Goal: Task Accomplishment & Management: Complete application form

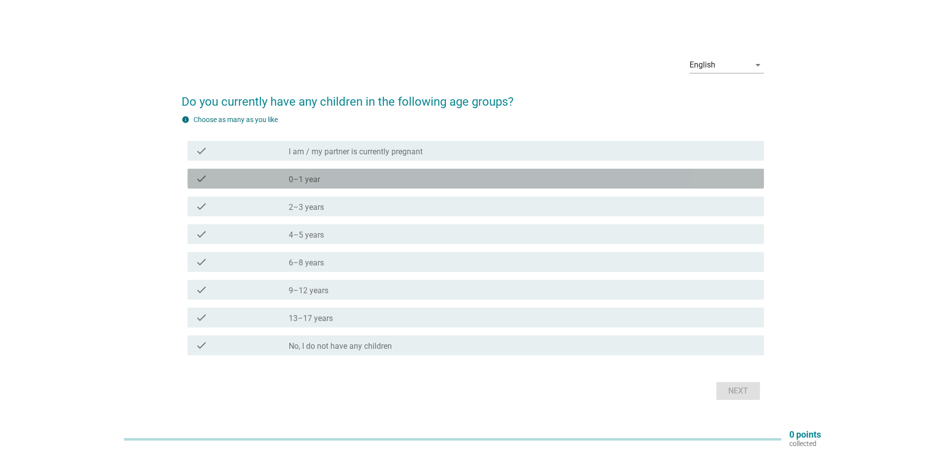
click at [421, 180] on div "check_box_outline_blank 0–1 year" at bounding box center [522, 179] width 467 height 12
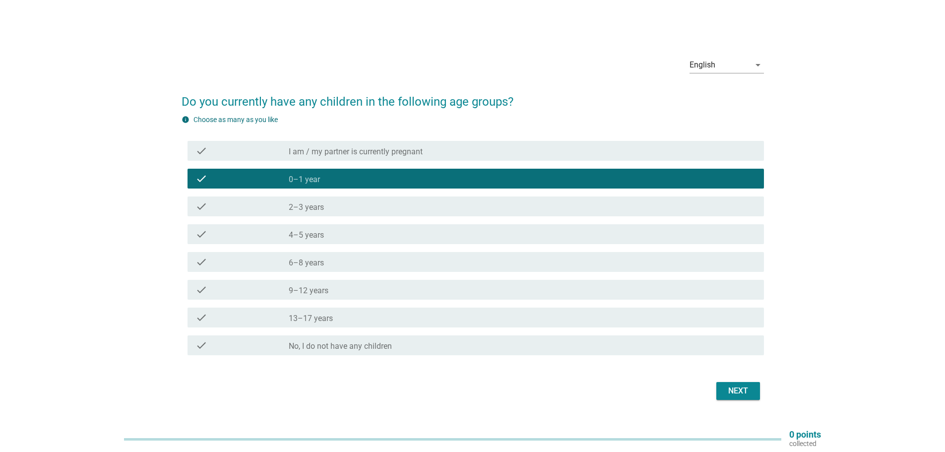
click at [754, 384] on button "Next" at bounding box center [738, 391] width 44 height 18
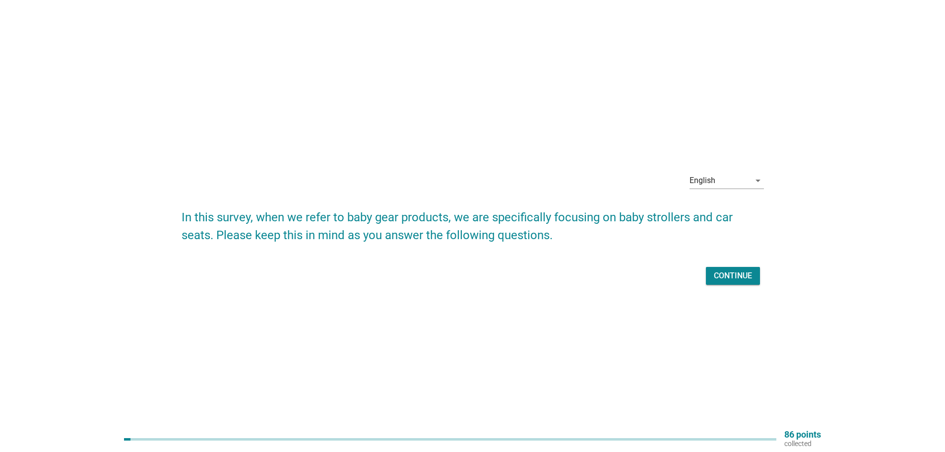
click at [749, 277] on div "Continue" at bounding box center [733, 276] width 38 height 12
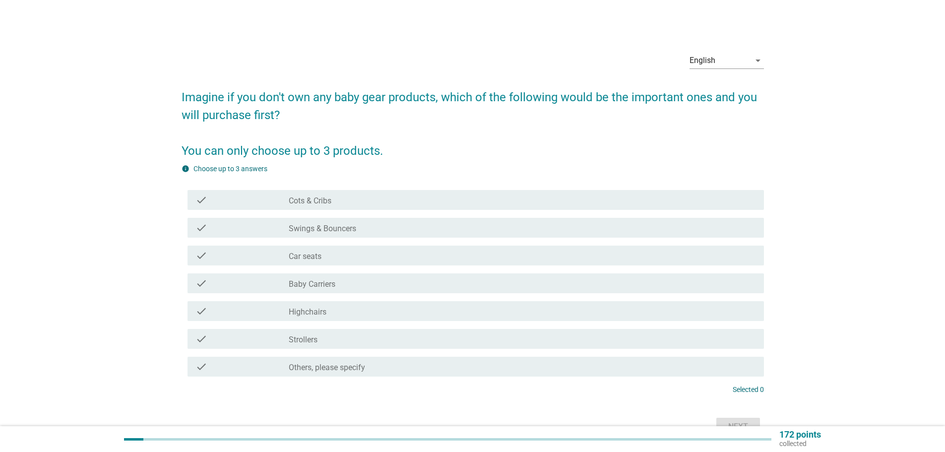
click at [393, 337] on div "check_box_outline_blank Strollers" at bounding box center [522, 339] width 467 height 12
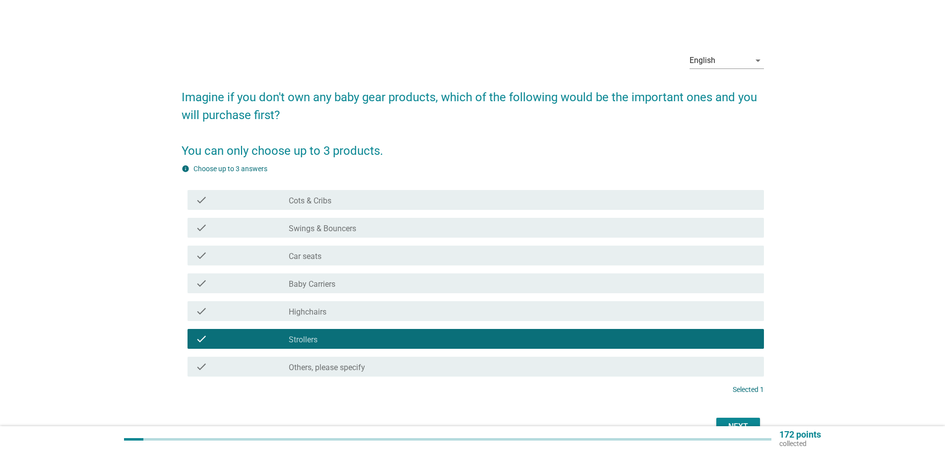
click at [388, 260] on div "check_box_outline_blank Car seats" at bounding box center [522, 256] width 467 height 12
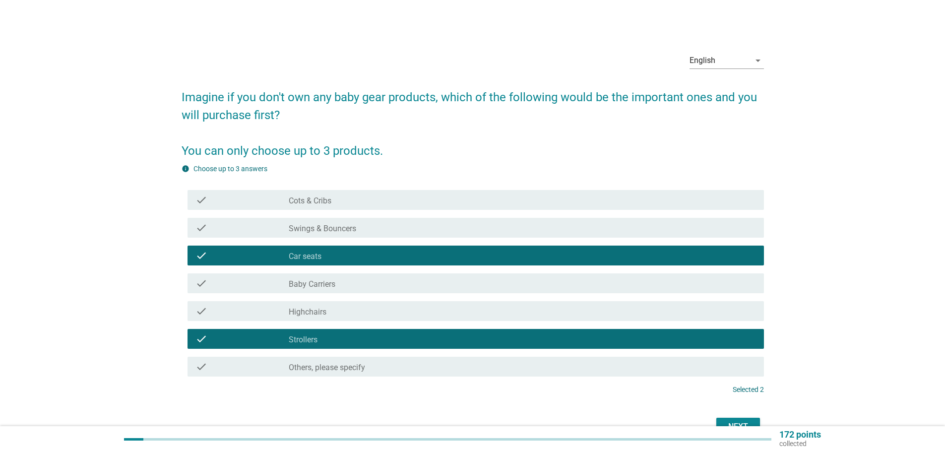
click at [389, 258] on div "check_box_outline_blank Car seats" at bounding box center [522, 256] width 467 height 12
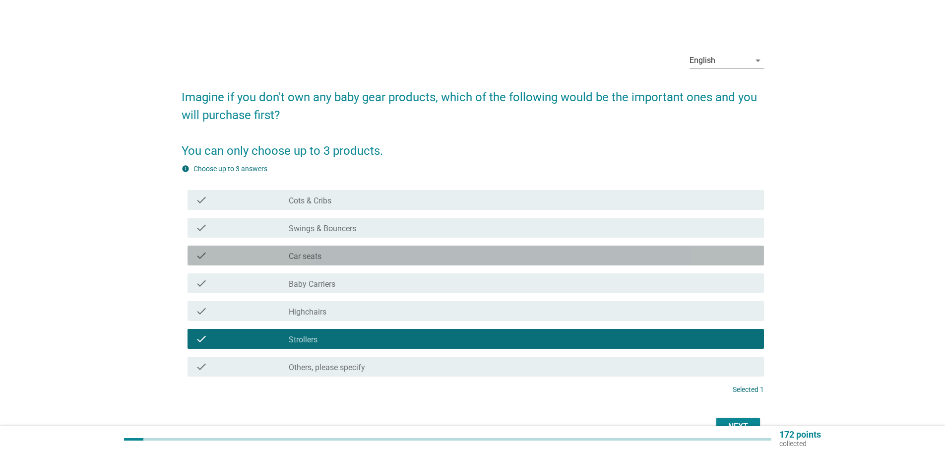
click at [391, 258] on div "check_box_outline_blank Car seats" at bounding box center [522, 256] width 467 height 12
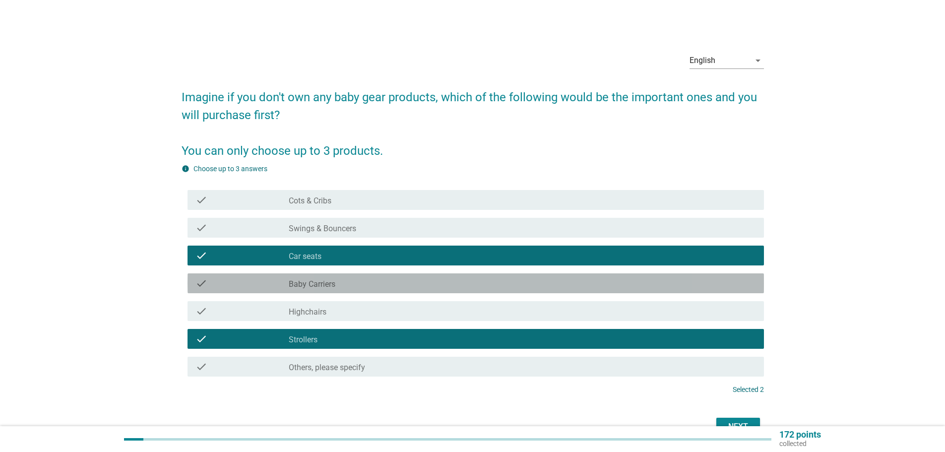
click at [340, 278] on div "check_box_outline_blank Baby Carriers" at bounding box center [522, 283] width 467 height 12
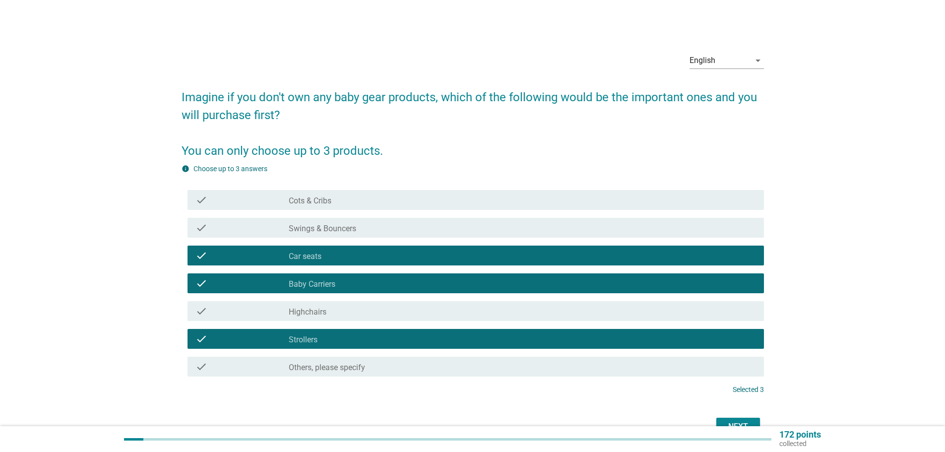
click at [741, 417] on div "Next" at bounding box center [473, 427] width 582 height 24
click at [743, 423] on div "Next" at bounding box center [738, 427] width 28 height 12
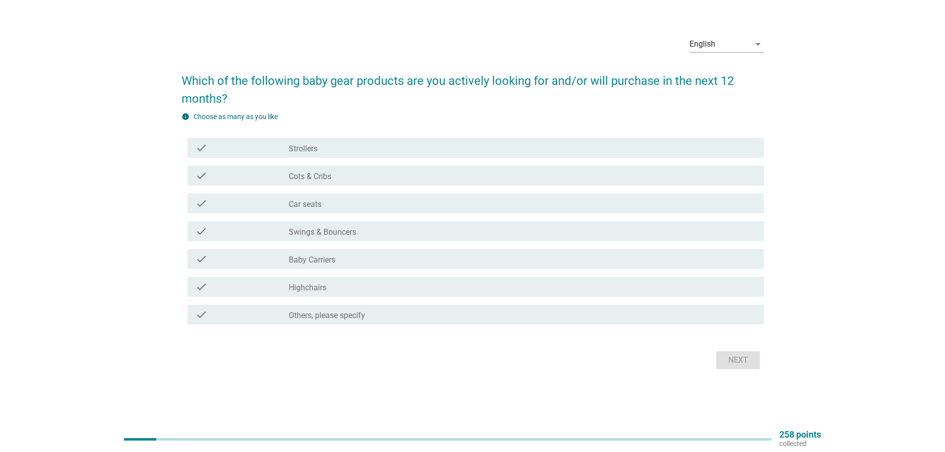
click at [419, 320] on div "check_box_outline_blank Others, please specify" at bounding box center [522, 315] width 467 height 12
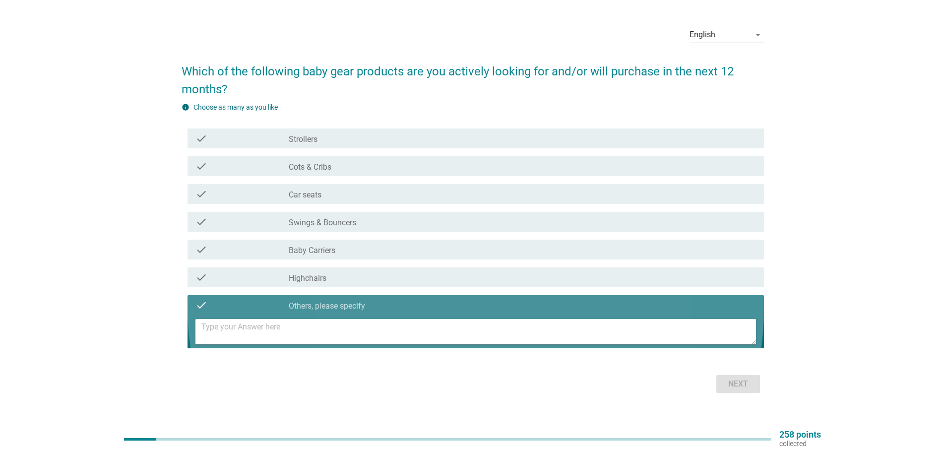
scroll to position [16, 0]
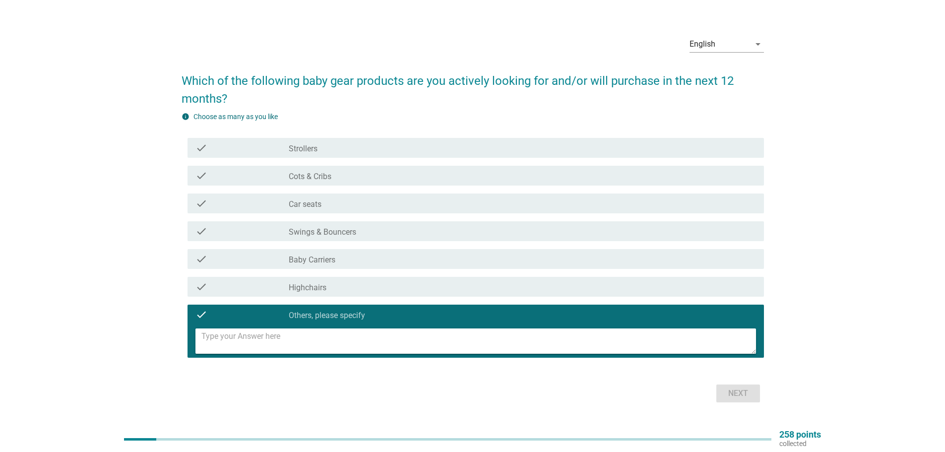
click at [409, 350] on textarea at bounding box center [478, 340] width 555 height 25
type textarea "no"
click at [755, 393] on button "Next" at bounding box center [738, 393] width 44 height 18
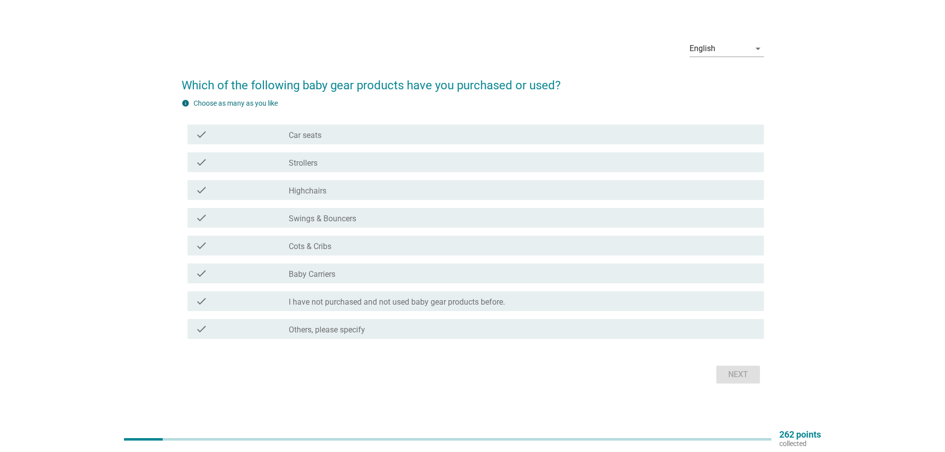
scroll to position [0, 0]
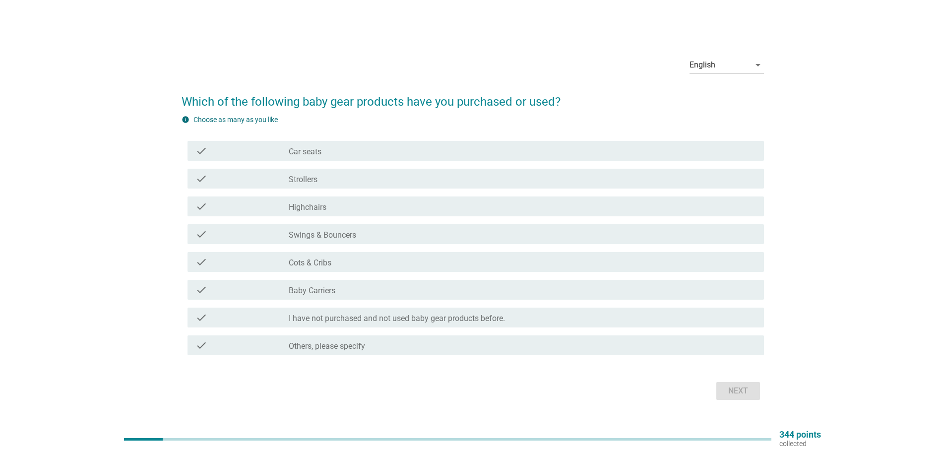
click at [334, 155] on div "check_box_outline_blank Car seats" at bounding box center [522, 151] width 467 height 12
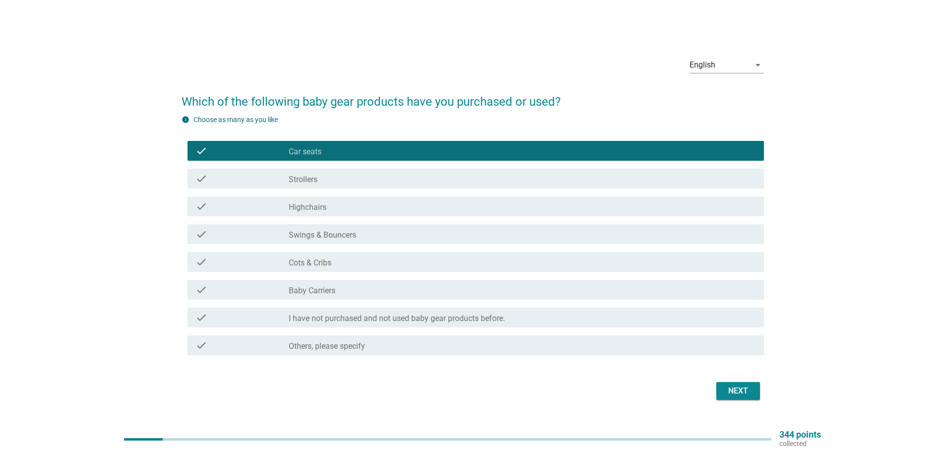
click at [320, 180] on div "check_box_outline_blank Strollers" at bounding box center [522, 179] width 467 height 12
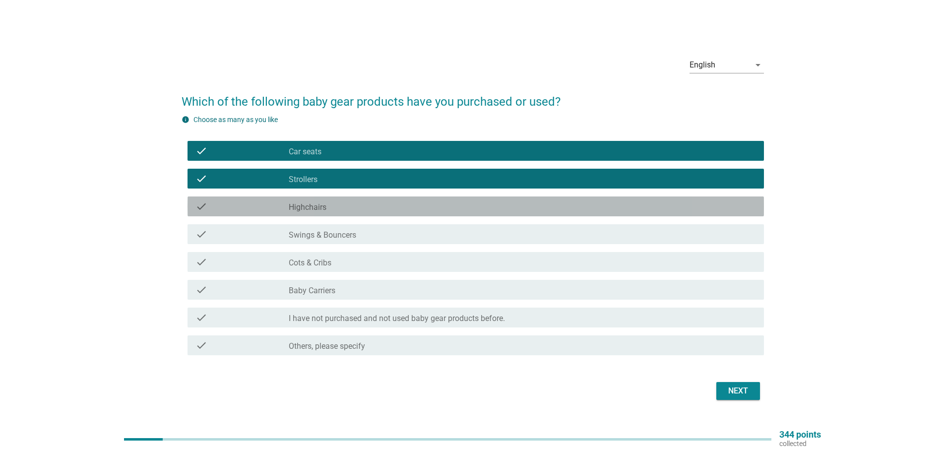
click at [318, 203] on label "Highchairs" at bounding box center [308, 207] width 38 height 10
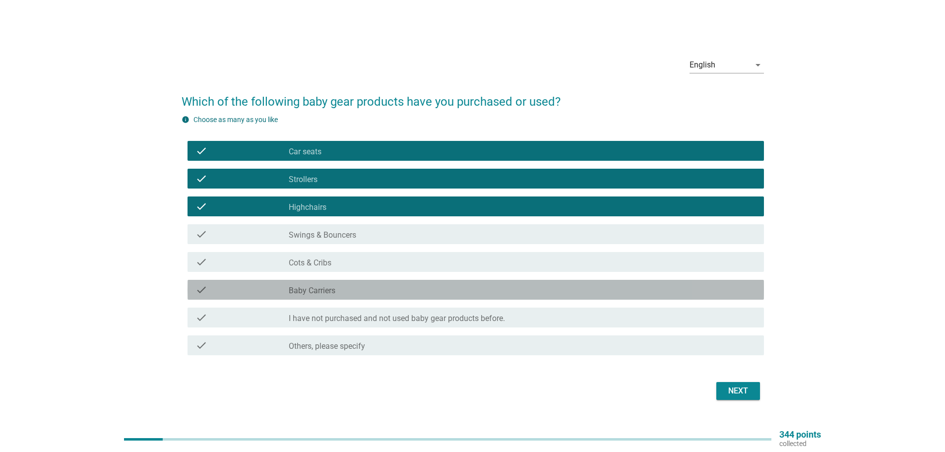
click at [351, 293] on div "check_box_outline_blank Baby Carriers" at bounding box center [522, 290] width 467 height 12
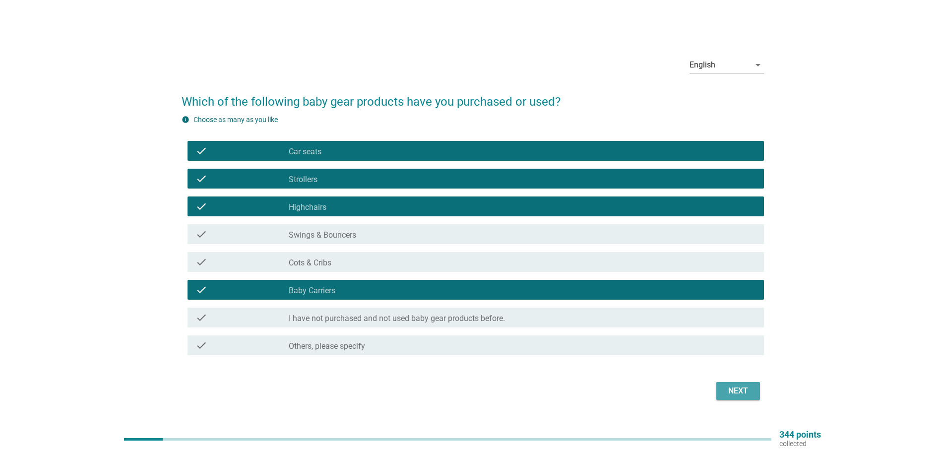
click at [723, 385] on button "Next" at bounding box center [738, 391] width 44 height 18
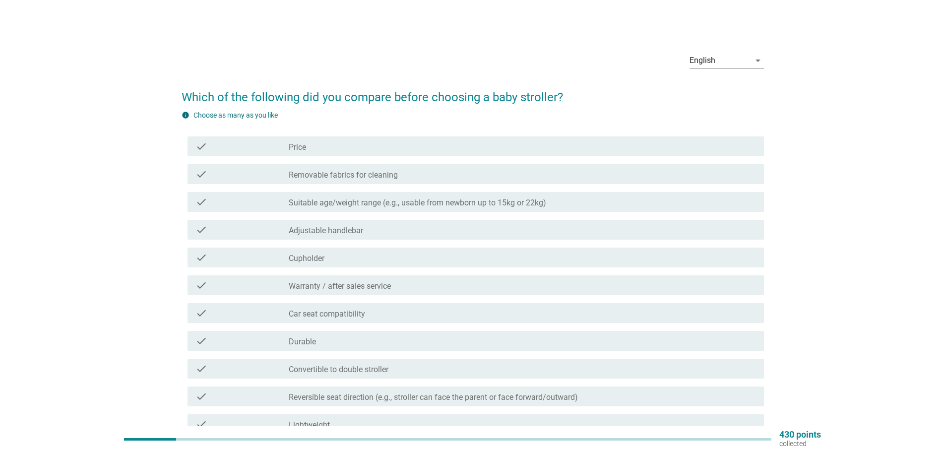
click at [559, 213] on div "check check_box_outline_blank Suitable age/weight range (e.g., usable from newb…" at bounding box center [473, 202] width 582 height 28
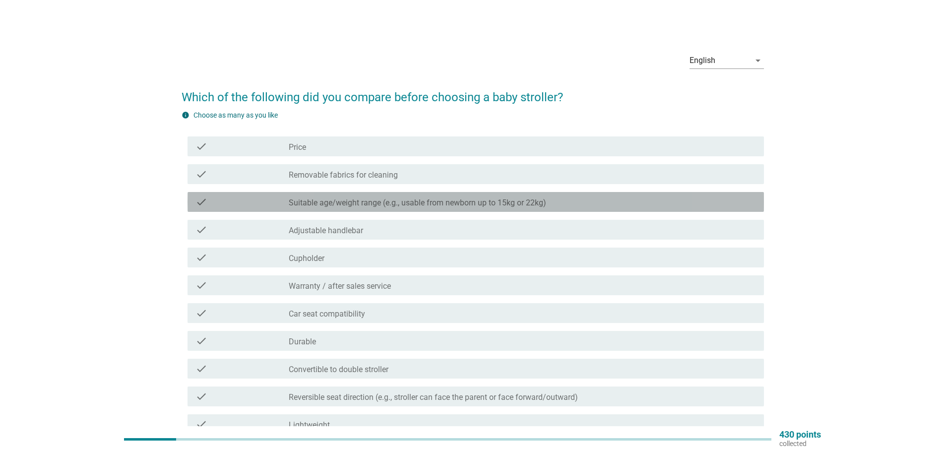
click at [573, 202] on div "check_box_outline_blank Suitable age/weight range (e.g., usable from newborn up…" at bounding box center [522, 202] width 467 height 12
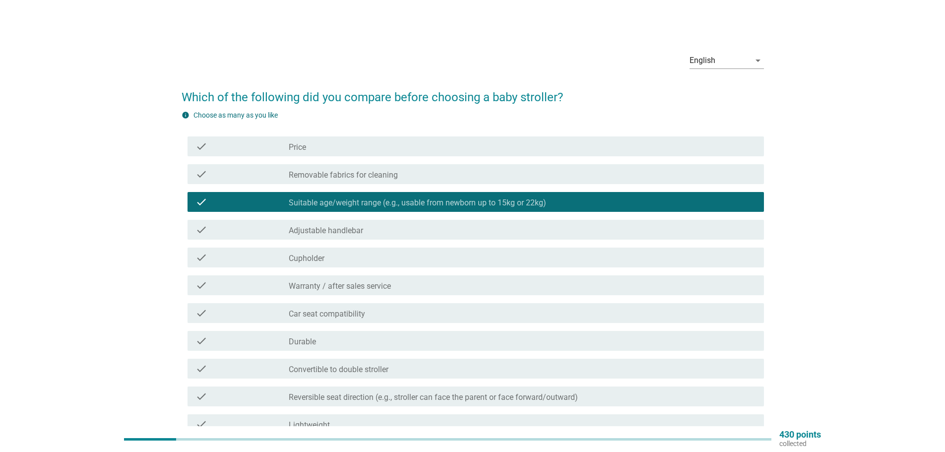
click at [532, 233] on div "check_box_outline_blank Adjustable handlebar" at bounding box center [522, 230] width 467 height 12
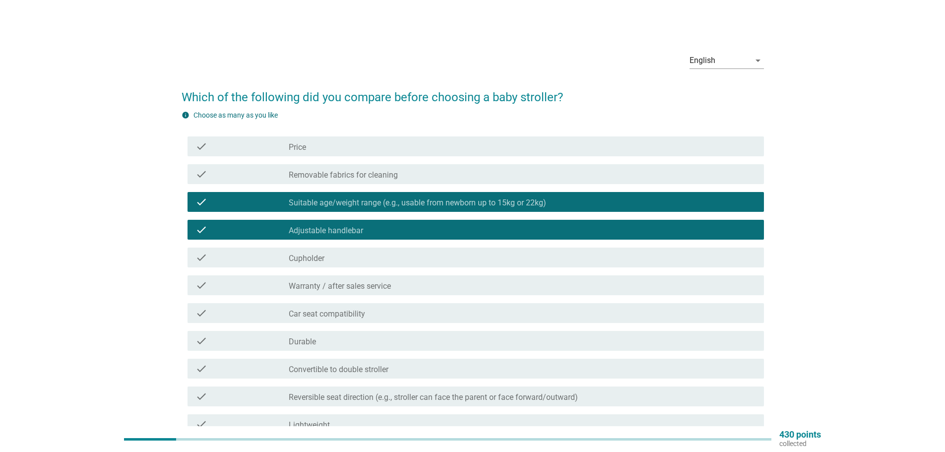
click at [486, 325] on div "check check_box_outline_blank Car seat compatibility" at bounding box center [473, 313] width 582 height 28
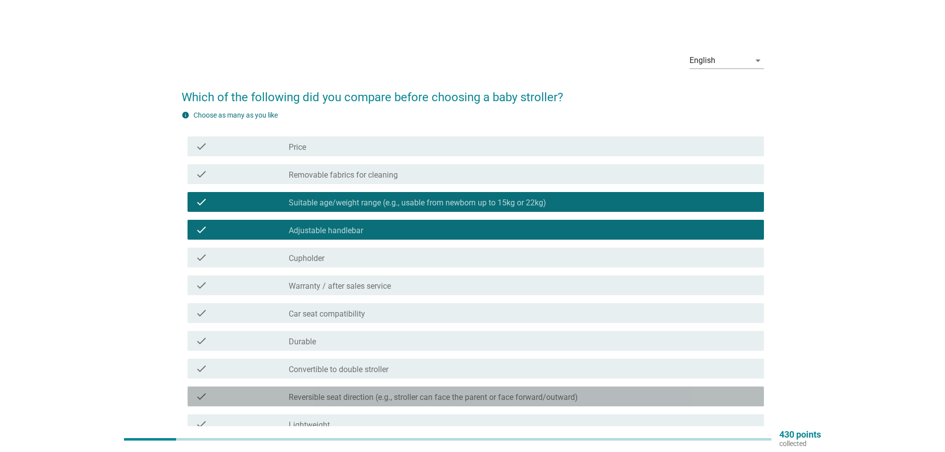
click at [530, 397] on label "Reversible seat direction (e.g., stroller can face the parent or face forward/o…" at bounding box center [433, 397] width 289 height 10
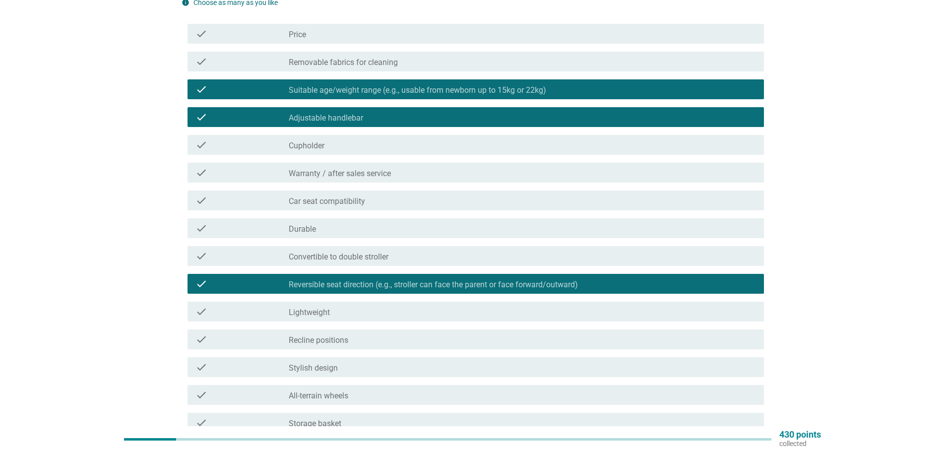
scroll to position [149, 0]
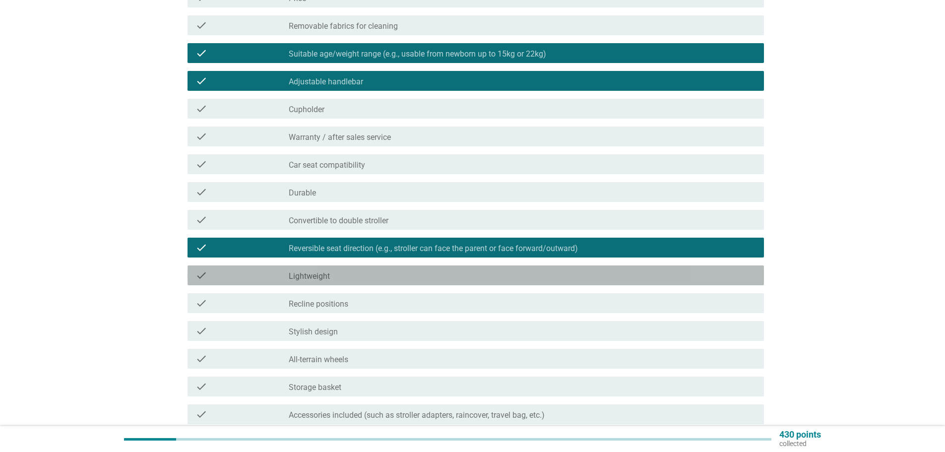
click at [367, 283] on div "check check_box_outline_blank Lightweight" at bounding box center [476, 275] width 576 height 20
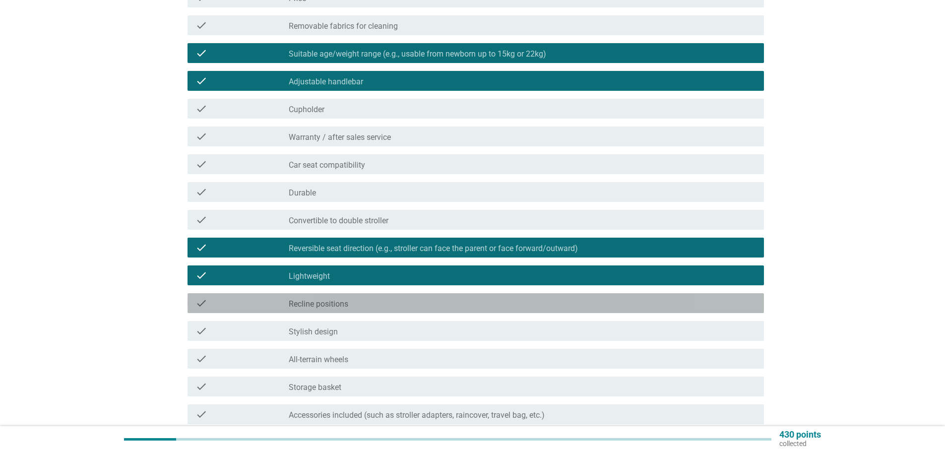
click at [367, 303] on div "check_box_outline_blank Recline positions" at bounding box center [522, 303] width 467 height 12
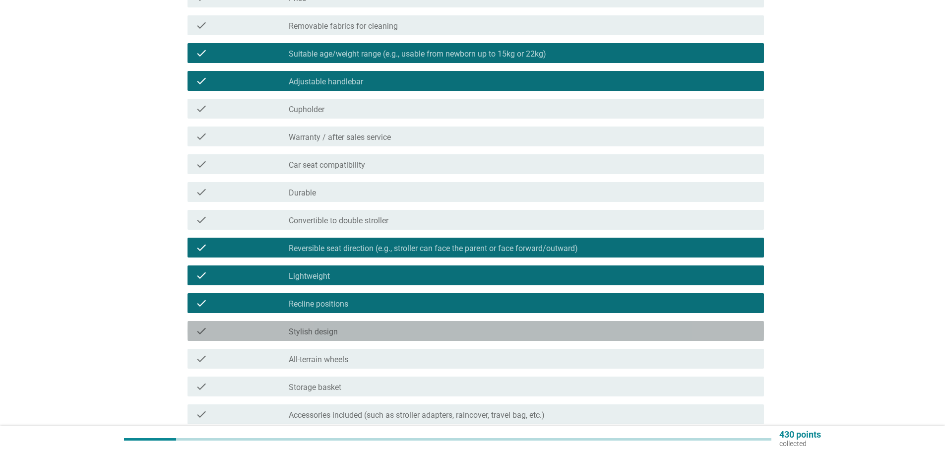
click at [356, 327] on div "check_box_outline_blank Stylish design" at bounding box center [522, 331] width 467 height 12
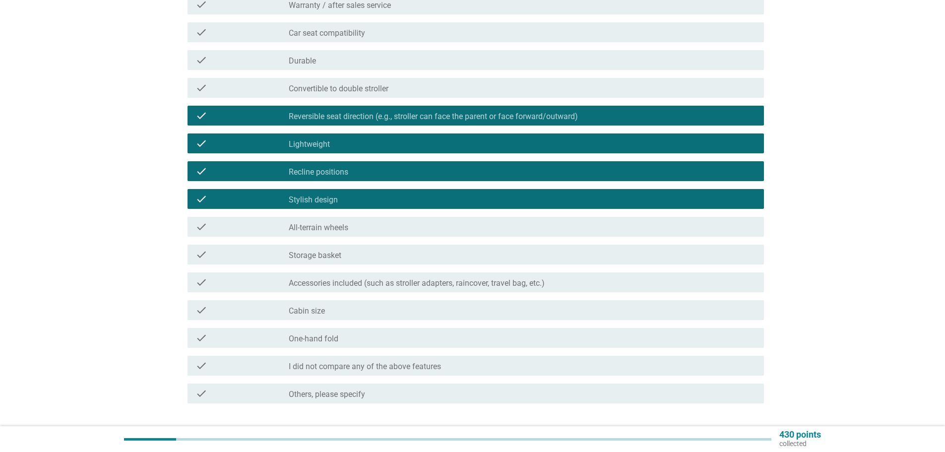
scroll to position [347, 0]
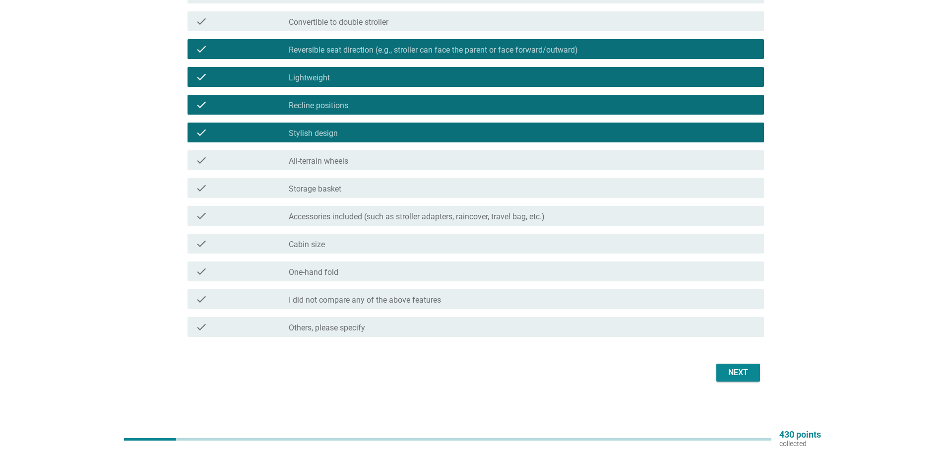
click at [469, 272] on div "check_box_outline_blank One-hand fold" at bounding box center [522, 271] width 467 height 12
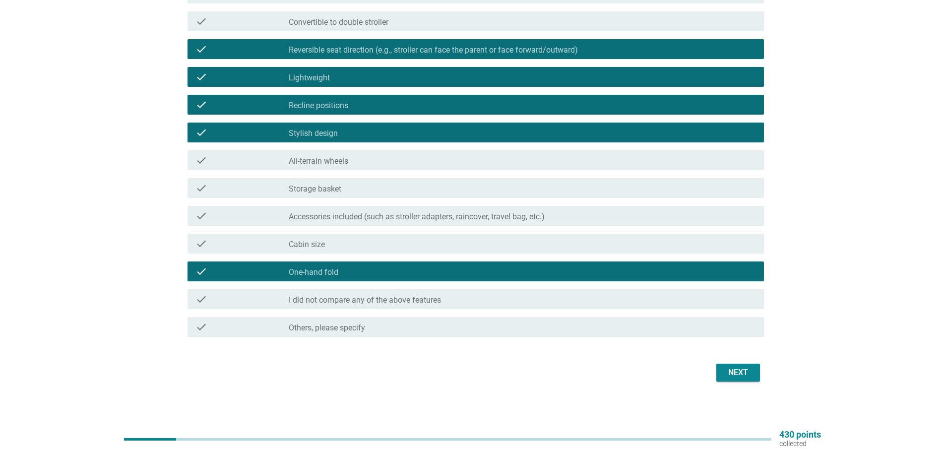
click at [737, 374] on div "Next" at bounding box center [738, 373] width 28 height 12
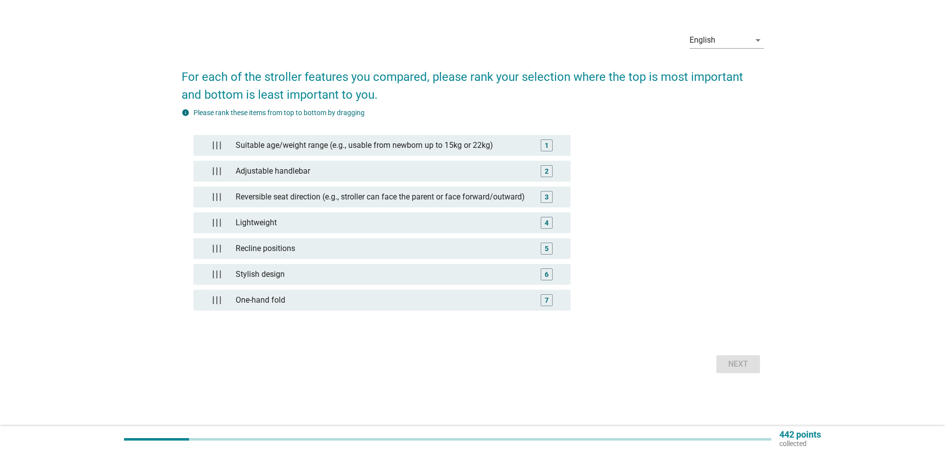
scroll to position [0, 0]
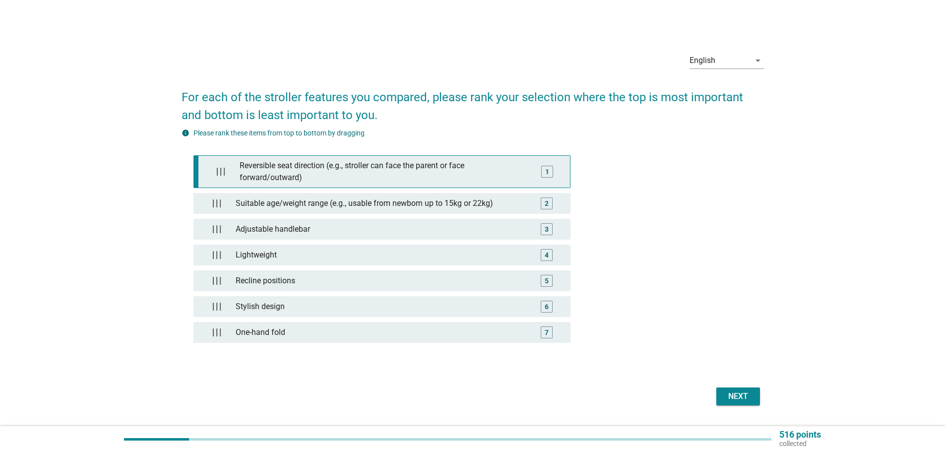
click at [371, 171] on div "Reversible seat direction (e.g., stroller can face the parent or face forward/o…" at bounding box center [384, 172] width 296 height 32
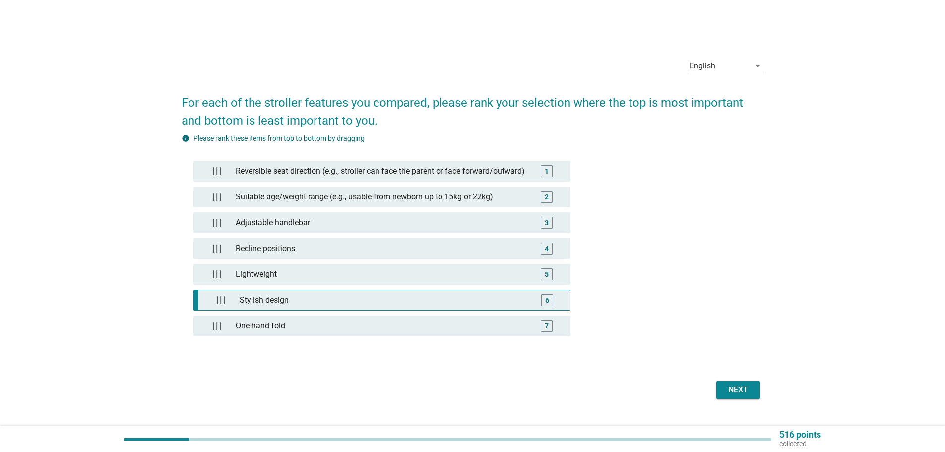
click at [305, 308] on div "Stylish design" at bounding box center [384, 300] width 296 height 20
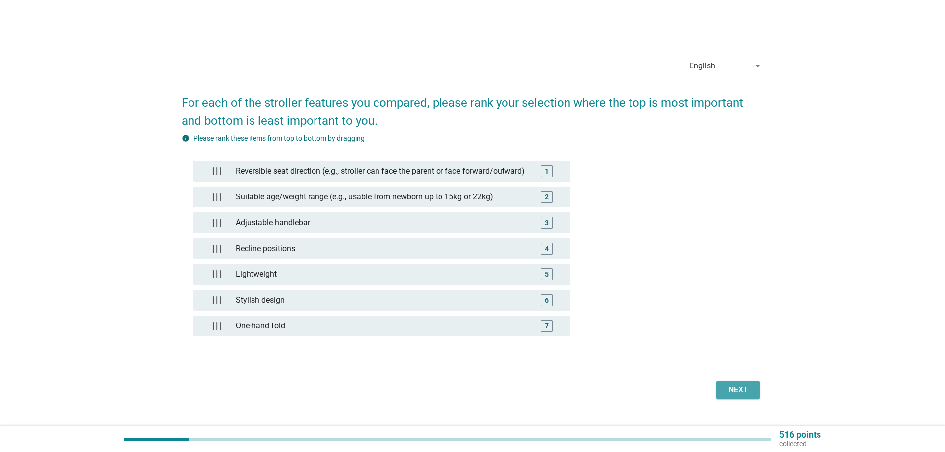
click at [747, 391] on div "Next" at bounding box center [738, 390] width 28 height 12
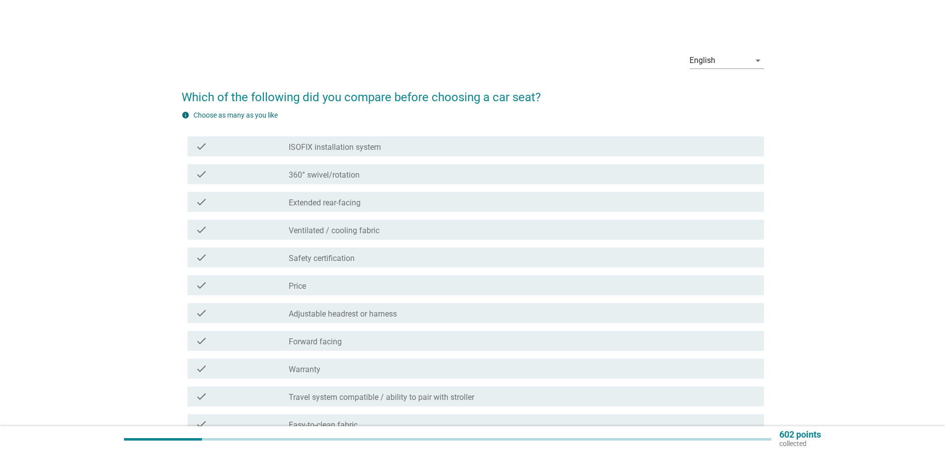
click at [405, 259] on div "check_box_outline_blank Safety certification" at bounding box center [522, 258] width 467 height 12
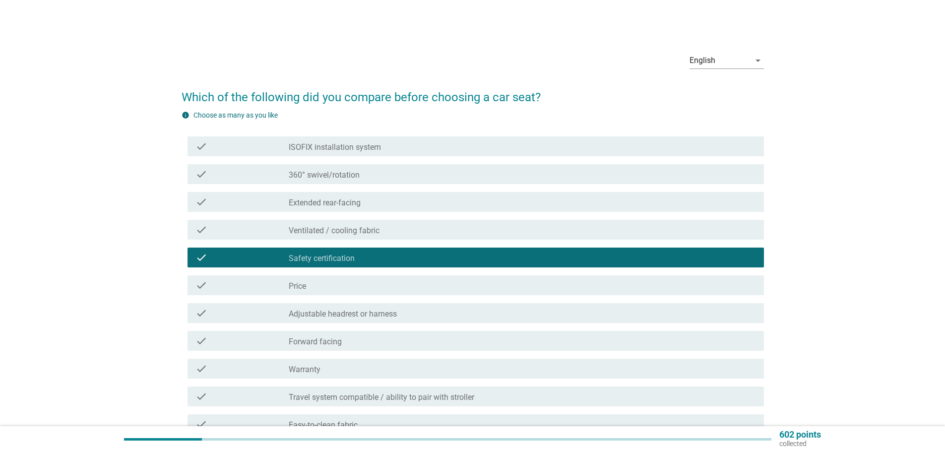
click at [390, 290] on div "check_box_outline_blank Price" at bounding box center [522, 285] width 467 height 12
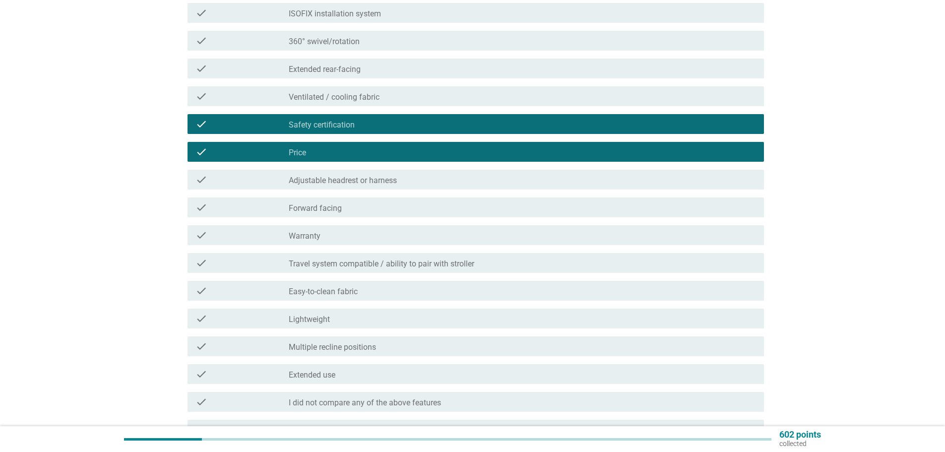
scroll to position [149, 0]
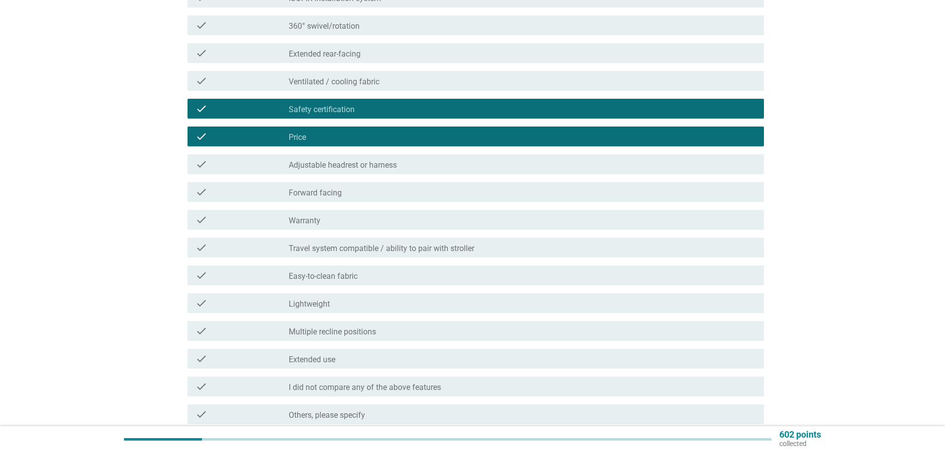
click at [395, 357] on div "check_box_outline_blank Extended use" at bounding box center [522, 359] width 467 height 12
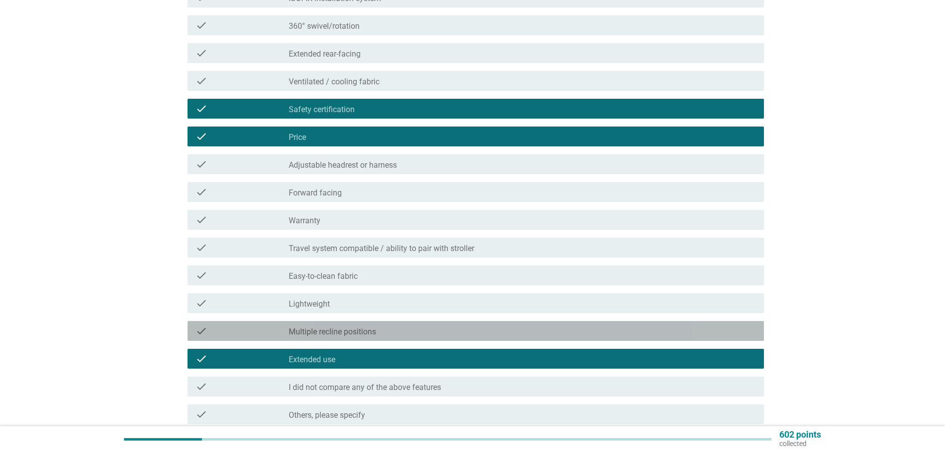
click at [412, 325] on div "check_box_outline_blank Multiple recline positions" at bounding box center [522, 331] width 467 height 12
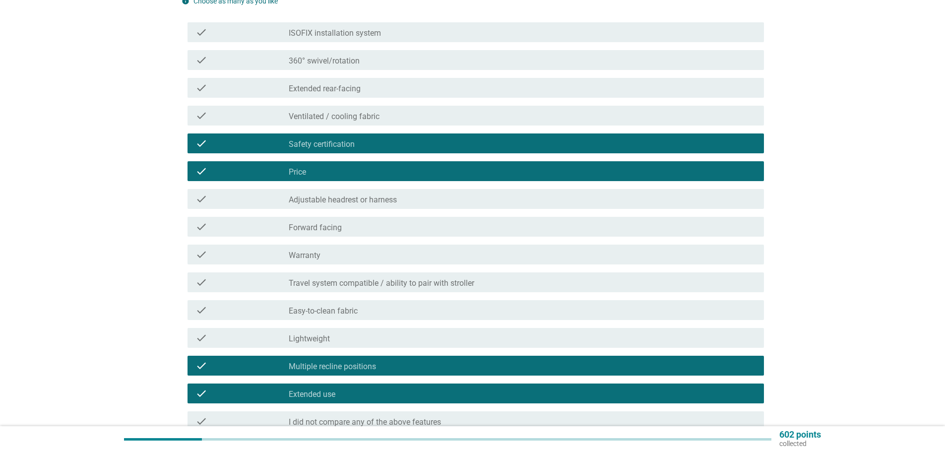
scroll to position [50, 0]
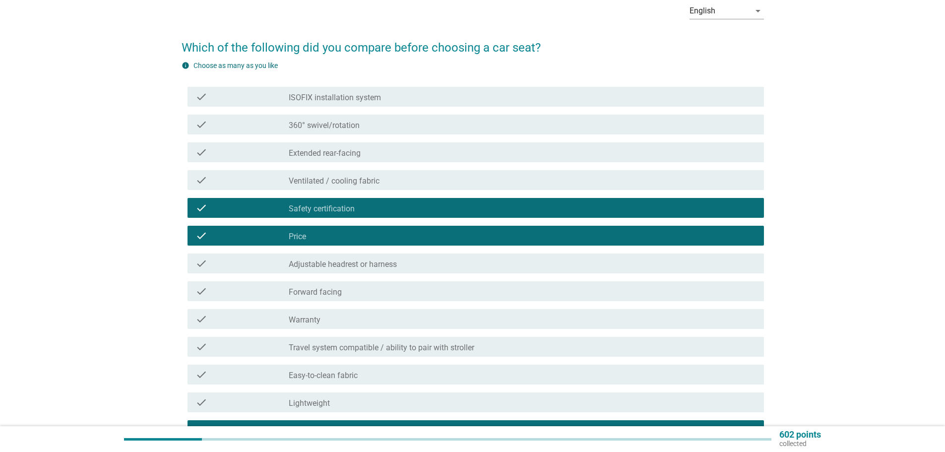
click at [343, 130] on label "360° swivel/rotation" at bounding box center [324, 126] width 71 height 10
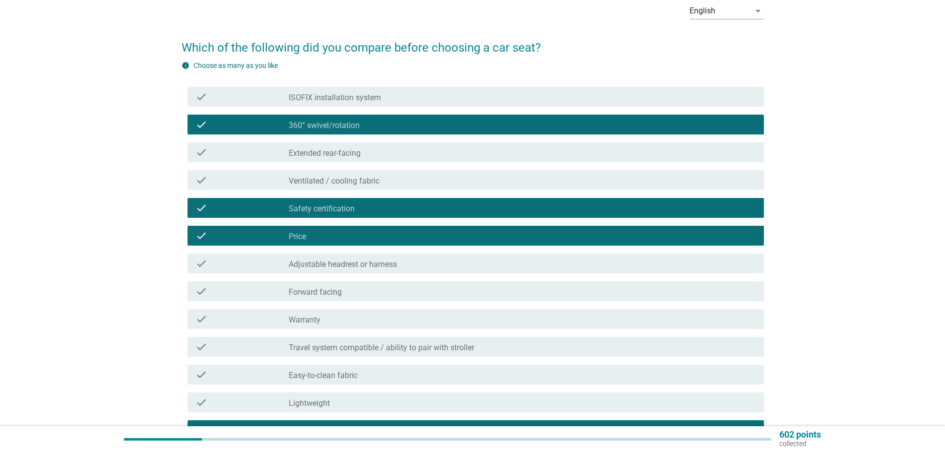
click at [342, 153] on label "Extended rear-facing" at bounding box center [325, 153] width 72 height 10
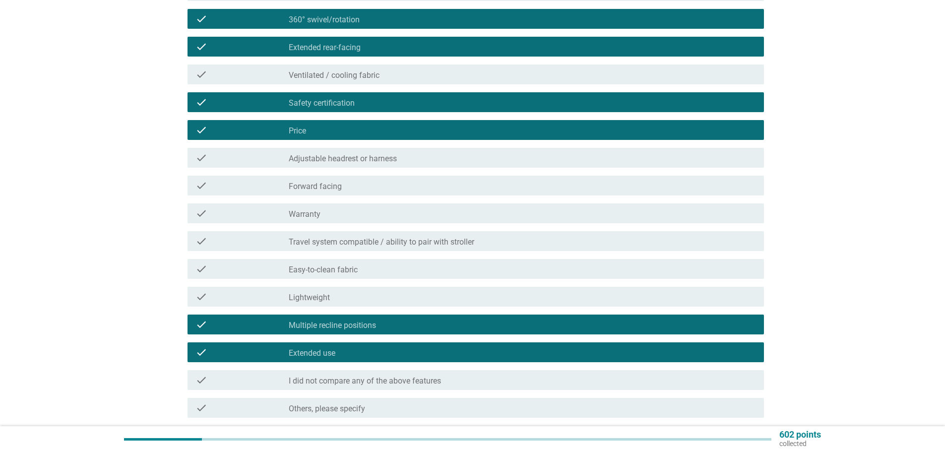
scroll to position [239, 0]
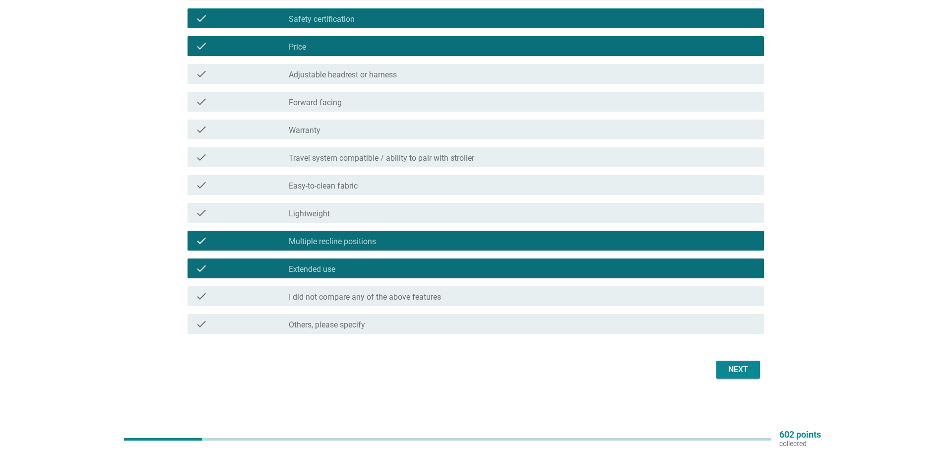
click at [742, 367] on div "Next" at bounding box center [738, 370] width 28 height 12
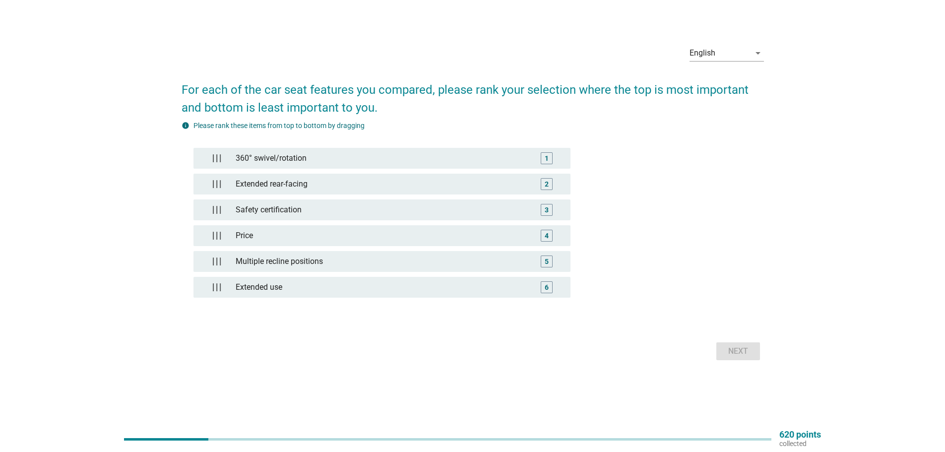
scroll to position [0, 0]
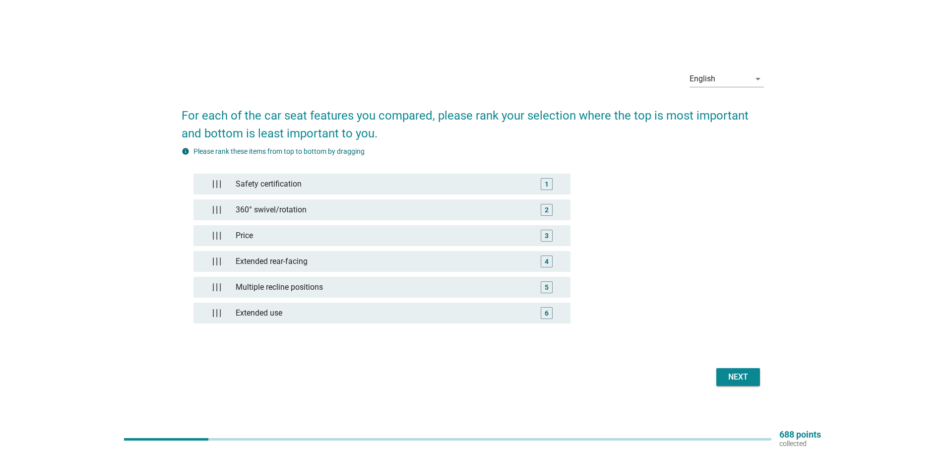
click at [756, 376] on button "Next" at bounding box center [738, 377] width 44 height 18
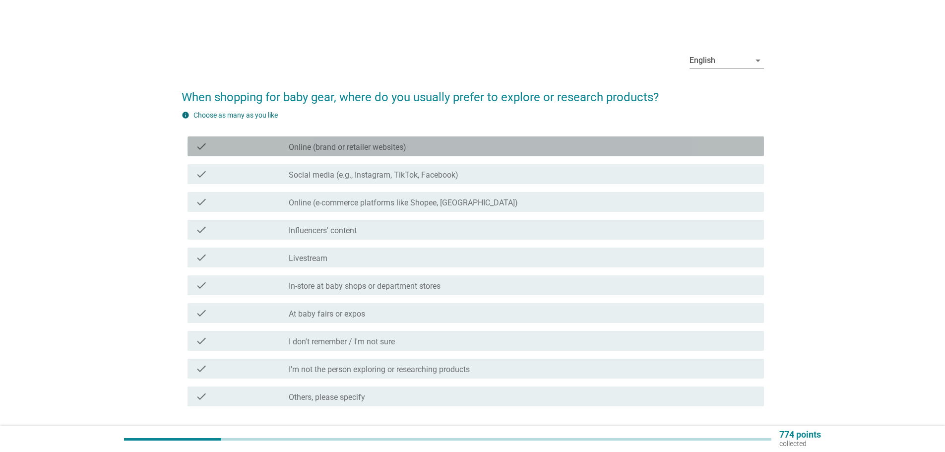
click at [403, 146] on label "Online (brand or retailer websites)" at bounding box center [348, 147] width 118 height 10
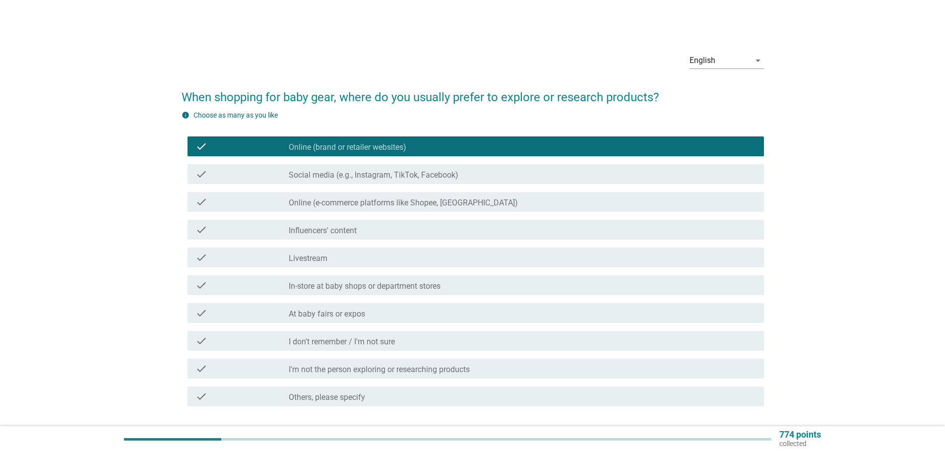
click at [463, 175] on div "check_box_outline_blank Social media (e.g., Instagram, TikTok, Facebook)" at bounding box center [522, 174] width 467 height 12
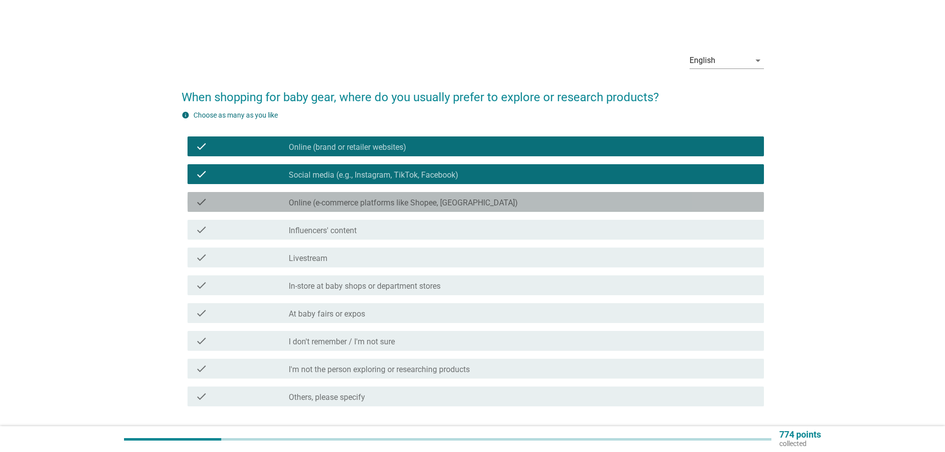
click at [476, 204] on div "check_box_outline_blank Online (e-commerce platforms like Shopee, Lazada)" at bounding box center [522, 202] width 467 height 12
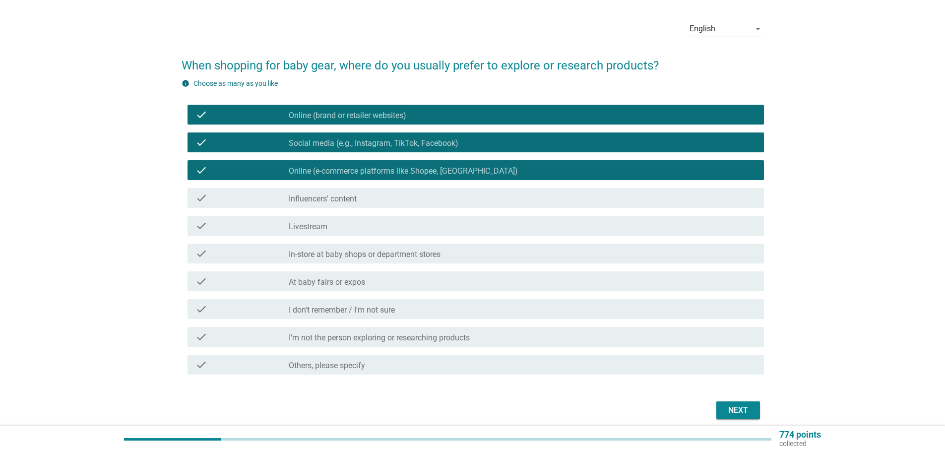
scroll to position [72, 0]
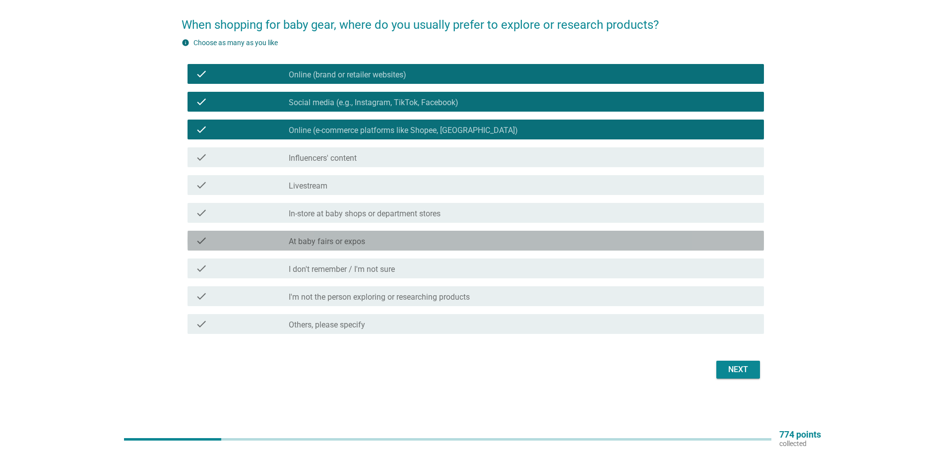
click at [403, 241] on div "check_box_outline_blank At baby fairs or expos" at bounding box center [522, 241] width 467 height 12
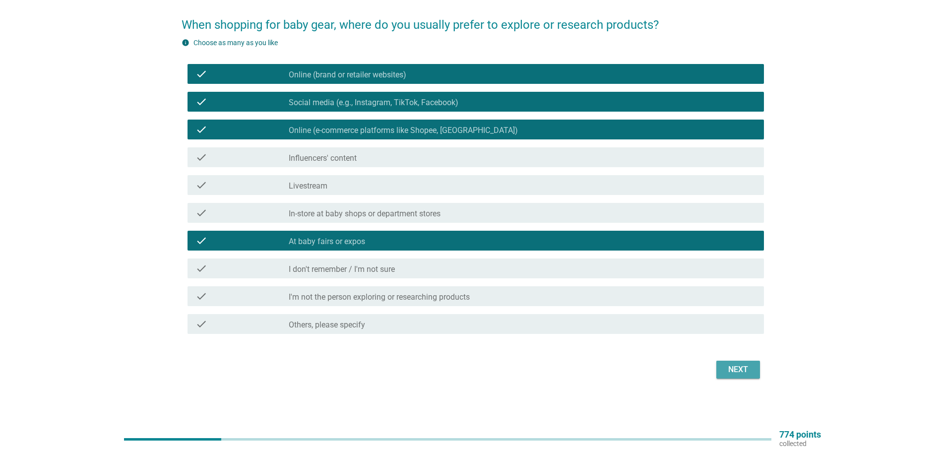
click at [727, 369] on div "Next" at bounding box center [738, 370] width 28 height 12
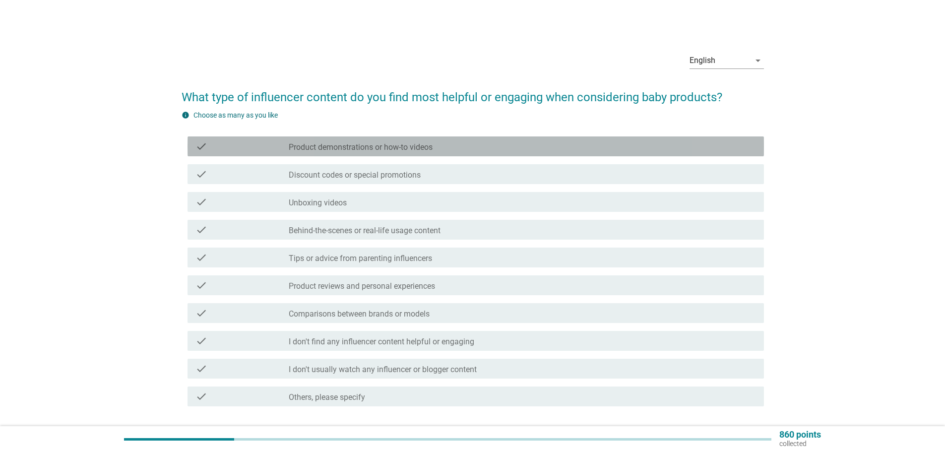
click at [346, 141] on div "check_box_outline_blank Product demonstrations or how-to videos" at bounding box center [522, 146] width 467 height 12
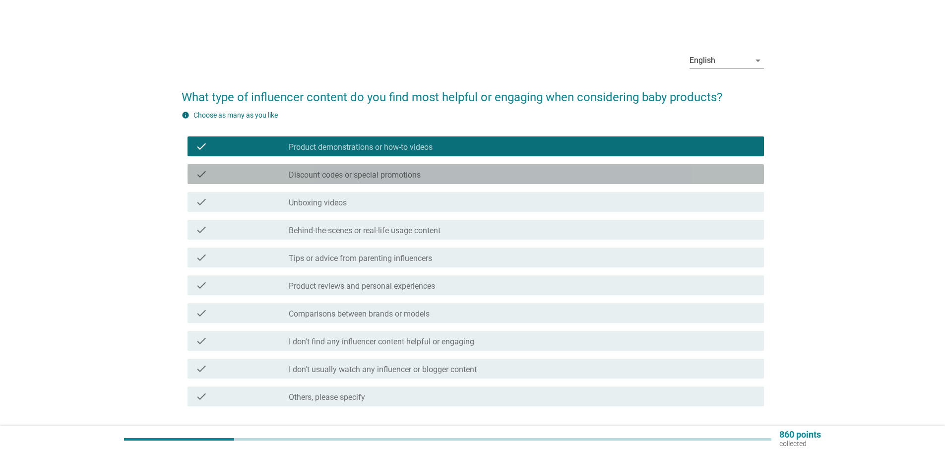
click at [346, 170] on label "Discount codes or special promotions" at bounding box center [355, 175] width 132 height 10
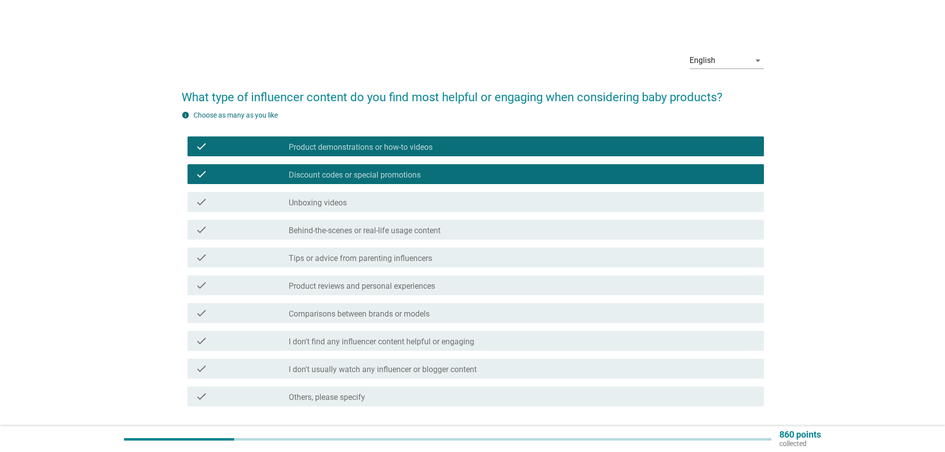
click at [340, 228] on label "Behind-the-scenes or real-life usage content" at bounding box center [365, 231] width 152 height 10
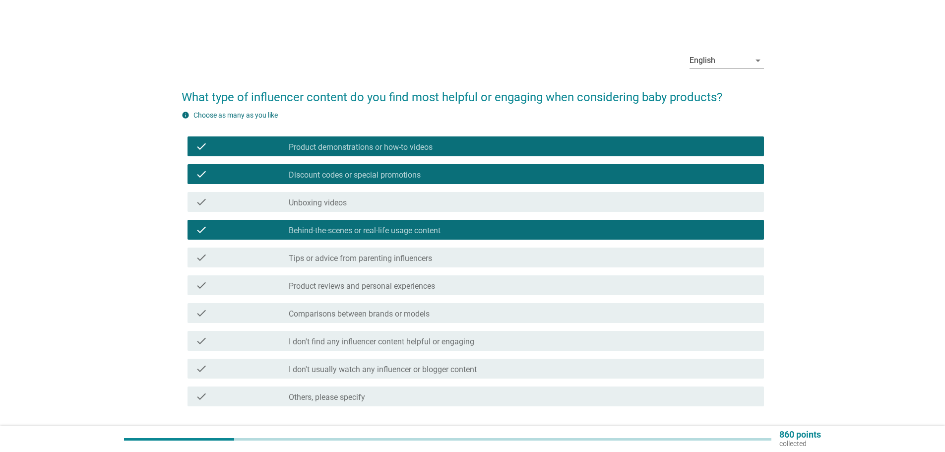
click at [353, 277] on div "check check_box_outline_blank Product reviews and personal experiences" at bounding box center [476, 285] width 576 height 20
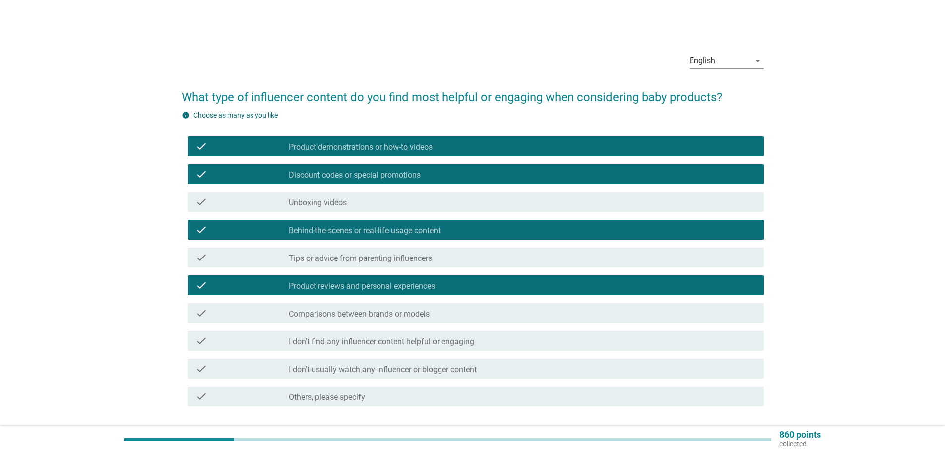
click at [364, 258] on label "Tips or advice from parenting influencers" at bounding box center [360, 259] width 143 height 10
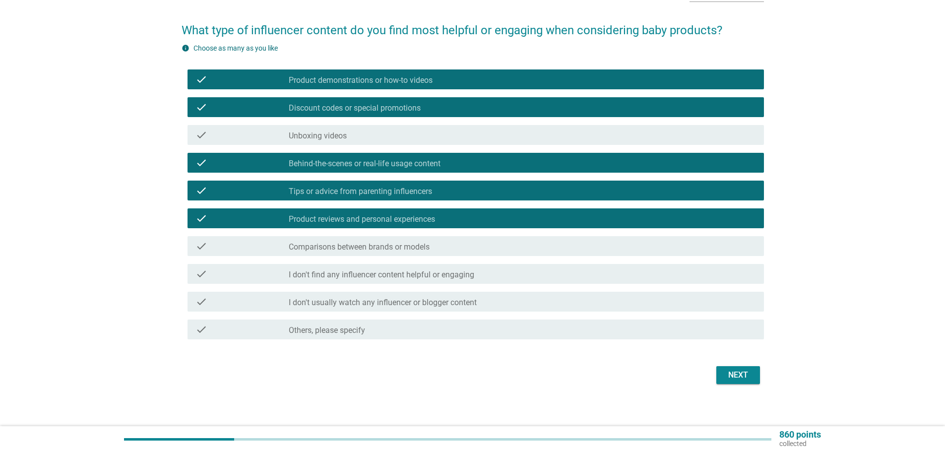
scroll to position [72, 0]
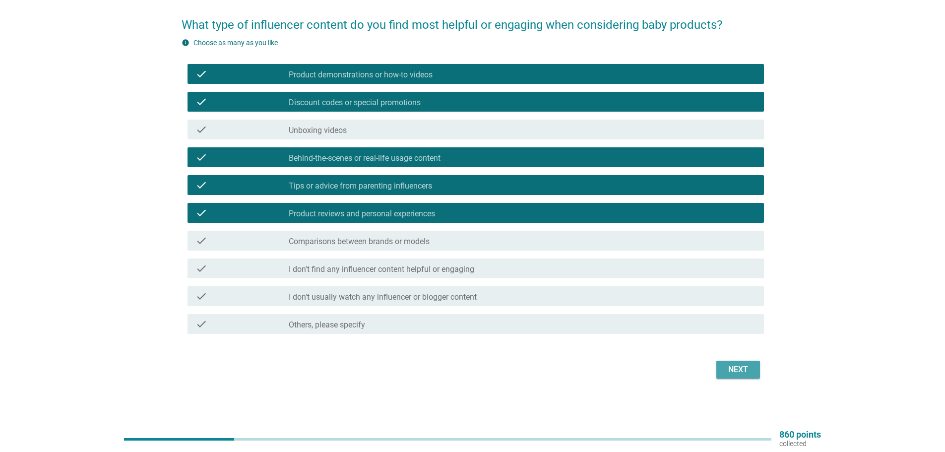
click at [749, 370] on div "Next" at bounding box center [738, 370] width 28 height 12
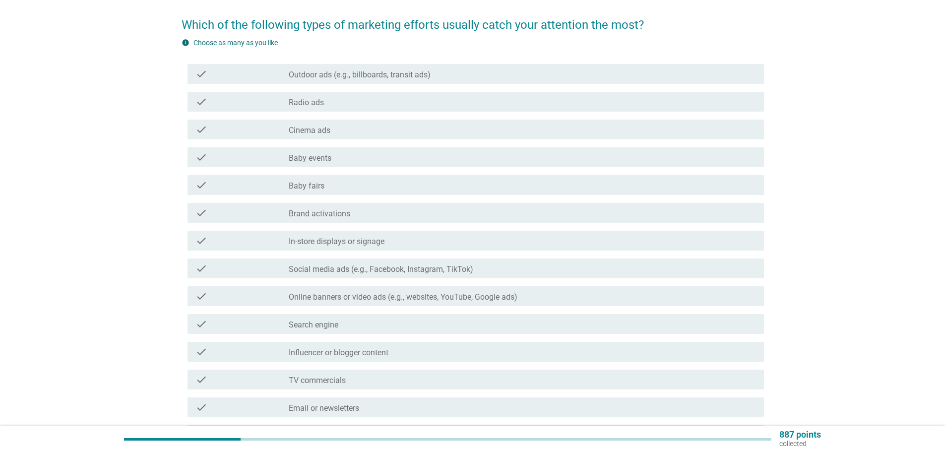
scroll to position [0, 0]
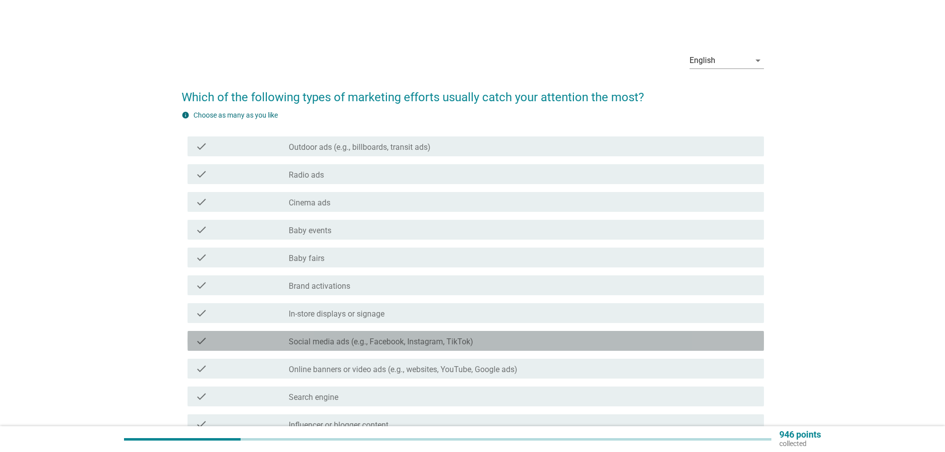
click at [431, 335] on div "check_box_outline_blank Social media ads (e.g., Facebook, Instagram, TikTok)" at bounding box center [522, 341] width 467 height 12
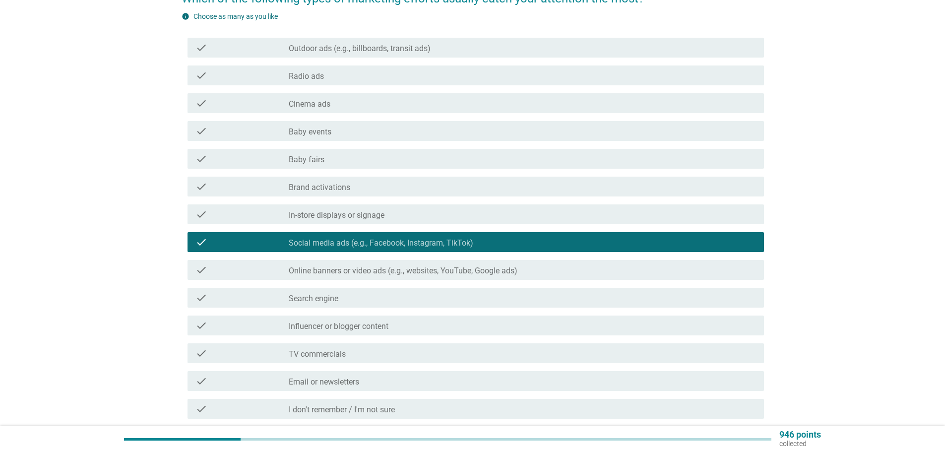
scroll to position [99, 0]
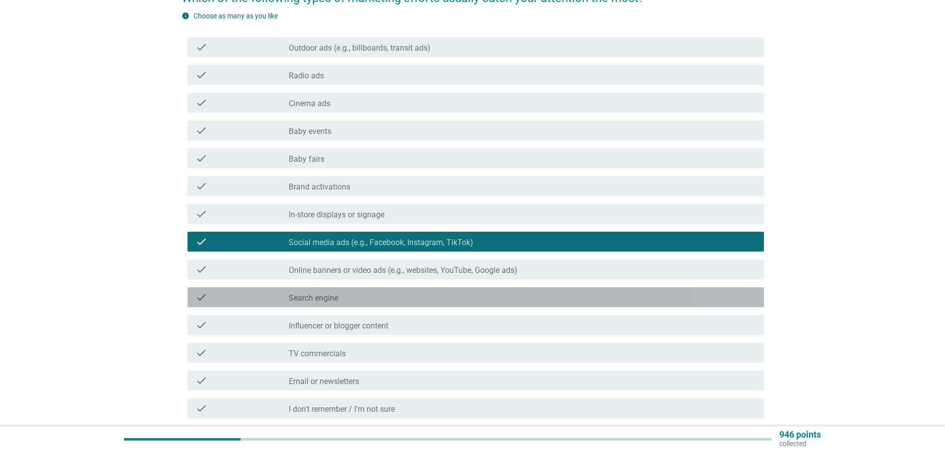
click at [424, 290] on div "check check_box_outline_blank Search engine" at bounding box center [476, 297] width 576 height 20
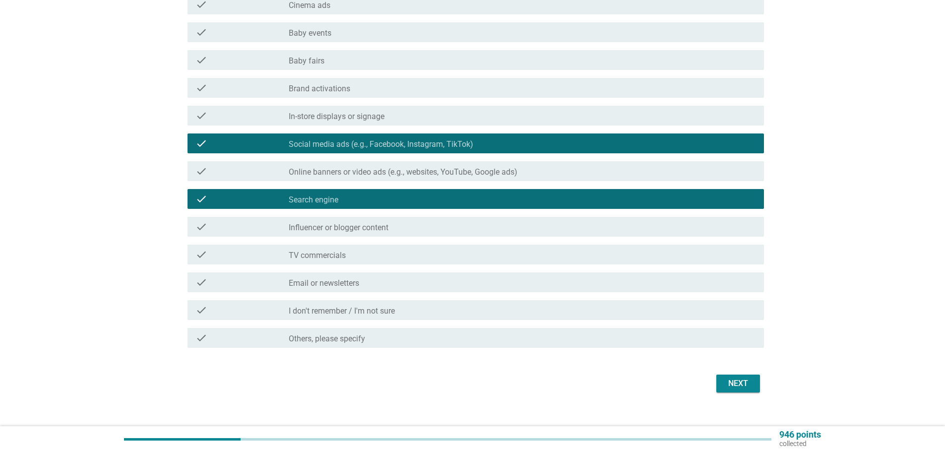
scroll to position [198, 0]
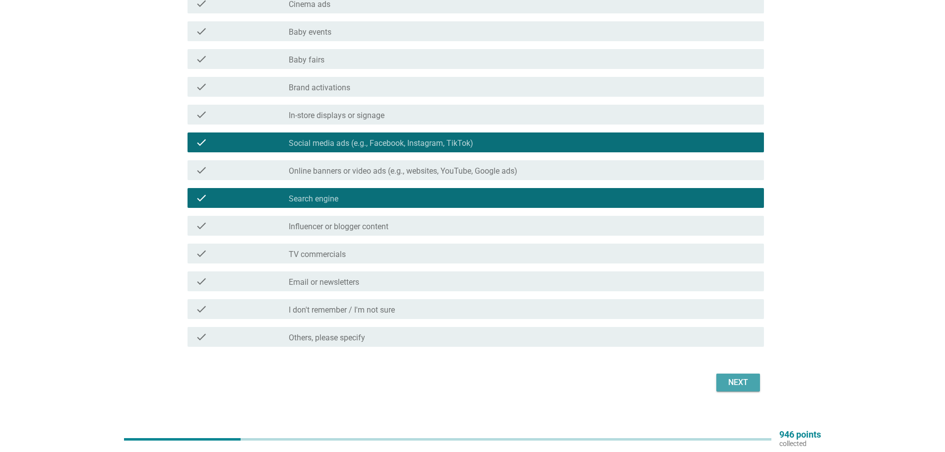
click at [744, 384] on div "Next" at bounding box center [738, 383] width 28 height 12
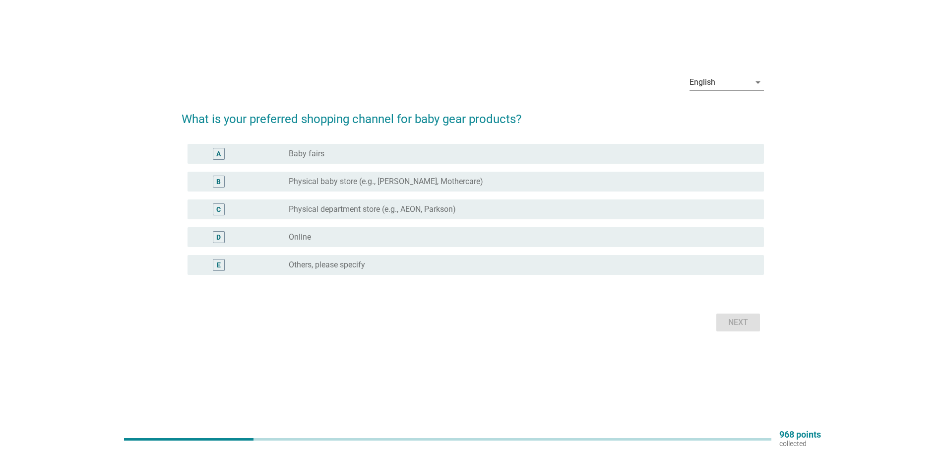
scroll to position [0, 0]
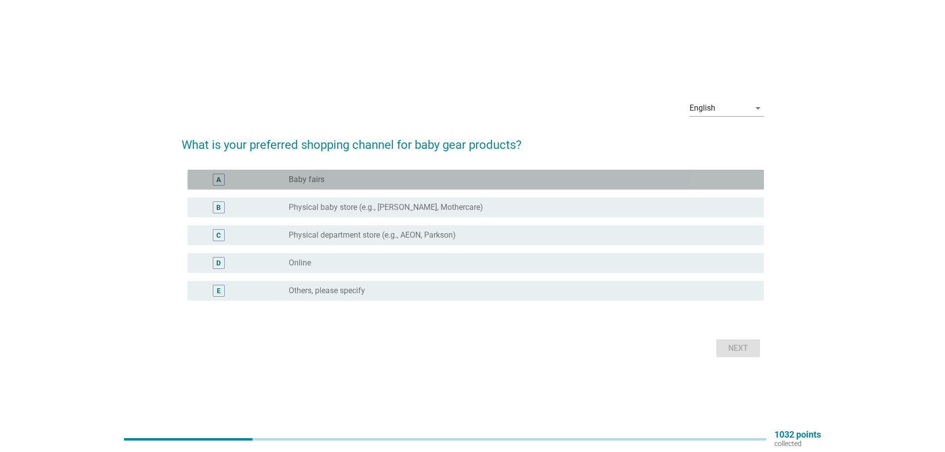
click at [405, 180] on div "radio_button_unchecked Baby fairs" at bounding box center [518, 180] width 459 height 10
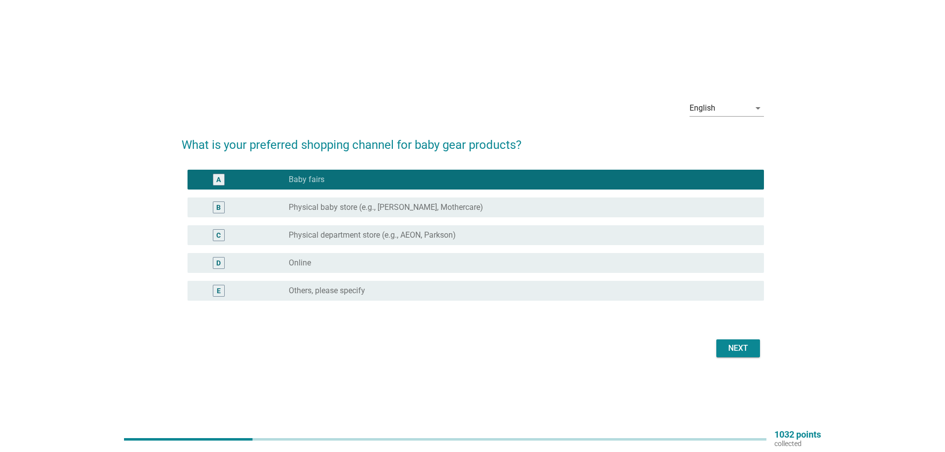
click at [405, 180] on div "radio_button_checked Baby fairs" at bounding box center [518, 180] width 459 height 10
click at [377, 261] on div "radio_button_unchecked Online" at bounding box center [518, 263] width 459 height 10
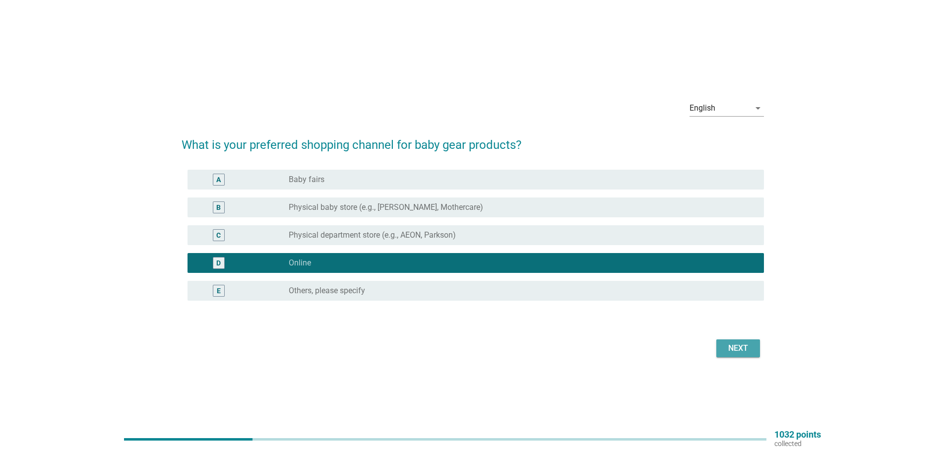
click at [741, 353] on div "Next" at bounding box center [738, 348] width 28 height 12
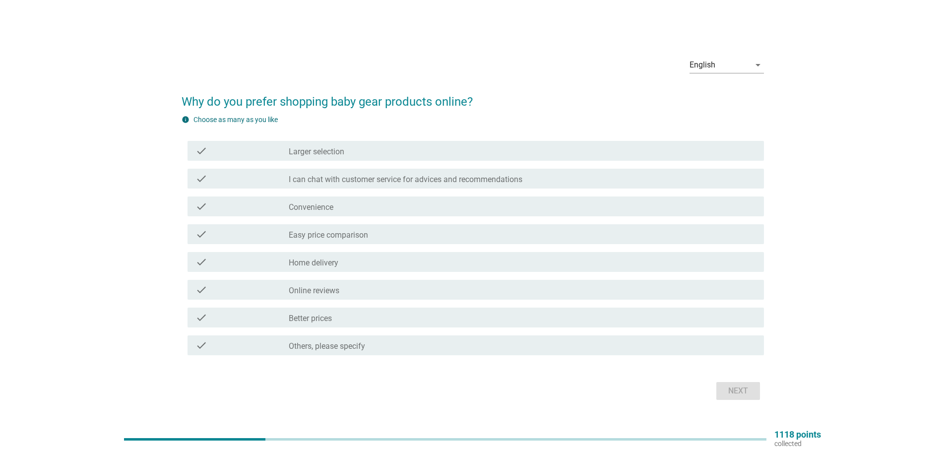
click at [410, 205] on div "check_box_outline_blank Convenience" at bounding box center [522, 206] width 467 height 12
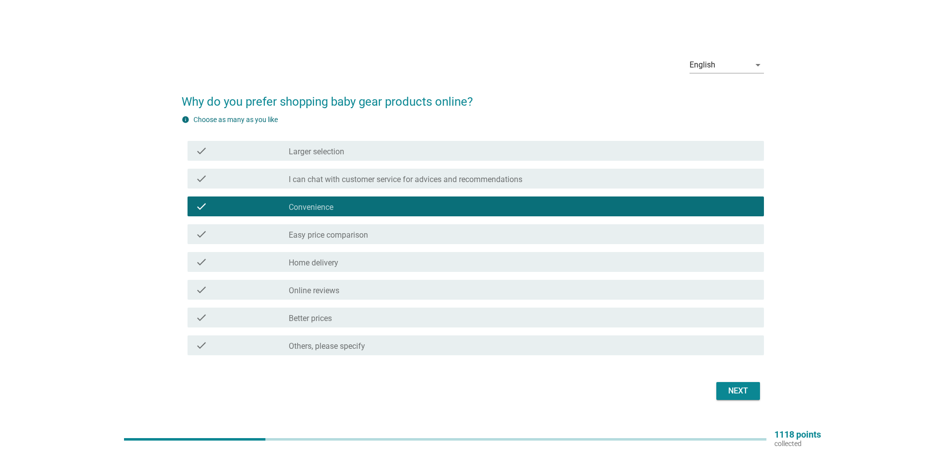
click at [422, 181] on label "I can chat with customer service for advices and recommendations" at bounding box center [406, 180] width 234 height 10
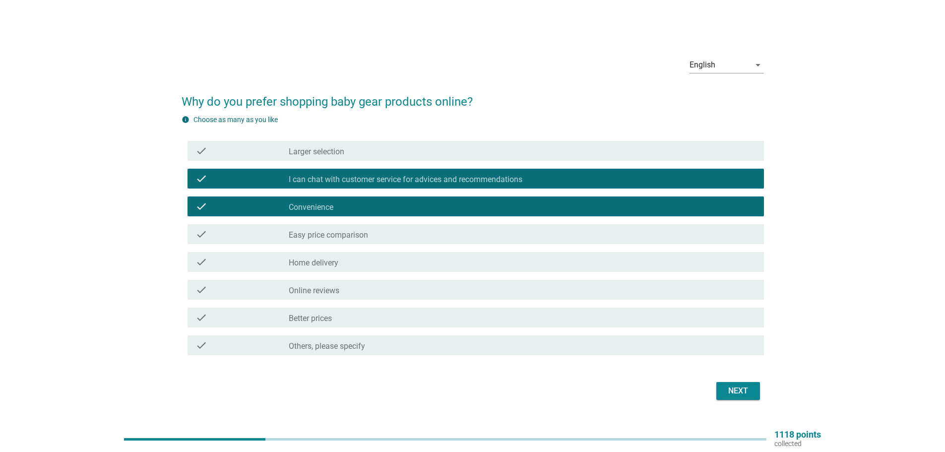
click at [398, 236] on div "check_box_outline_blank Easy price comparison" at bounding box center [522, 234] width 467 height 12
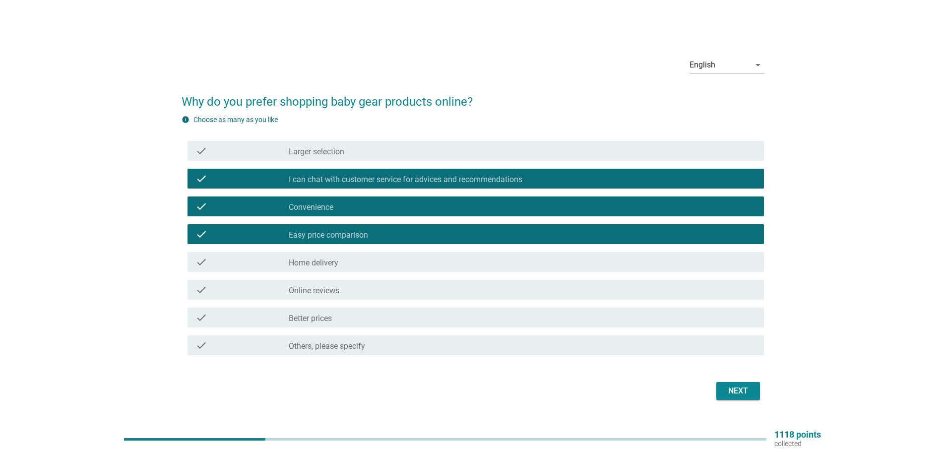
click at [368, 267] on div "check_box_outline_blank Home delivery" at bounding box center [522, 262] width 467 height 12
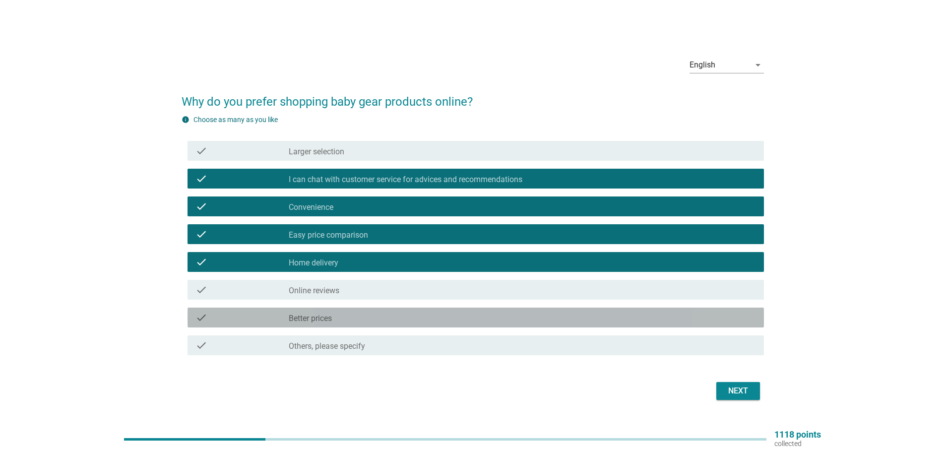
click at [358, 311] on div "check check_box_outline_blank Better prices" at bounding box center [476, 318] width 576 height 20
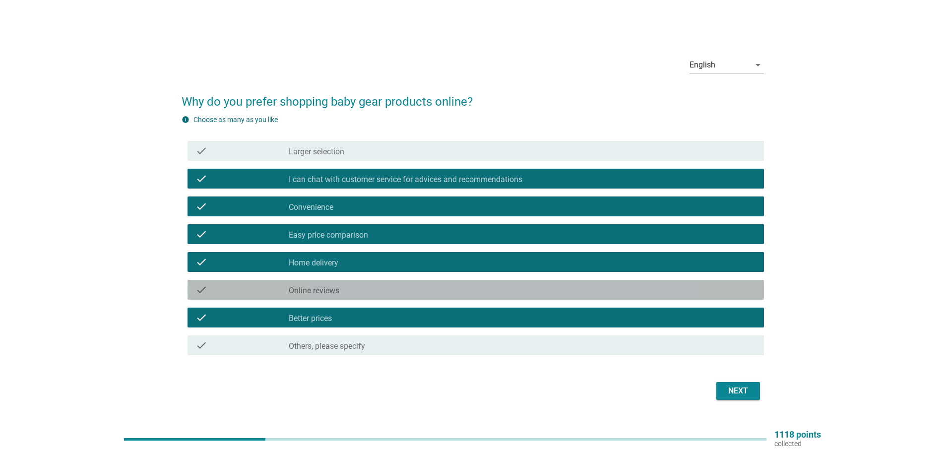
click at [447, 285] on div "check_box_outline_blank Online reviews" at bounding box center [522, 290] width 467 height 12
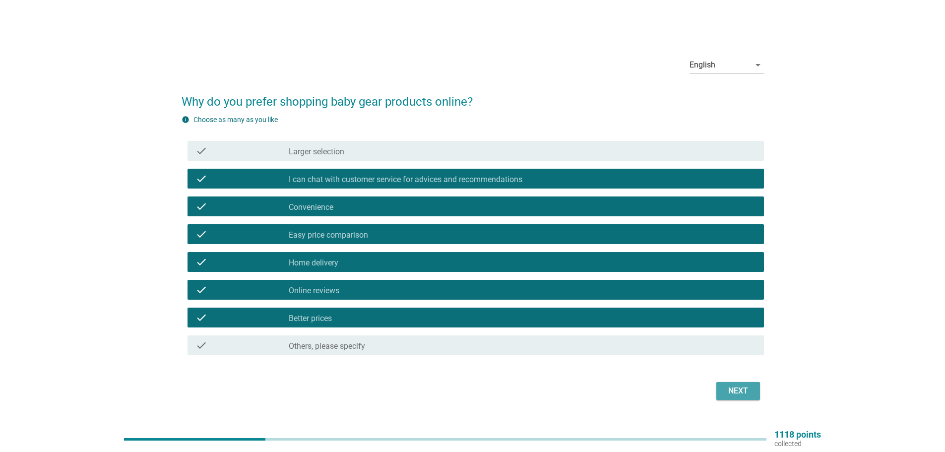
click at [730, 396] on div "Next" at bounding box center [738, 391] width 28 height 12
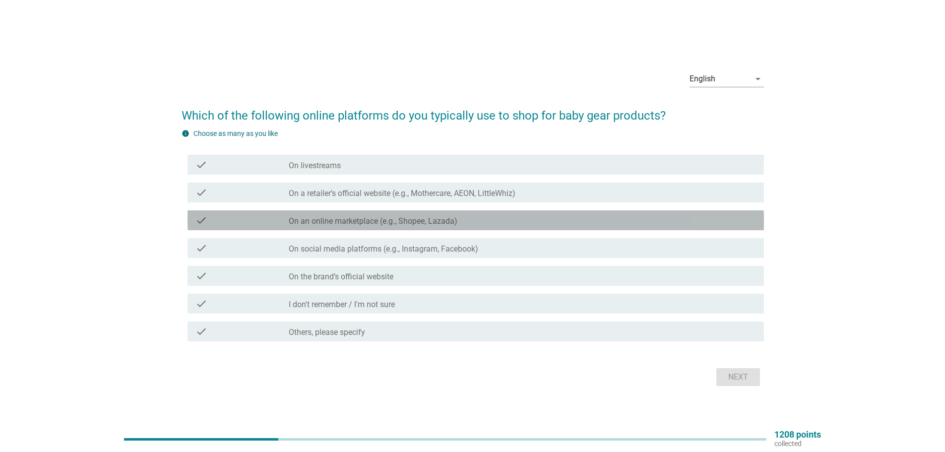
click at [396, 211] on div "check check_box_outline_blank On an online marketplace (e.g., Shopee, Lazada)" at bounding box center [476, 220] width 576 height 20
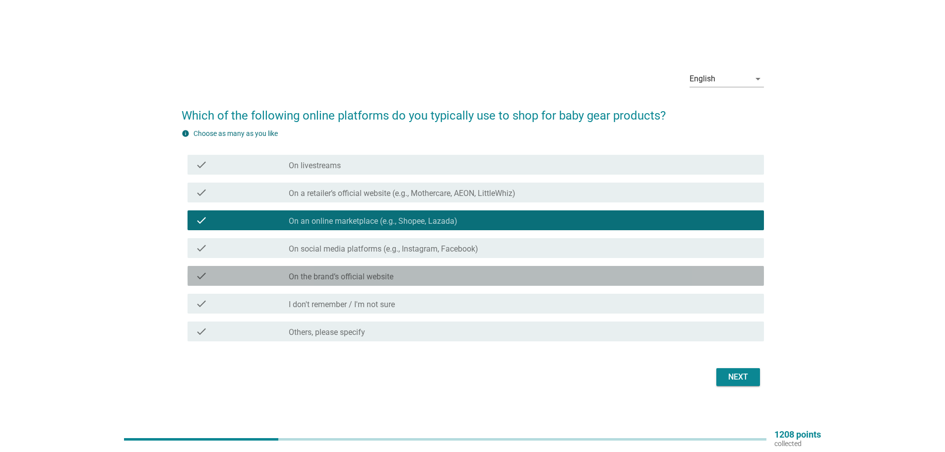
click at [447, 269] on div "check check_box_outline_blank On the brand’s official website" at bounding box center [476, 276] width 576 height 20
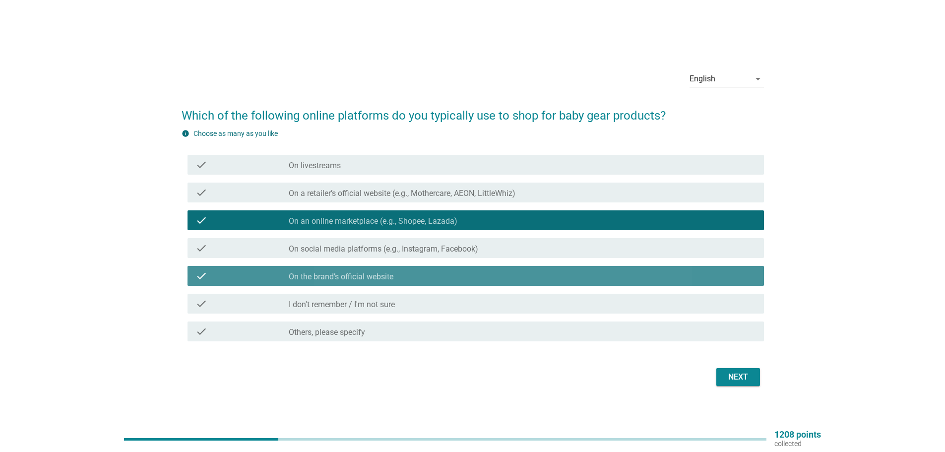
click at [447, 267] on div "check check_box_outline_blank On the brand’s official website" at bounding box center [476, 276] width 576 height 20
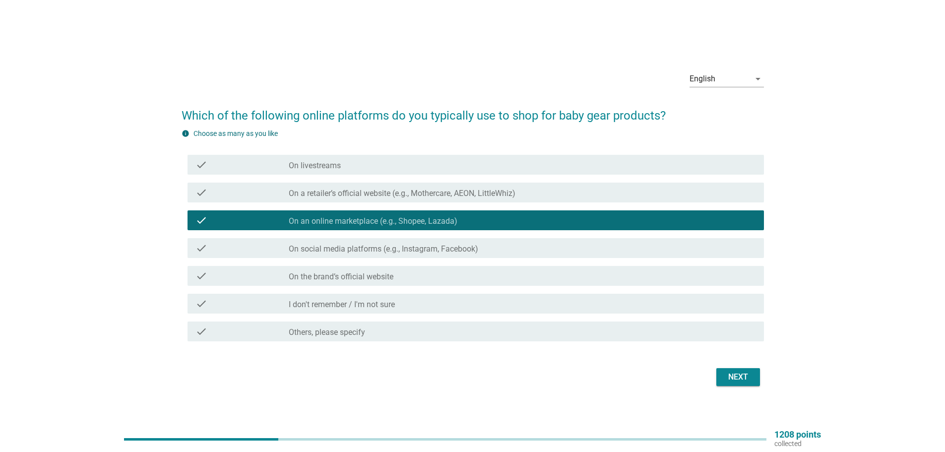
click at [421, 274] on div "check_box_outline_blank On the brand’s official website" at bounding box center [522, 276] width 467 height 12
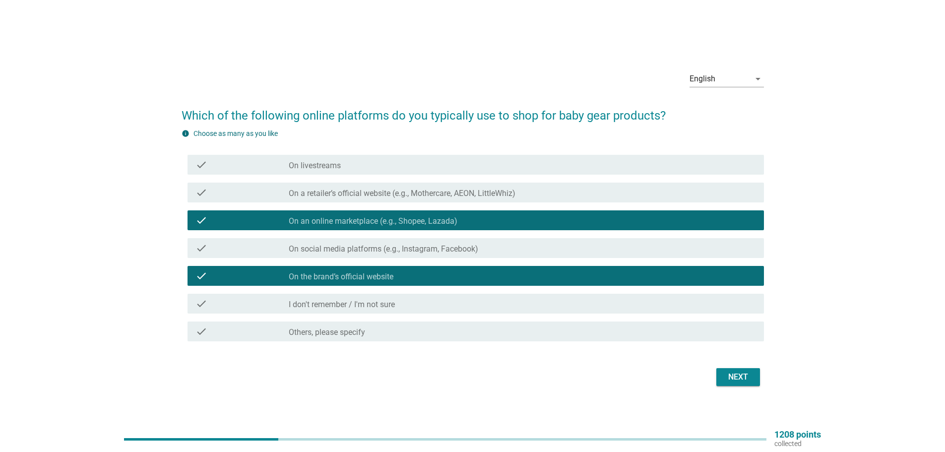
click at [392, 329] on div "check_box Others, please specify" at bounding box center [522, 331] width 467 height 12
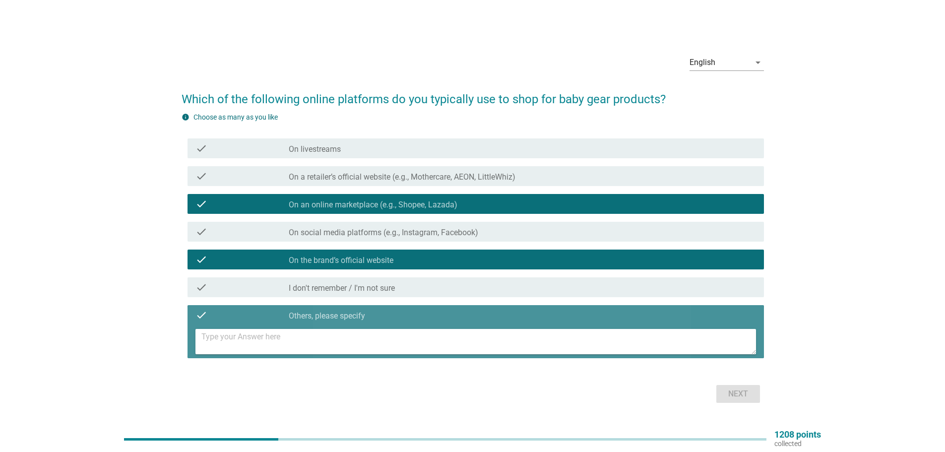
drag, startPoint x: 390, startPoint y: 330, endPoint x: 383, endPoint y: 338, distance: 11.2
click at [384, 342] on textarea at bounding box center [478, 341] width 555 height 25
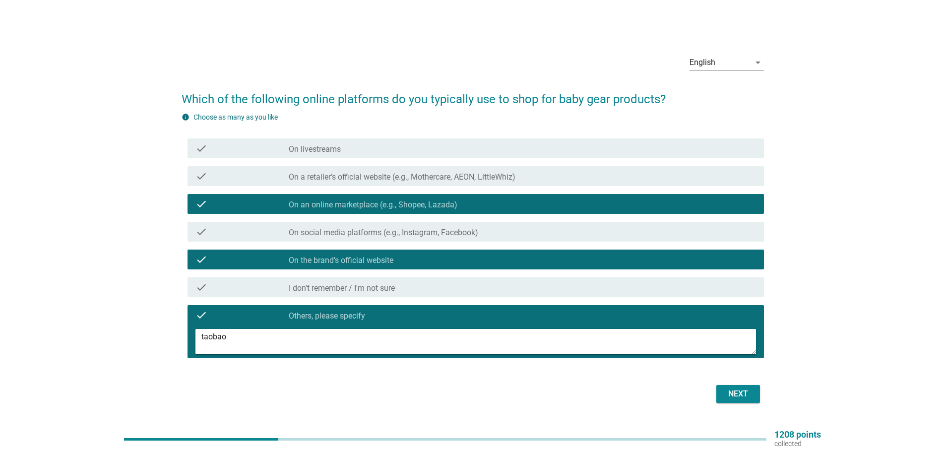
type textarea "taobao"
click at [733, 385] on button "Next" at bounding box center [738, 394] width 44 height 18
click at [734, 395] on div "English arrow_drop_down Which of the following online platforms do you typicall…" at bounding box center [472, 226] width 945 height 452
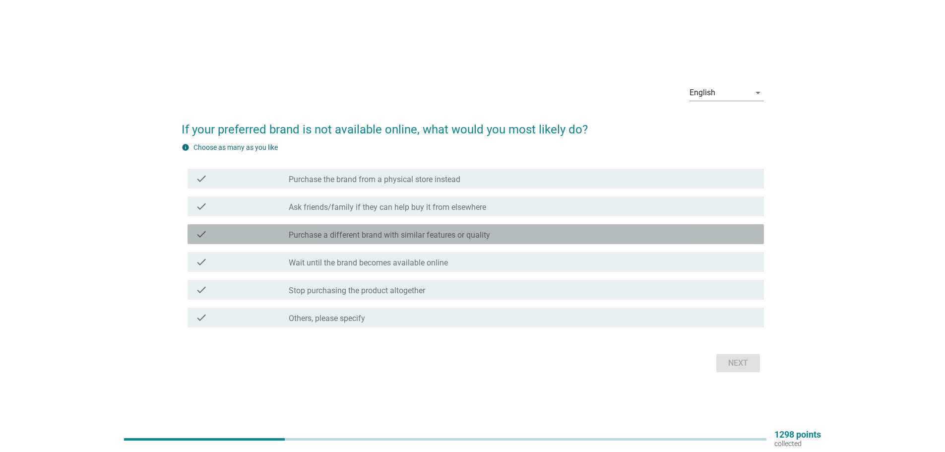
click at [380, 240] on label "Purchase a different brand with similar features or quality" at bounding box center [389, 235] width 201 height 10
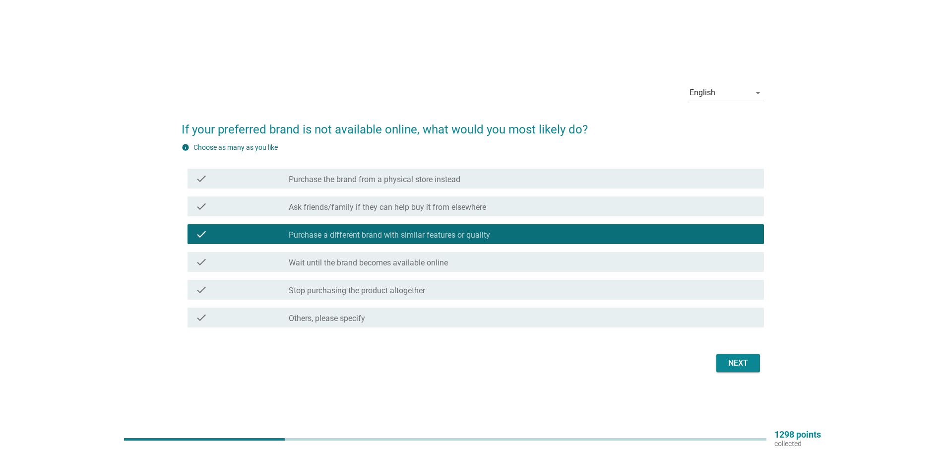
click at [729, 362] on div "Next" at bounding box center [738, 363] width 28 height 12
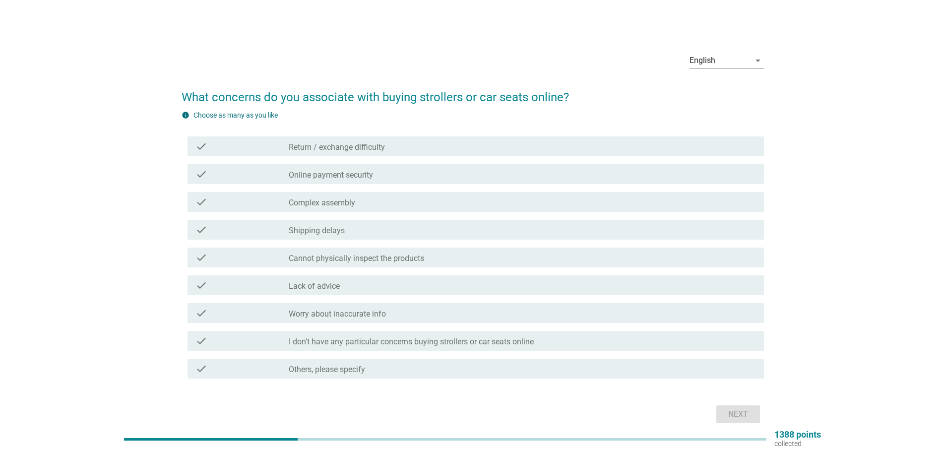
click at [399, 311] on div "check_box_outline_blank Worry about inaccurate info" at bounding box center [522, 313] width 467 height 12
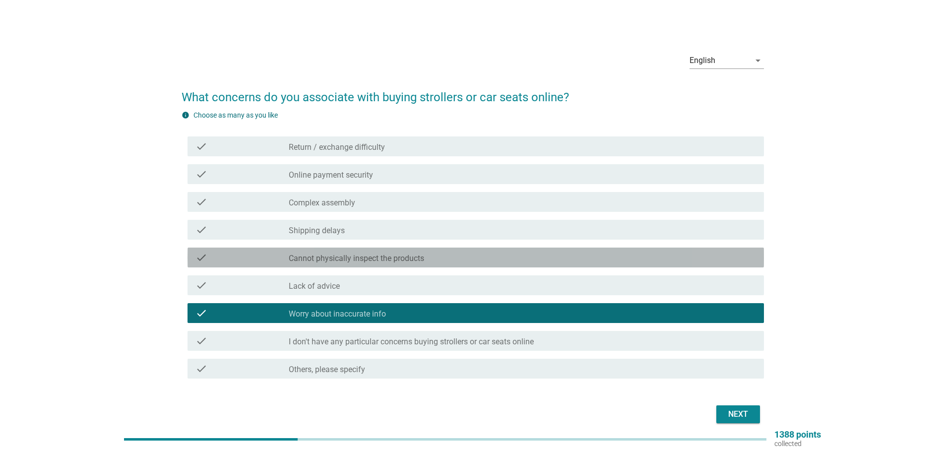
click at [413, 260] on label "Cannot physically inspect the products" at bounding box center [356, 259] width 135 height 10
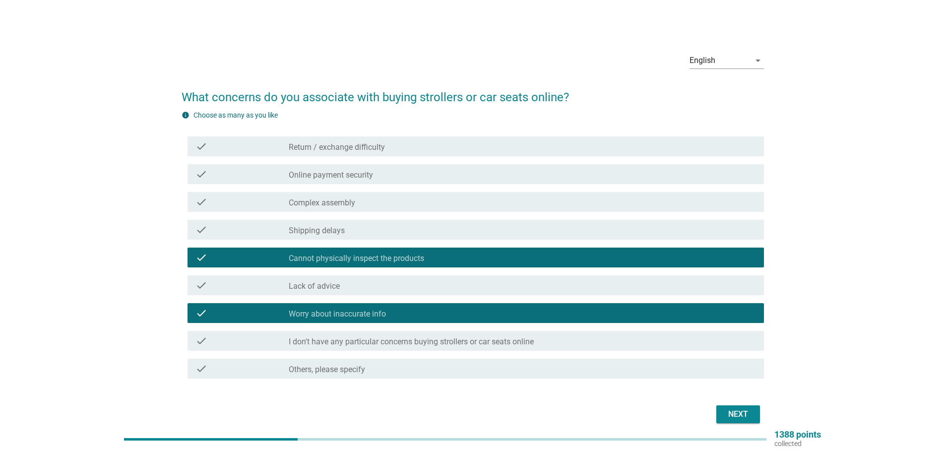
click at [745, 416] on div "Next" at bounding box center [738, 414] width 28 height 12
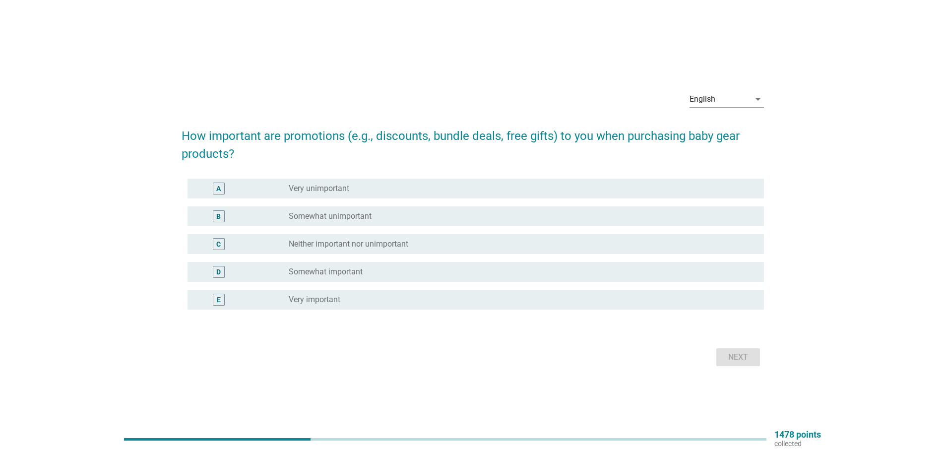
click at [393, 291] on div "E radio_button_unchecked Very important" at bounding box center [476, 300] width 576 height 20
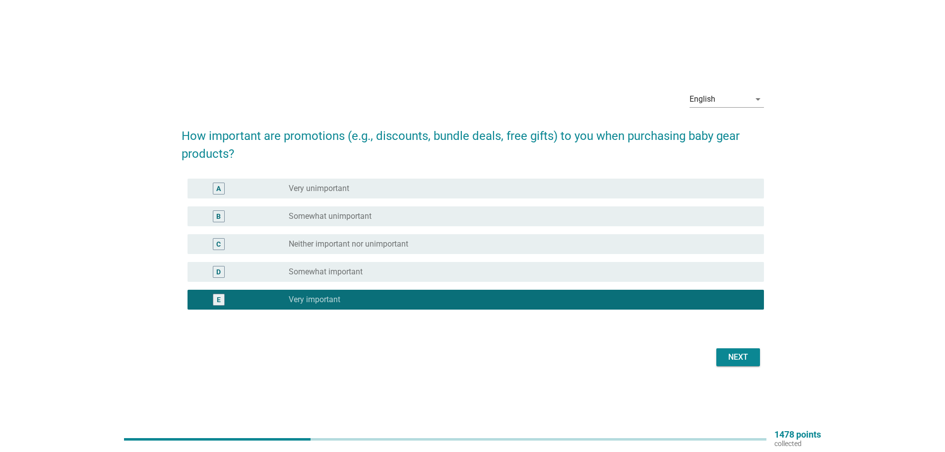
click at [733, 353] on div "Next" at bounding box center [738, 357] width 28 height 12
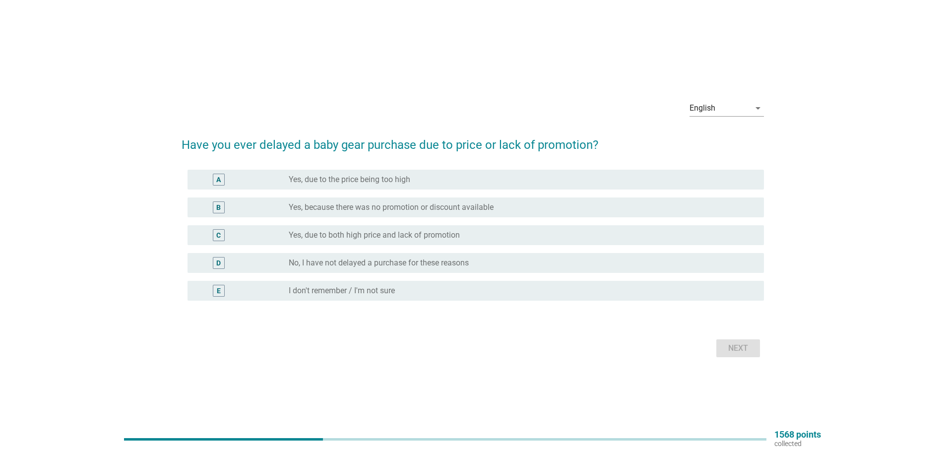
click at [331, 266] on label "No, I have not delayed a purchase for these reasons" at bounding box center [379, 263] width 180 height 10
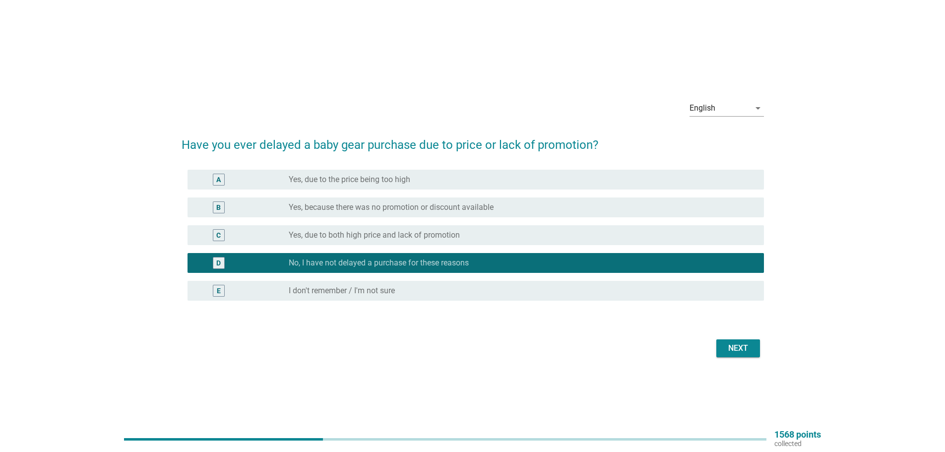
click at [428, 269] on div "D radio_button_checked No, I have not delayed a purchase for these reasons" at bounding box center [476, 263] width 576 height 20
click at [730, 343] on div "Next" at bounding box center [738, 348] width 28 height 12
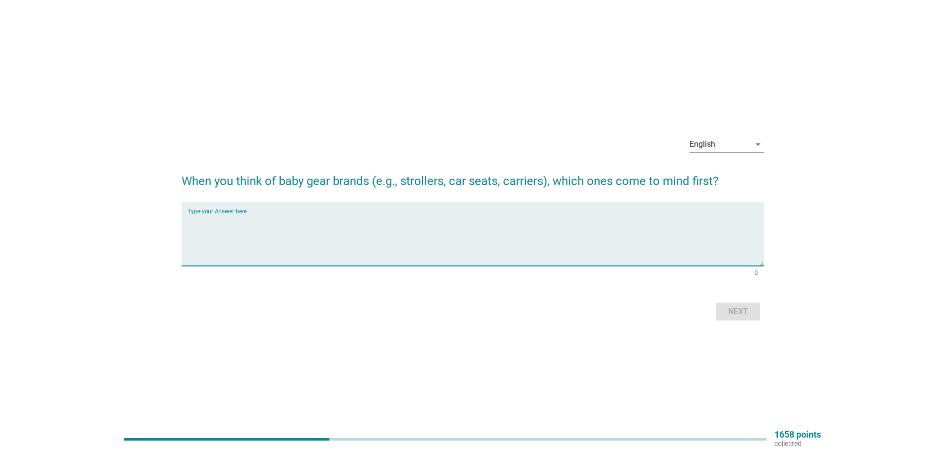
click at [398, 254] on textarea "Type your Answer here" at bounding box center [476, 240] width 576 height 52
type textarea "car seats"
click at [749, 310] on div "Next" at bounding box center [738, 312] width 28 height 12
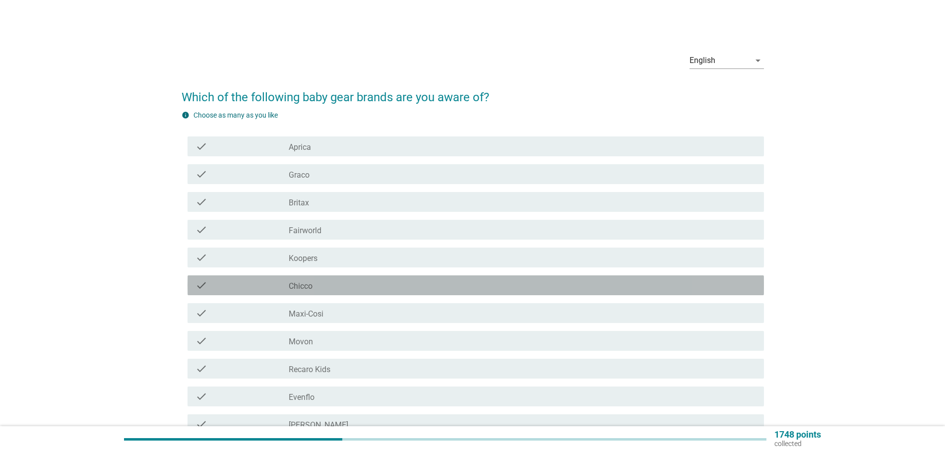
click at [377, 282] on div "check_box_outline_blank Chicco" at bounding box center [522, 285] width 467 height 12
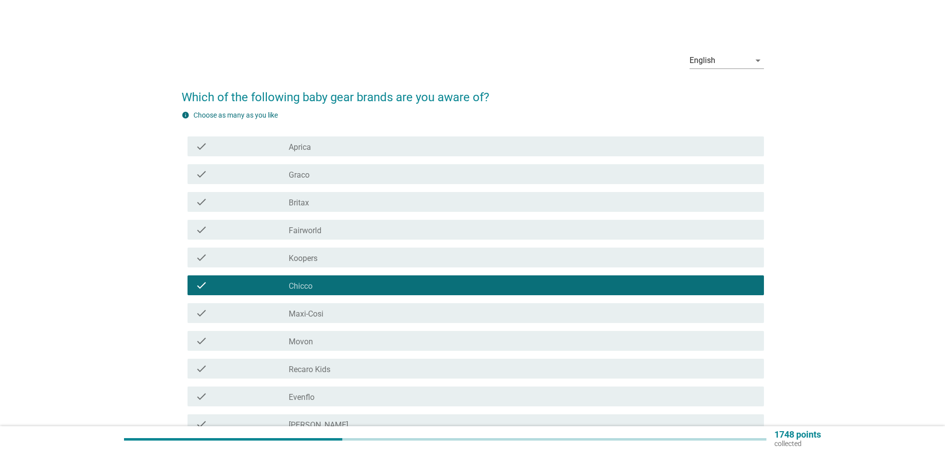
scroll to position [50, 0]
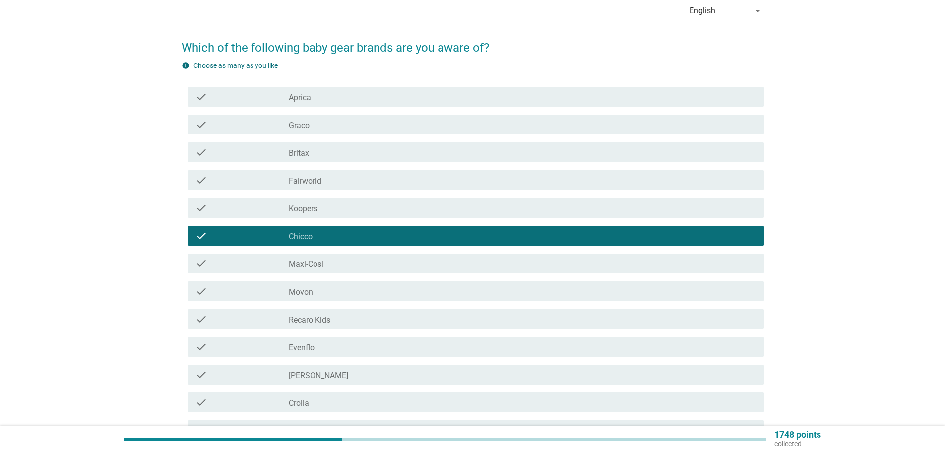
click at [377, 372] on div "check_box_outline_blank [PERSON_NAME]" at bounding box center [522, 375] width 467 height 12
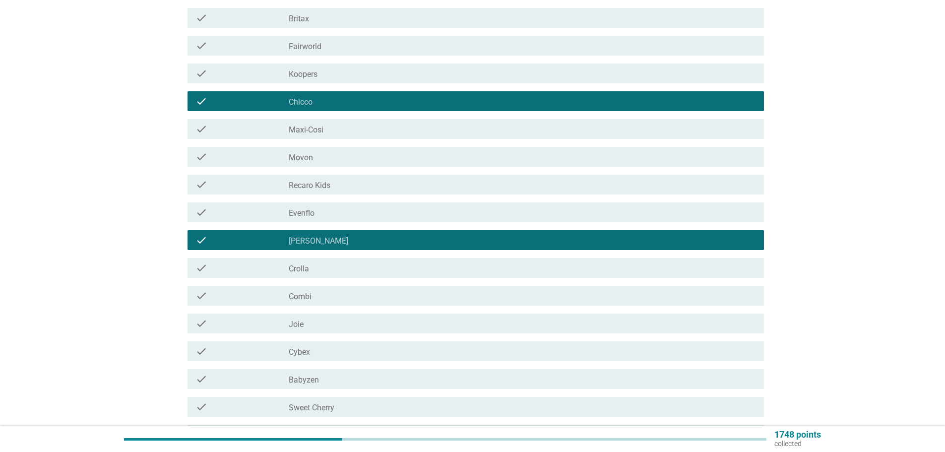
scroll to position [198, 0]
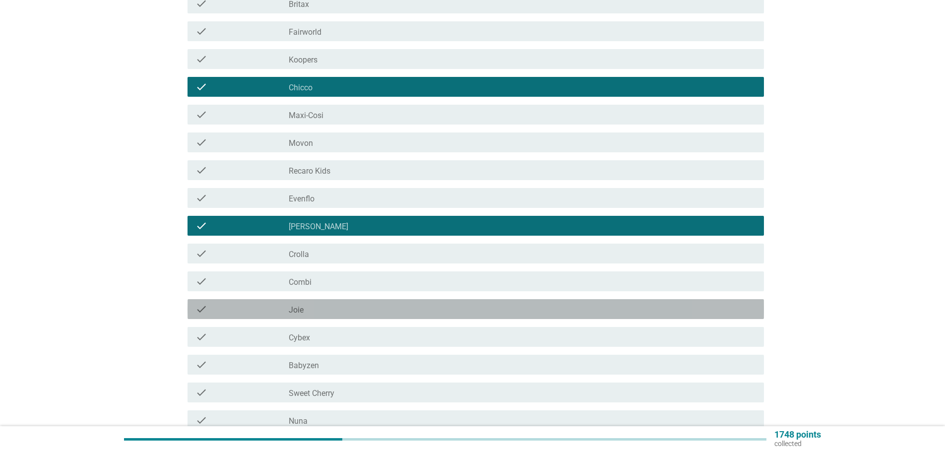
click at [378, 319] on div "check check_box_outline_blank Joie" at bounding box center [476, 309] width 576 height 20
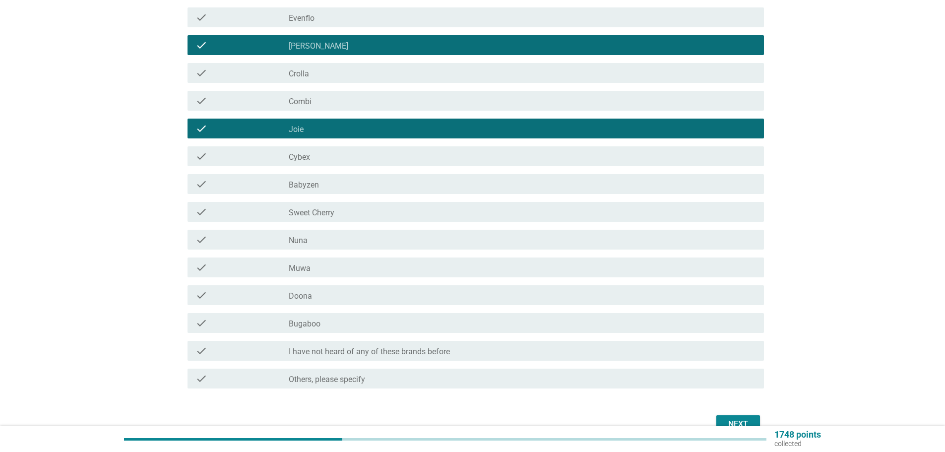
scroll to position [397, 0]
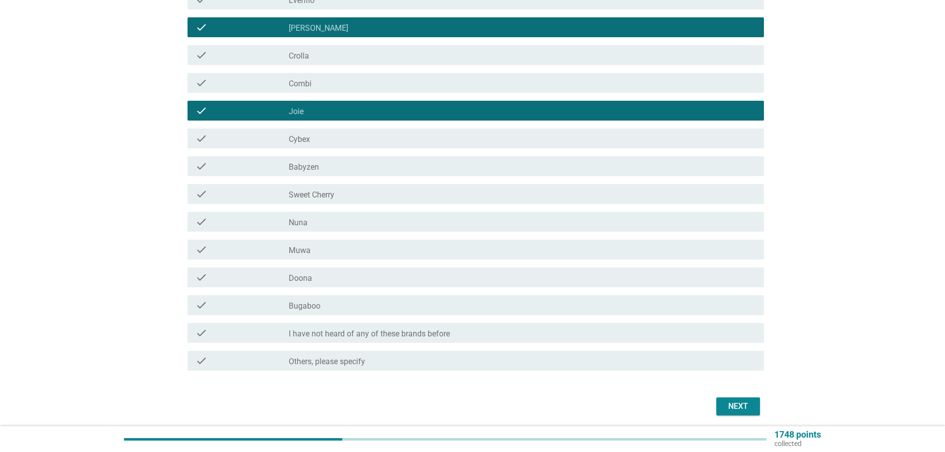
click at [736, 399] on button "Next" at bounding box center [738, 406] width 44 height 18
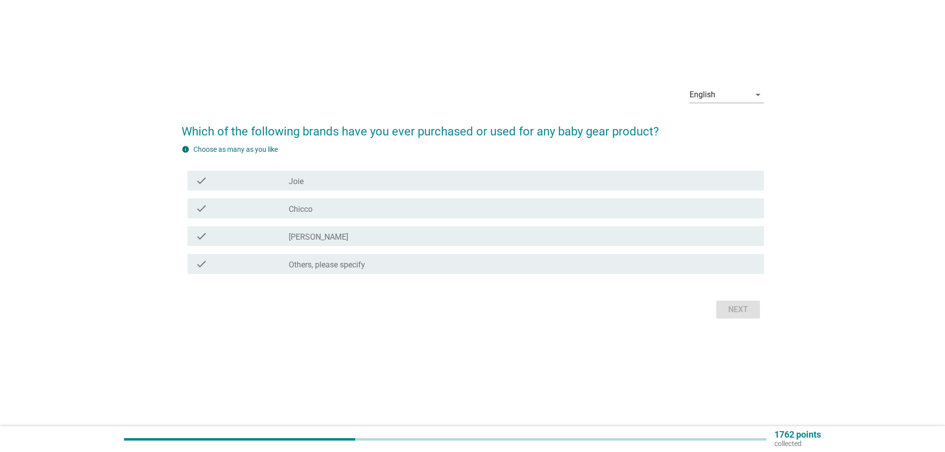
scroll to position [0, 0]
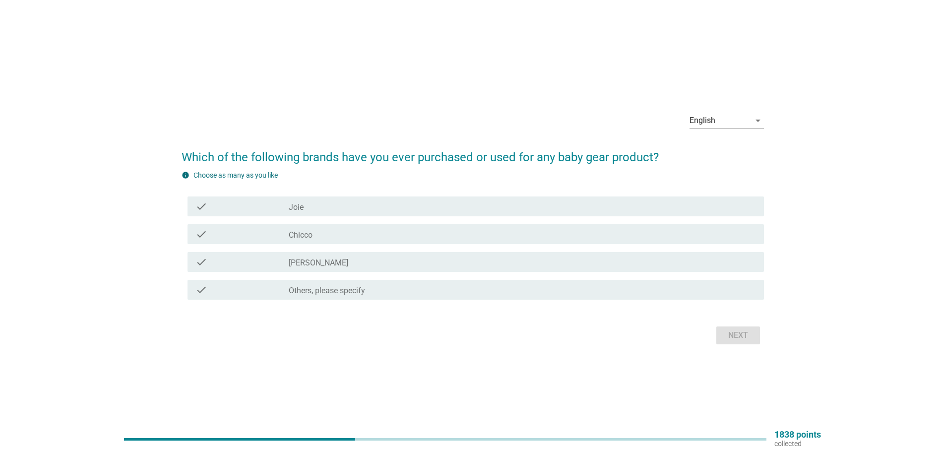
click at [332, 263] on div "check_box_outline_blank [PERSON_NAME]" at bounding box center [522, 262] width 467 height 12
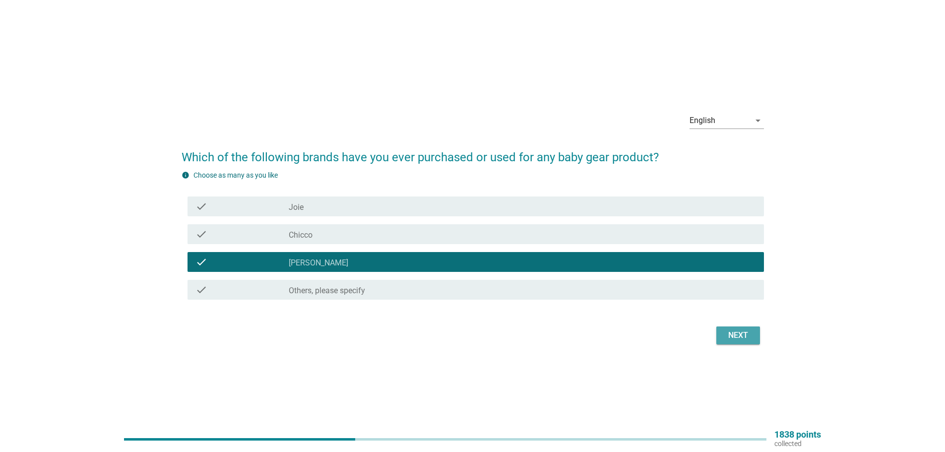
click at [724, 340] on div "Next" at bounding box center [738, 335] width 28 height 12
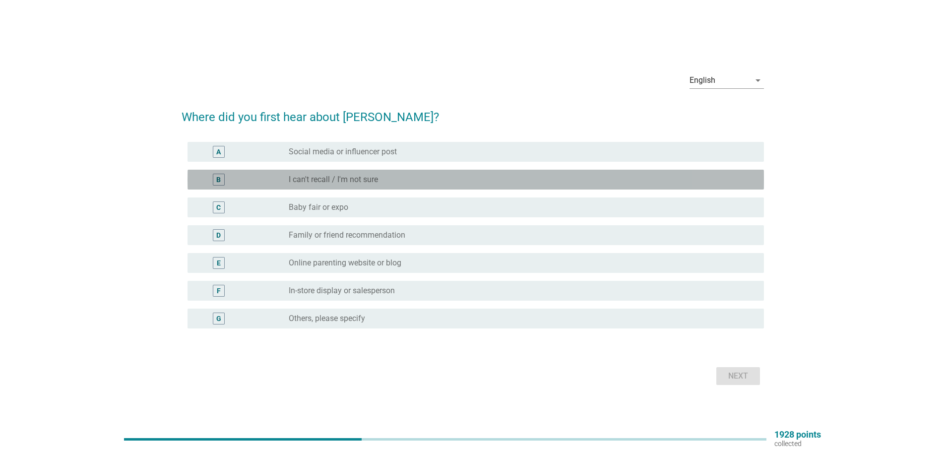
click at [475, 189] on div "B radio_button_unchecked I can't recall / I'm not sure" at bounding box center [476, 180] width 576 height 20
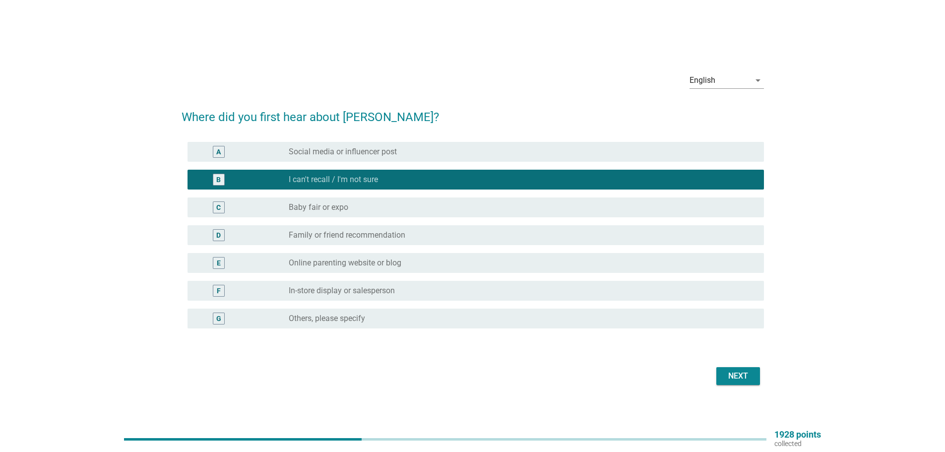
click at [736, 377] on div "Next" at bounding box center [738, 376] width 28 height 12
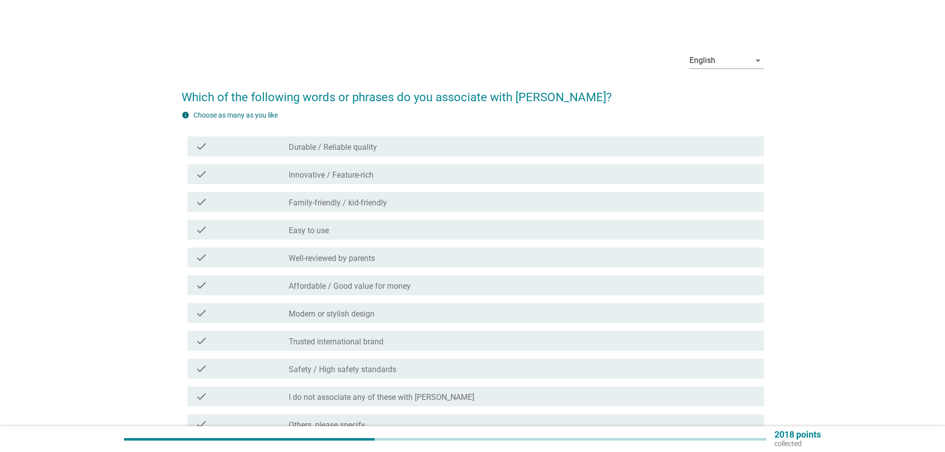
click at [399, 173] on div "check_box_outline_blank Innovative / Feature-rich" at bounding box center [522, 174] width 467 height 12
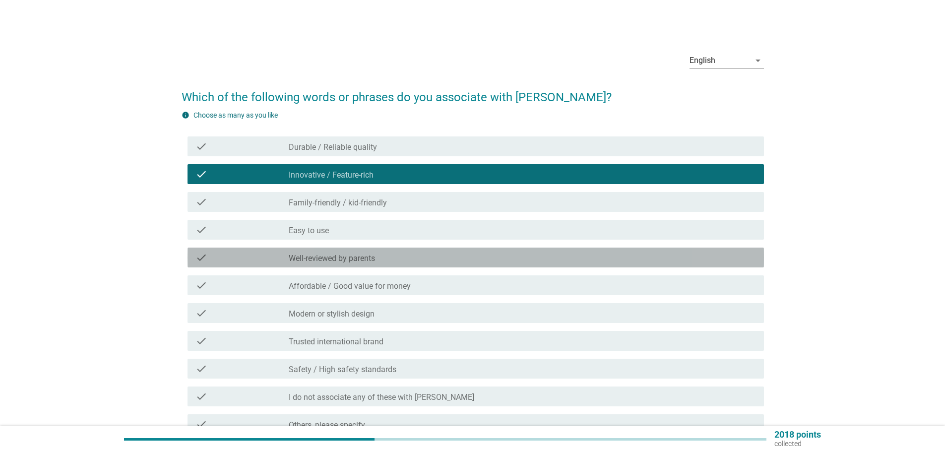
click at [401, 255] on div "check_box_outline_blank Well-reviewed by parents" at bounding box center [522, 258] width 467 height 12
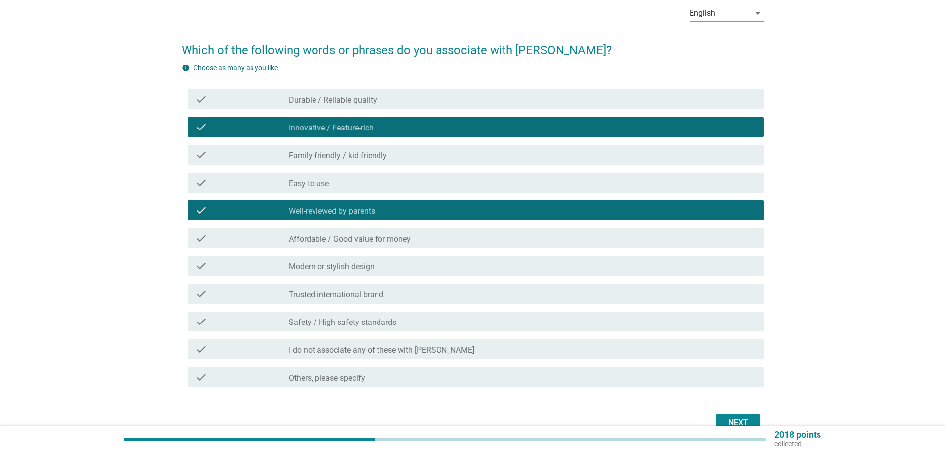
scroll to position [100, 0]
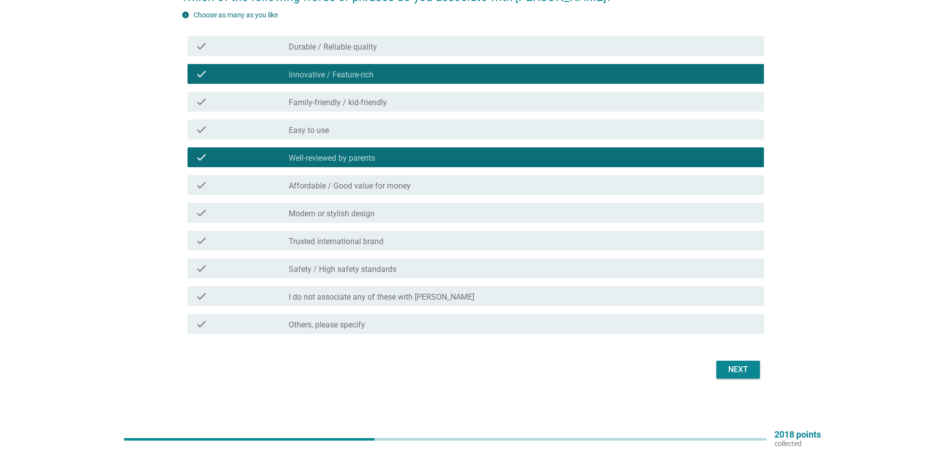
click at [750, 370] on div "Next" at bounding box center [738, 370] width 28 height 12
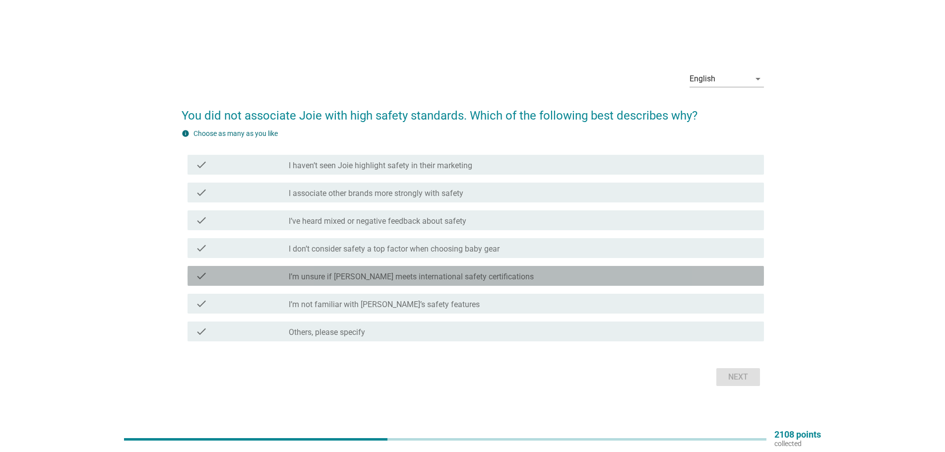
click at [461, 283] on div "check check_box_outline_blank I’m unsure if [PERSON_NAME] meets international s…" at bounding box center [476, 276] width 576 height 20
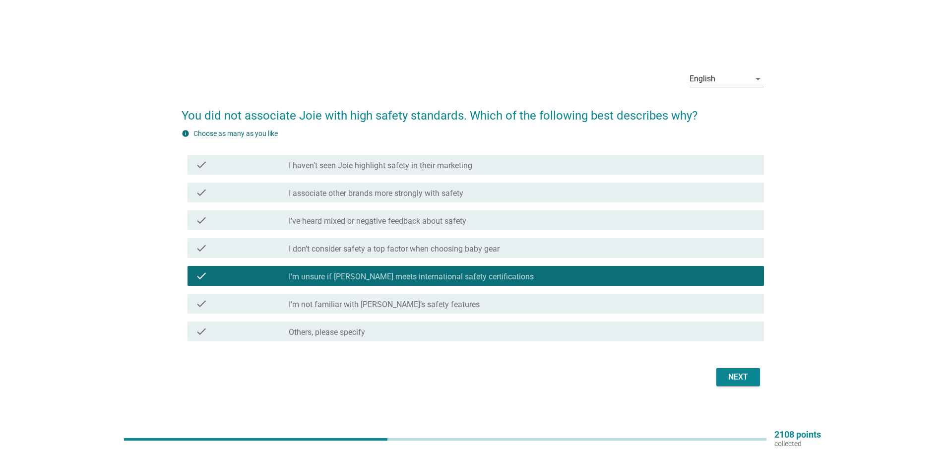
click at [727, 383] on div "Next" at bounding box center [738, 377] width 28 height 12
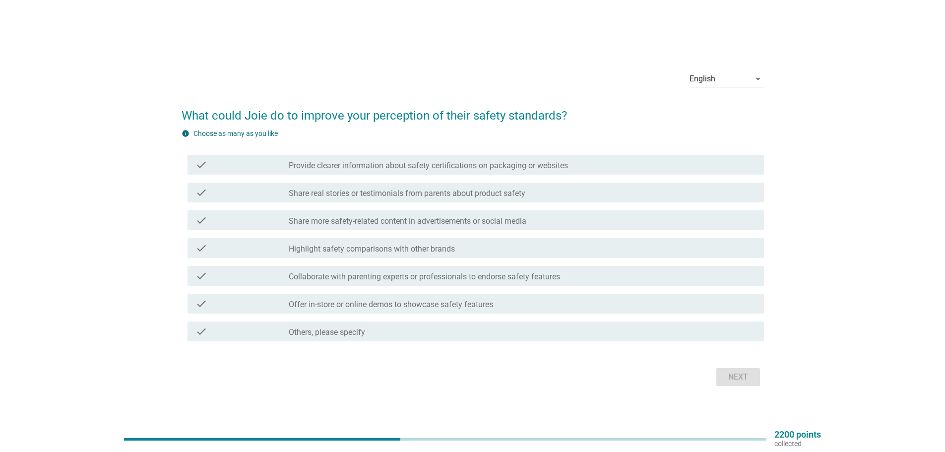
click at [429, 160] on div "check_box_outline_blank Provide clearer information about safety certifications…" at bounding box center [522, 165] width 467 height 12
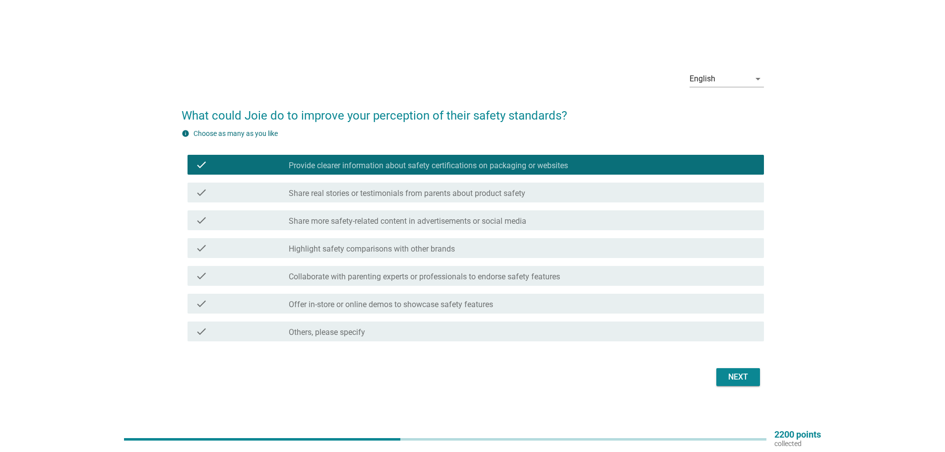
click at [741, 380] on div "Next" at bounding box center [738, 377] width 28 height 12
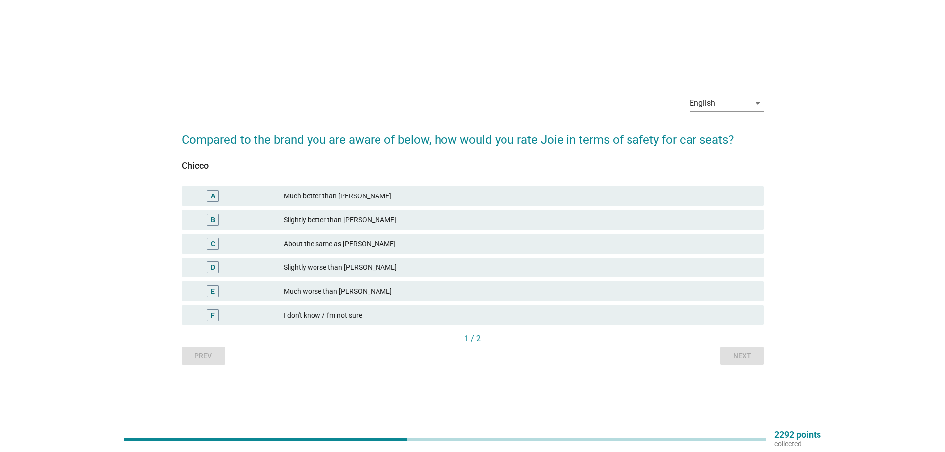
click at [380, 254] on div "C About the same as [PERSON_NAME]" at bounding box center [473, 244] width 586 height 24
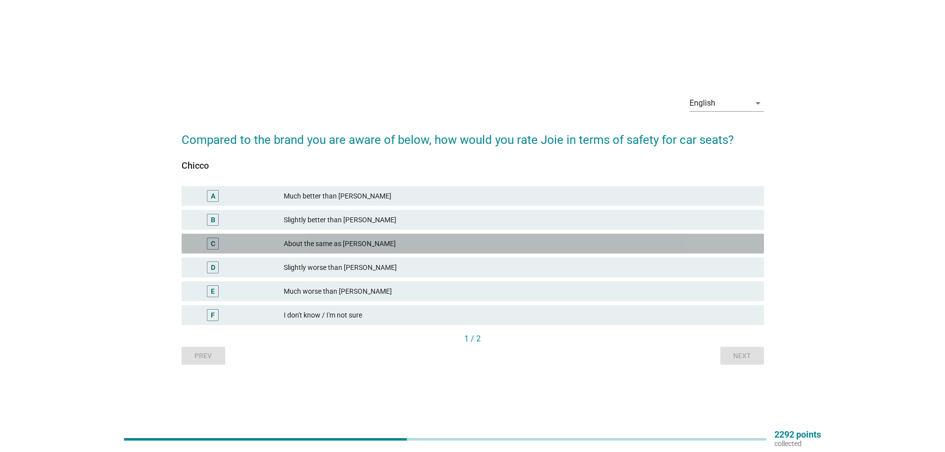
click at [383, 241] on div "About the same as [PERSON_NAME]" at bounding box center [520, 244] width 472 height 12
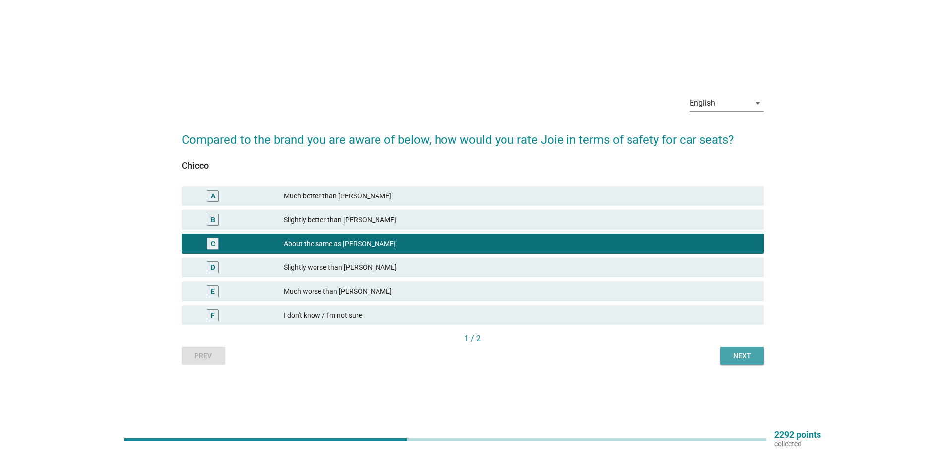
click at [743, 362] on button "Next" at bounding box center [742, 356] width 44 height 18
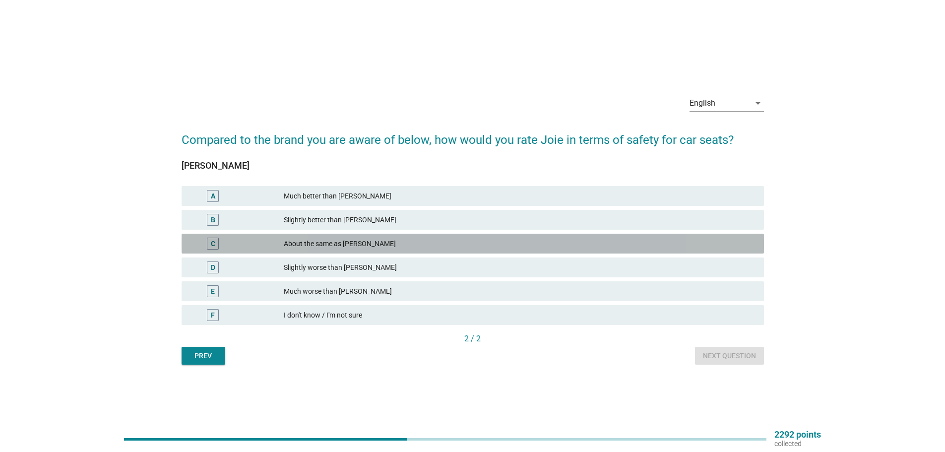
click at [350, 243] on div "About the same as [PERSON_NAME]" at bounding box center [520, 244] width 472 height 12
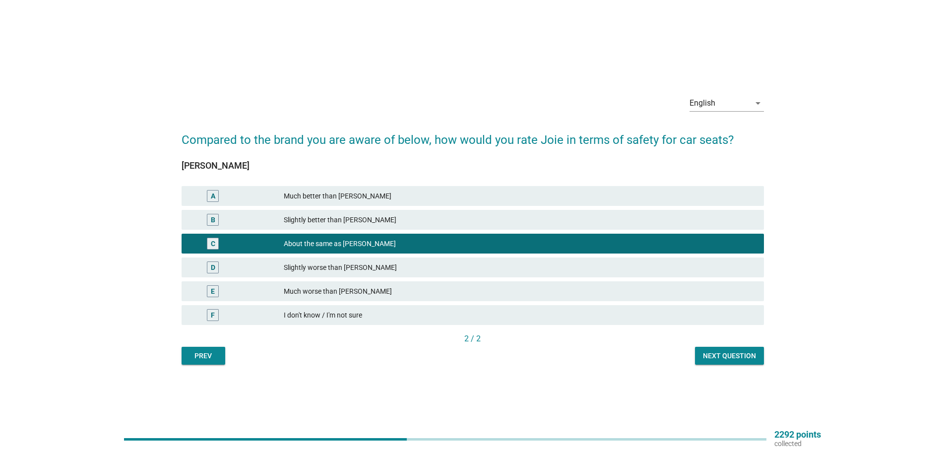
click at [744, 356] on div "Next question" at bounding box center [729, 356] width 53 height 10
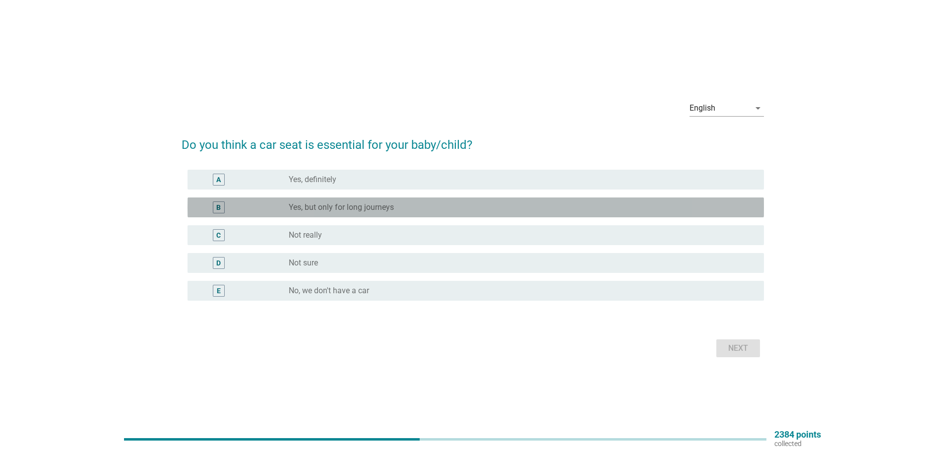
click at [394, 207] on label "Yes, but only for long journeys" at bounding box center [341, 207] width 105 height 10
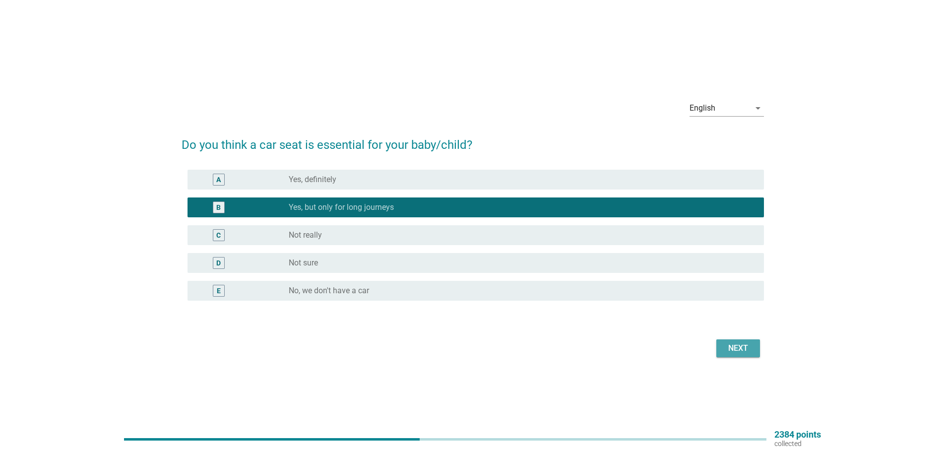
click at [749, 342] on div "Next" at bounding box center [738, 348] width 28 height 12
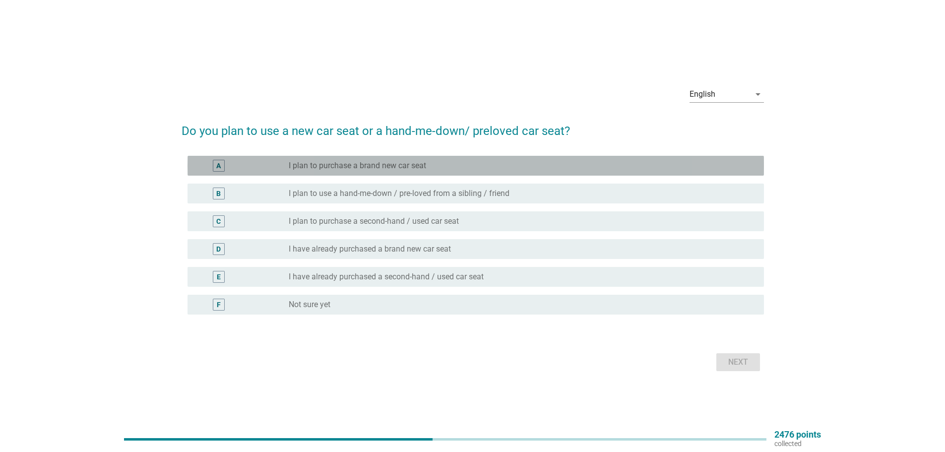
click at [409, 170] on label "I plan to purchase a brand new car seat" at bounding box center [357, 166] width 137 height 10
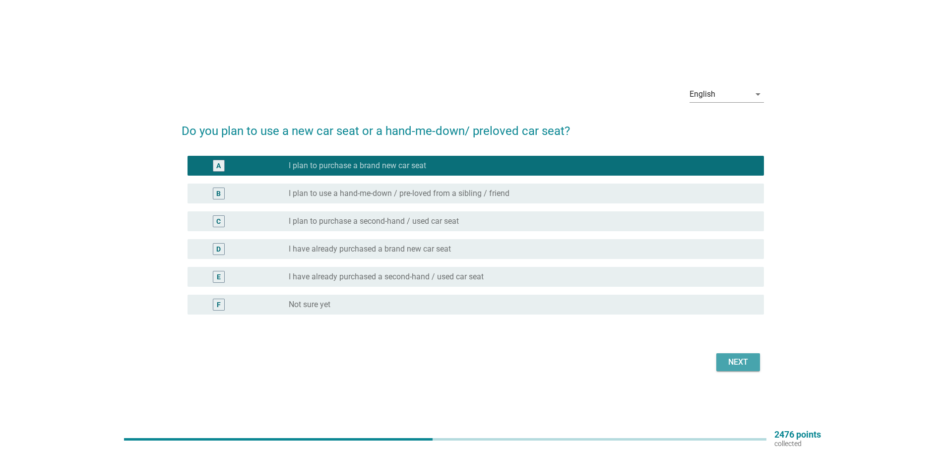
click at [722, 353] on button "Next" at bounding box center [738, 362] width 44 height 18
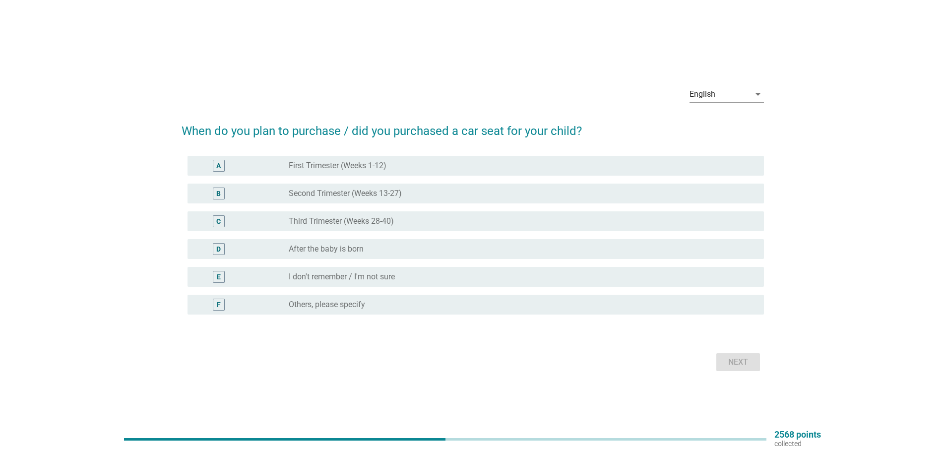
click at [392, 249] on div "radio_button_unchecked After the baby is born" at bounding box center [518, 249] width 459 height 10
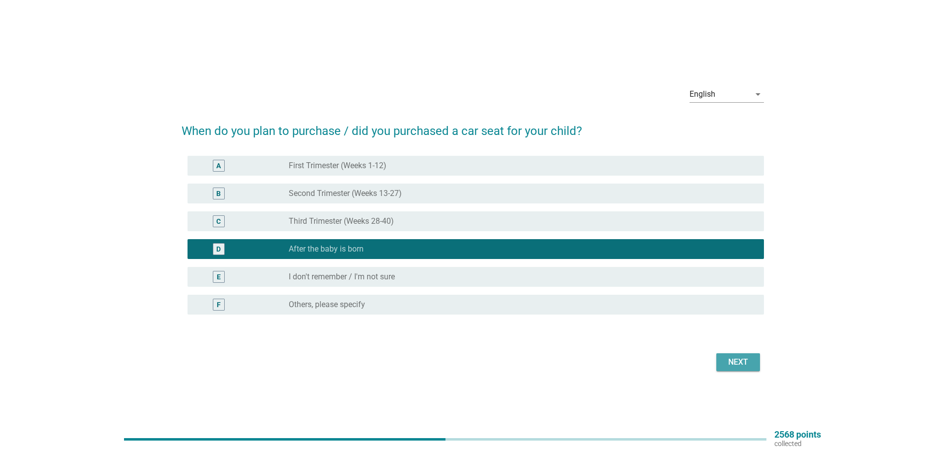
click at [738, 359] on div "Next" at bounding box center [738, 362] width 28 height 12
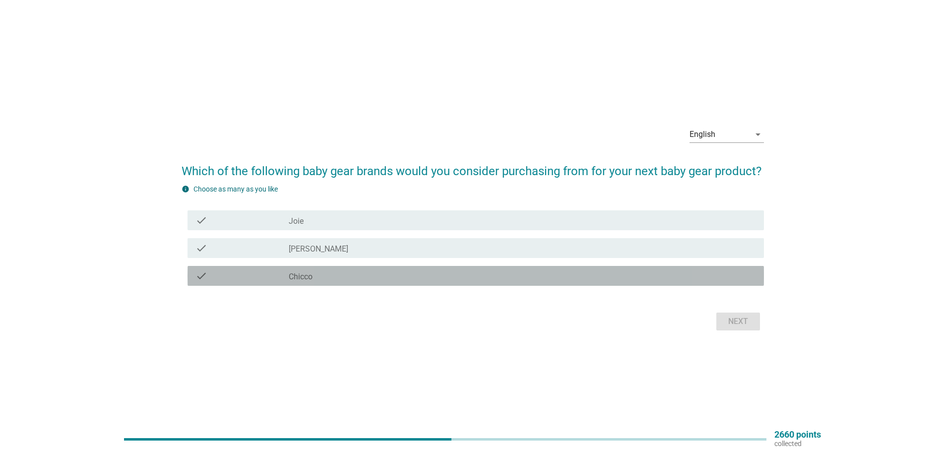
click at [408, 276] on div "check_box_outline_blank Chicco" at bounding box center [522, 276] width 467 height 12
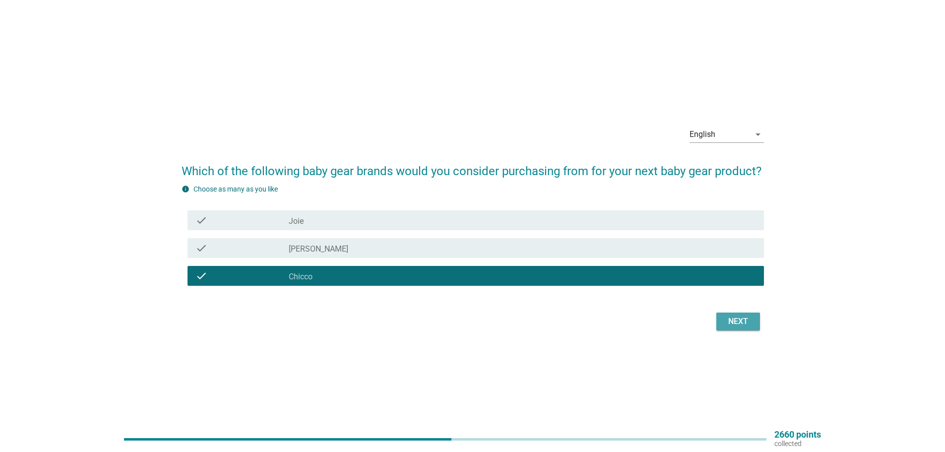
click at [730, 321] on div "Next" at bounding box center [738, 322] width 28 height 12
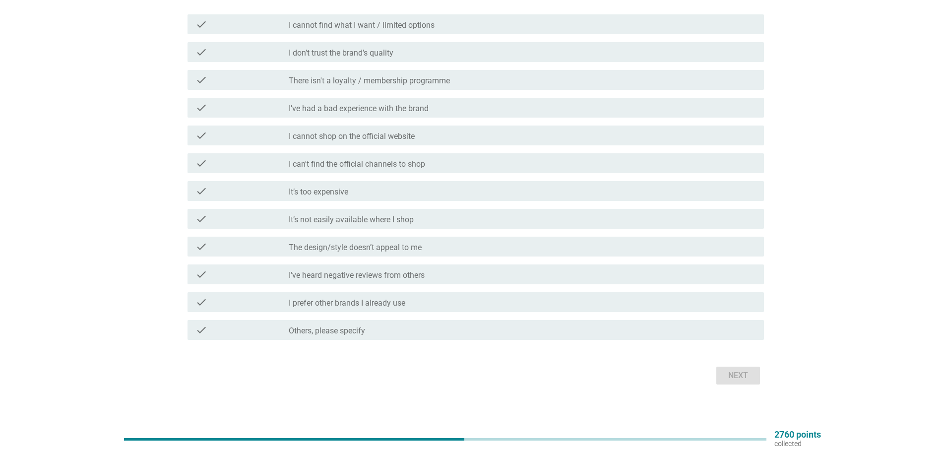
scroll to position [128, 0]
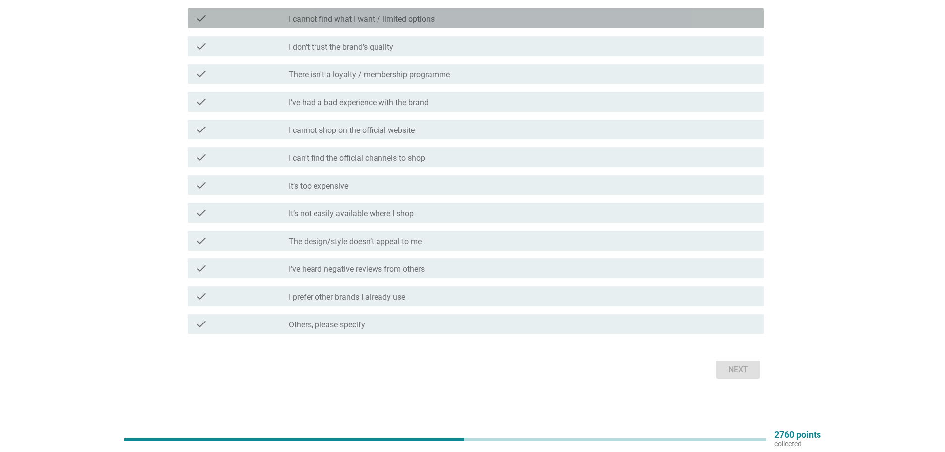
click at [439, 18] on div "check_box_outline_blank I cannot find what I want / limited options" at bounding box center [522, 18] width 467 height 12
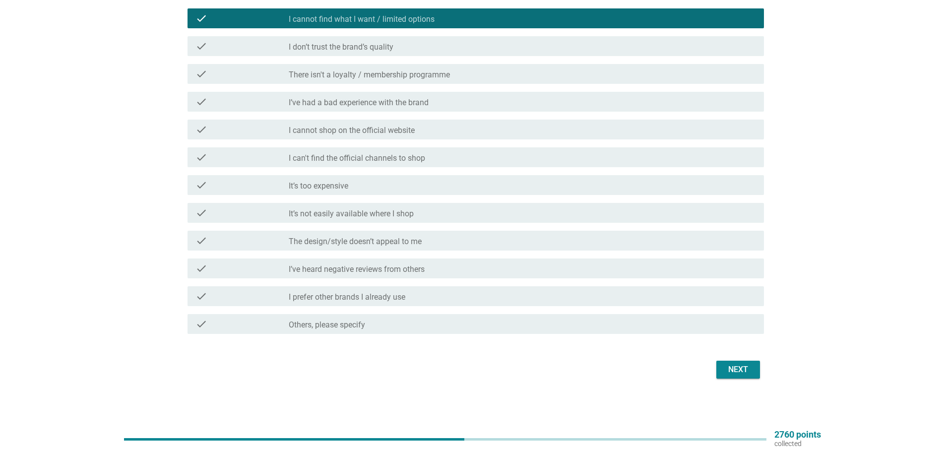
click at [739, 369] on div "Next" at bounding box center [738, 370] width 28 height 12
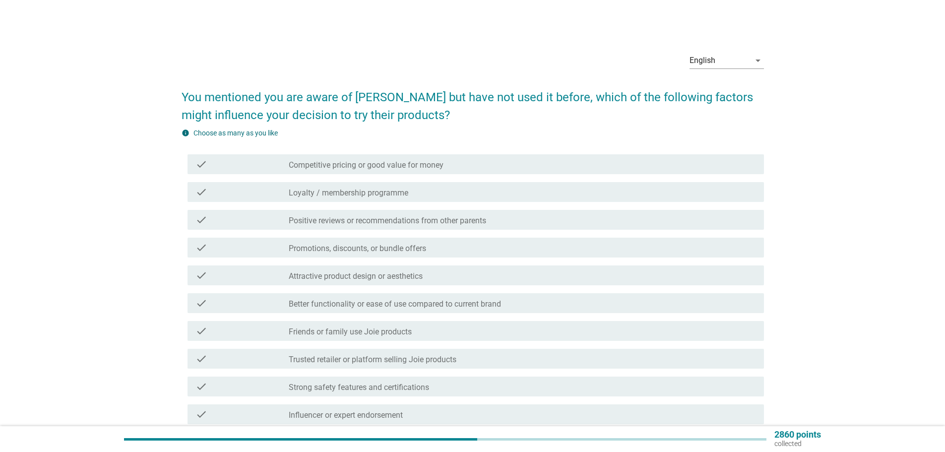
click at [409, 169] on label "Competitive pricing or good value for money" at bounding box center [366, 165] width 155 height 10
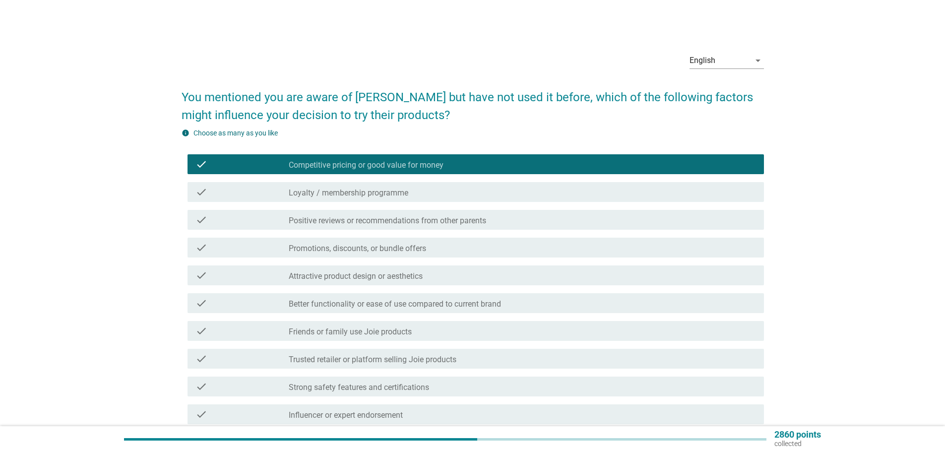
click at [411, 190] on div "check_box_outline_blank Loyalty / membership programme" at bounding box center [522, 192] width 467 height 12
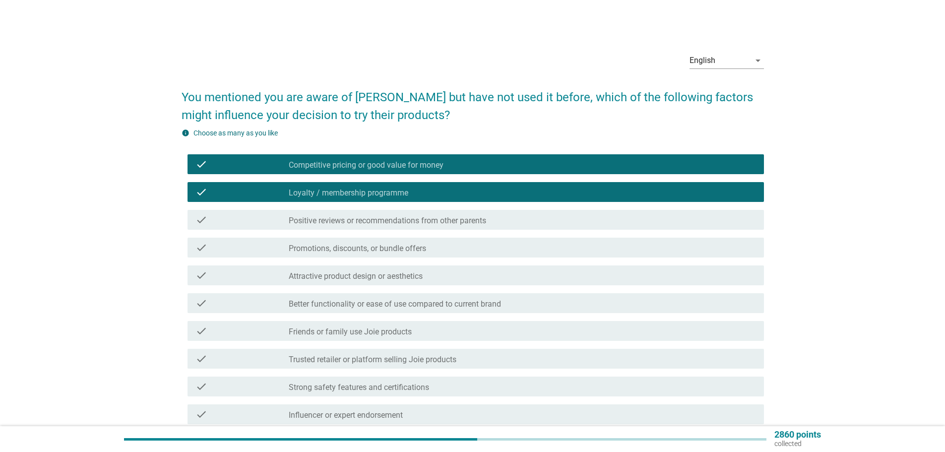
click at [412, 212] on div "check check_box_outline_blank Positive reviews or recommendations from other pa…" at bounding box center [476, 220] width 576 height 20
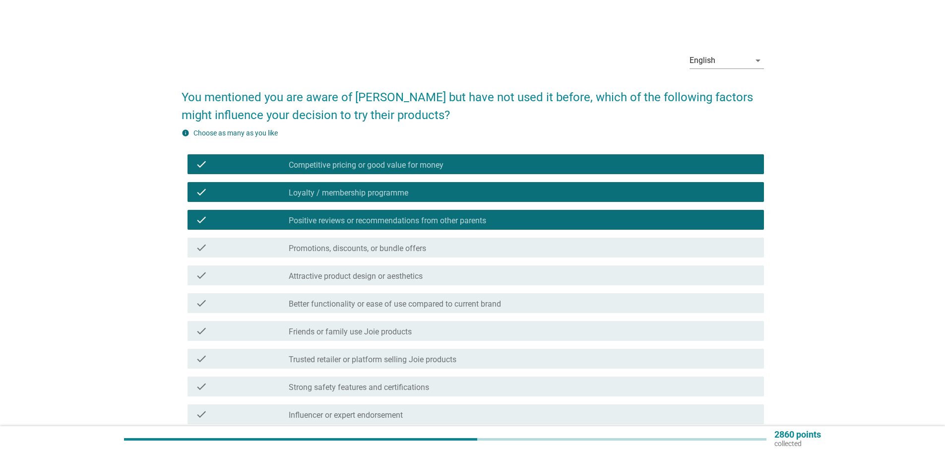
click at [410, 240] on div "check check_box_outline_blank Promotions, discounts, or bundle offers" at bounding box center [476, 248] width 576 height 20
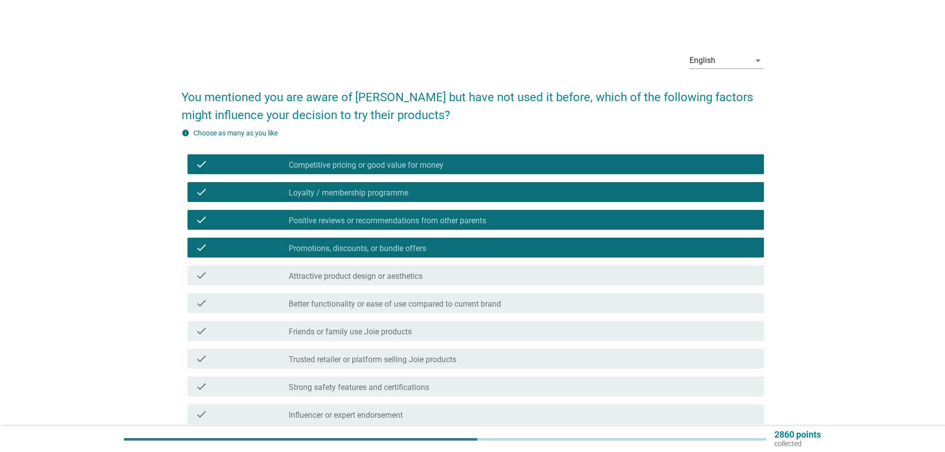
click at [425, 273] on div "check_box_outline_blank Attractive product design or aesthetics" at bounding box center [522, 275] width 467 height 12
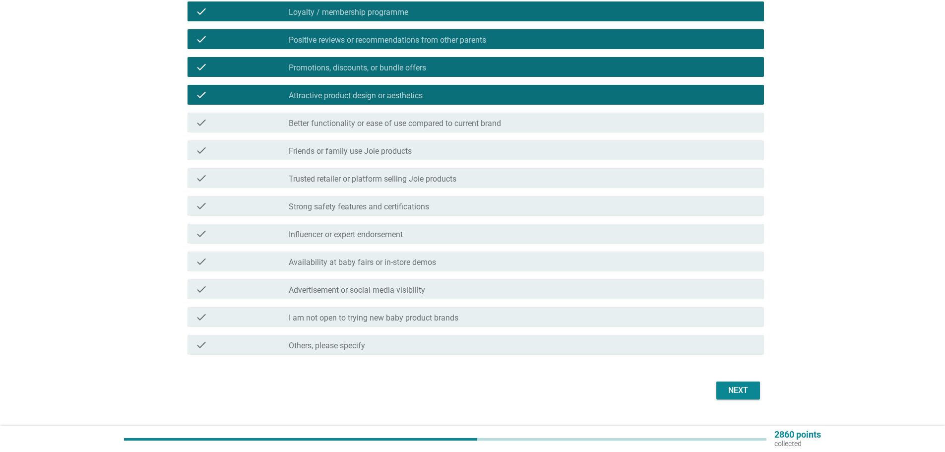
scroll to position [198, 0]
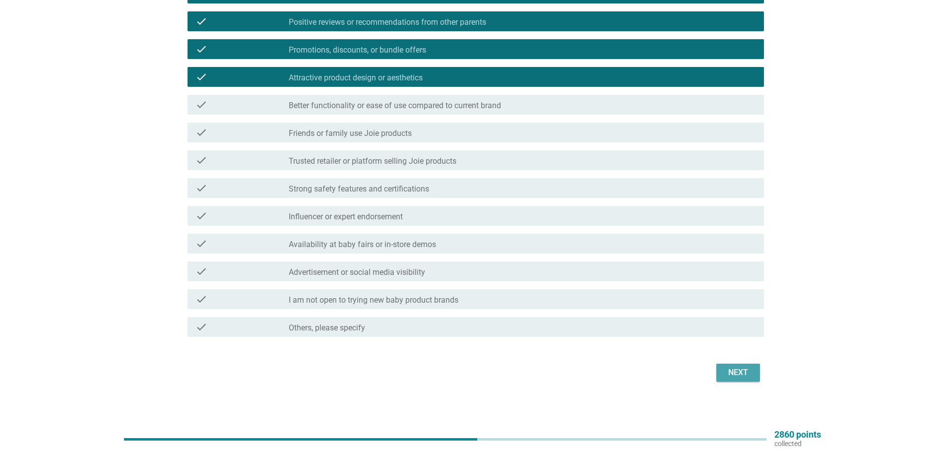
click at [746, 381] on button "Next" at bounding box center [738, 373] width 44 height 18
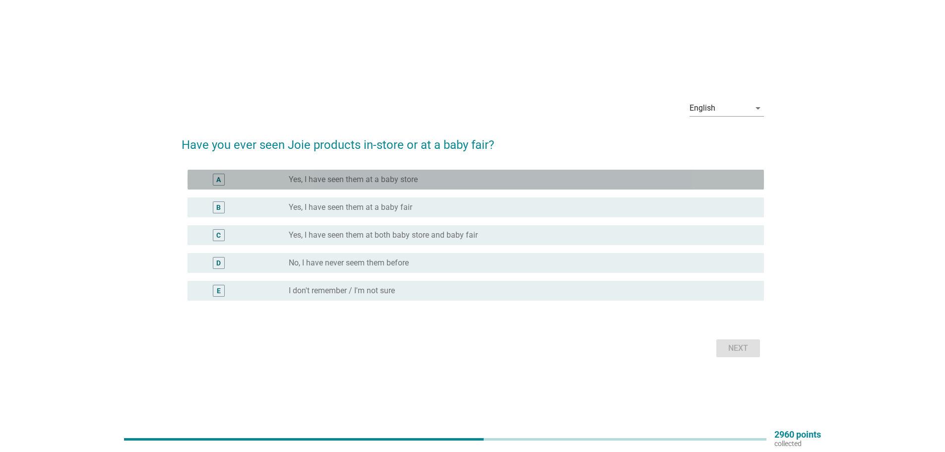
click at [352, 177] on label "Yes, I have seen them at a baby store" at bounding box center [353, 180] width 129 height 10
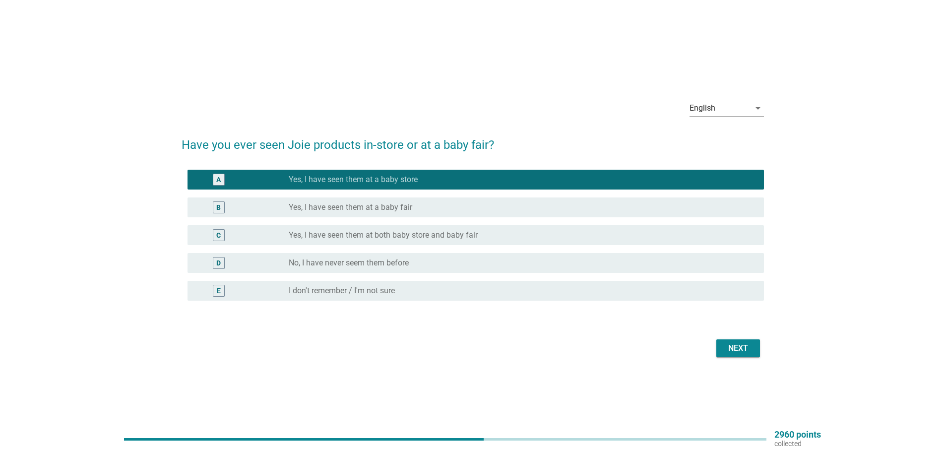
click at [724, 341] on button "Next" at bounding box center [738, 348] width 44 height 18
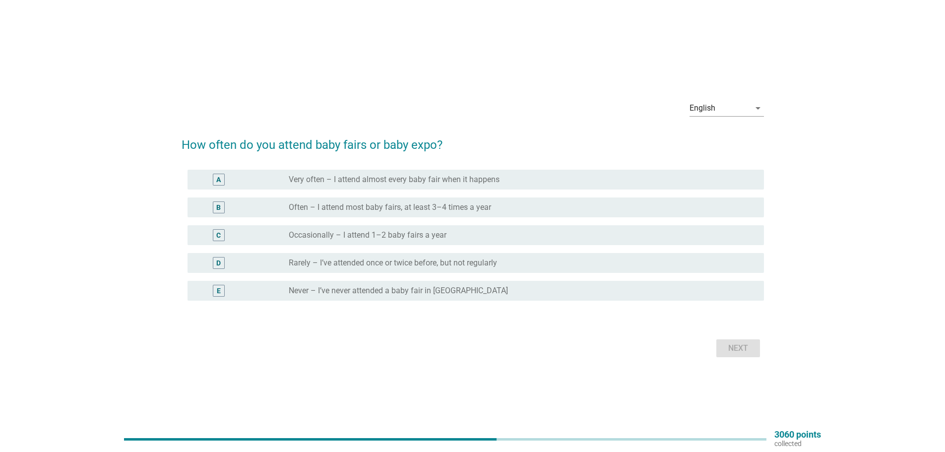
click at [508, 270] on div "D radio_button_unchecked Rarely – I’ve attended once or twice before, but not r…" at bounding box center [476, 263] width 576 height 20
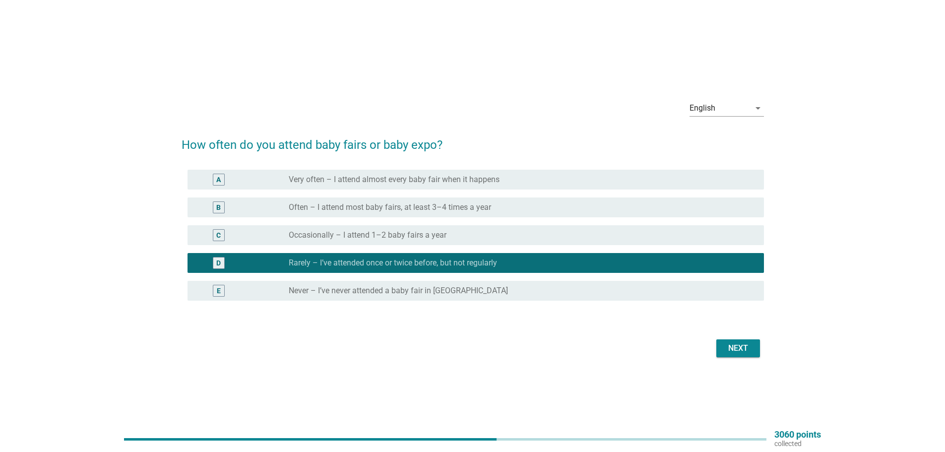
click at [729, 342] on div "Next" at bounding box center [738, 348] width 28 height 12
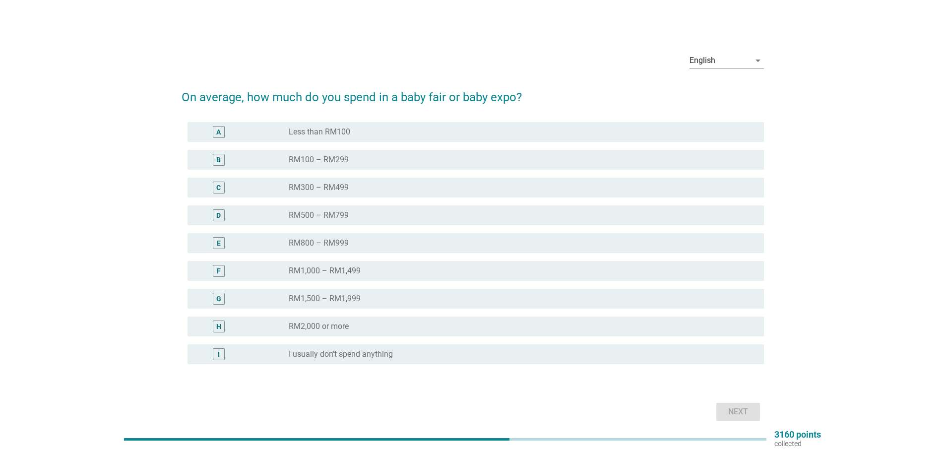
click at [381, 266] on div "radio_button_unchecked RM1,000 – RM1,499" at bounding box center [518, 271] width 459 height 10
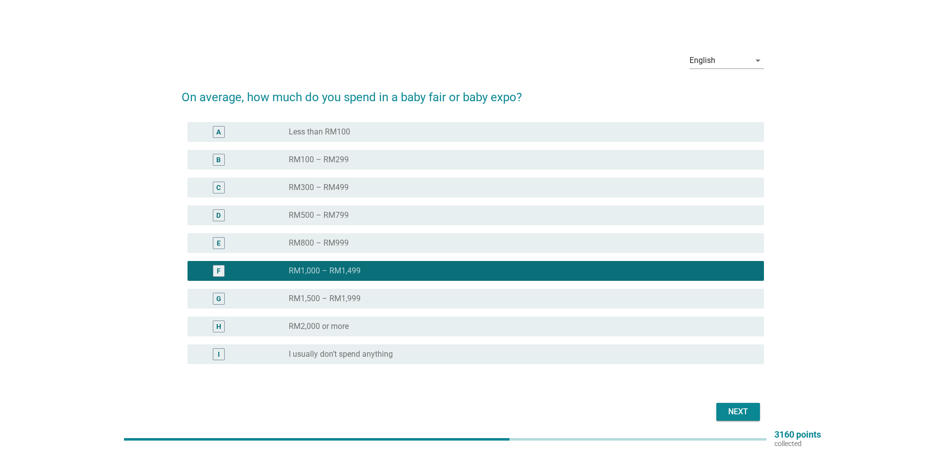
click at [389, 249] on div "radio_button_unchecked RM800 – RM999" at bounding box center [522, 243] width 467 height 12
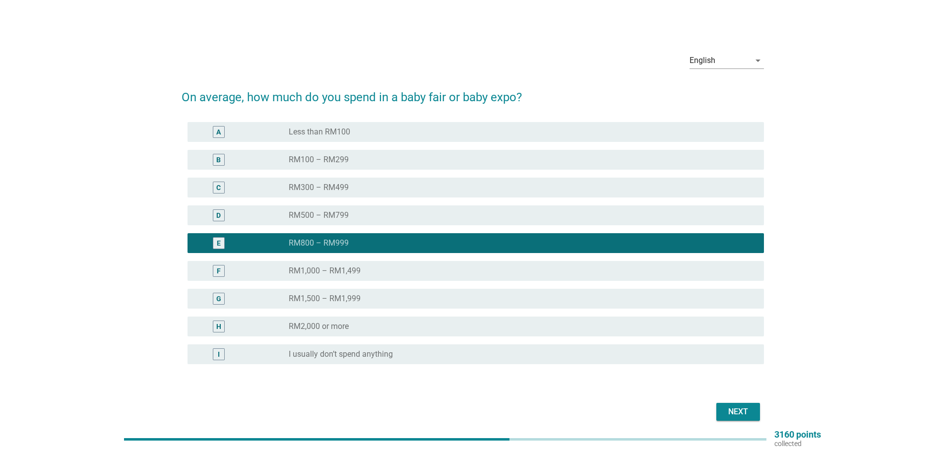
click at [736, 413] on div "Next" at bounding box center [738, 412] width 28 height 12
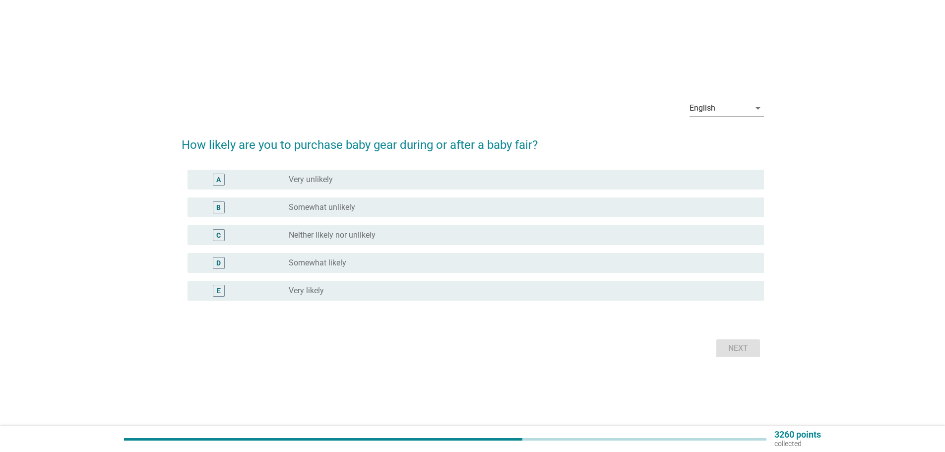
click at [411, 236] on div "radio_button_unchecked Neither likely nor unlikely" at bounding box center [518, 235] width 459 height 10
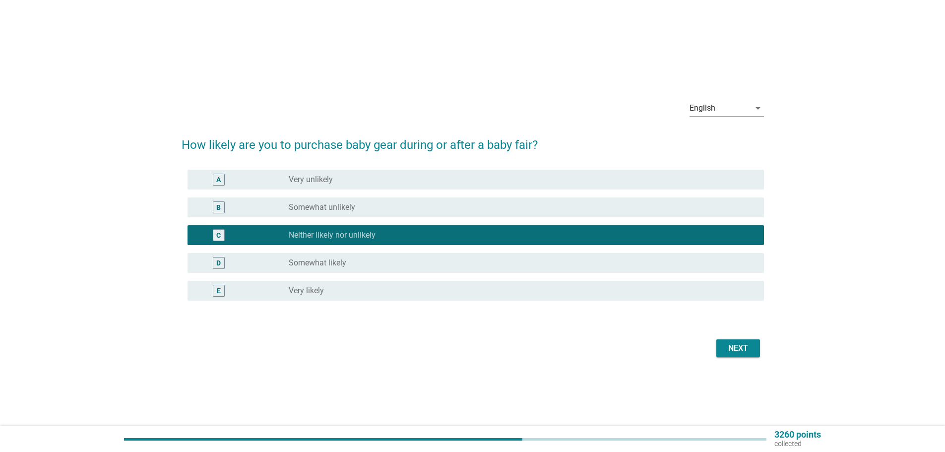
click at [752, 350] on div "Next" at bounding box center [738, 348] width 28 height 12
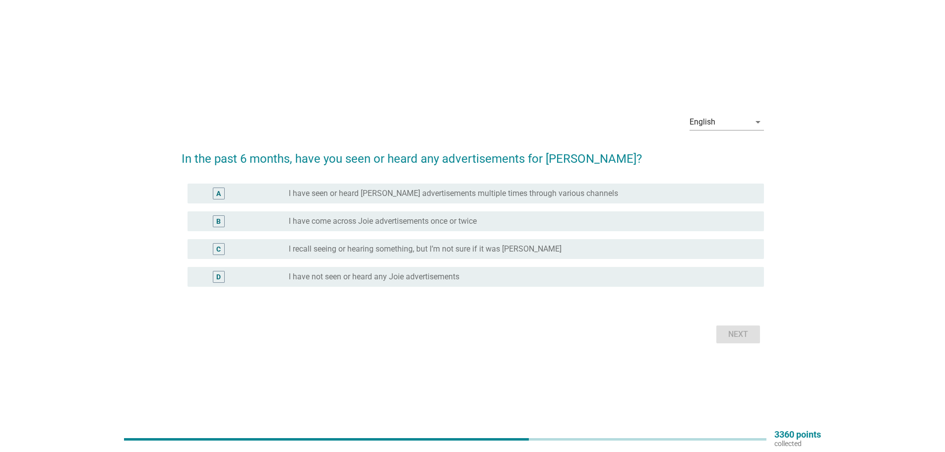
click at [343, 284] on div "D radio_button_unchecked I have not seen or heard any Joie advertisements" at bounding box center [476, 277] width 576 height 20
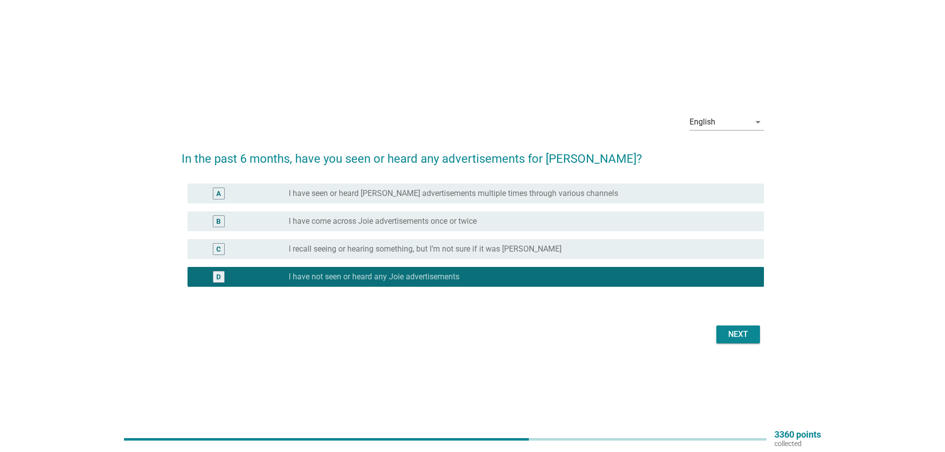
click at [738, 340] on button "Next" at bounding box center [738, 334] width 44 height 18
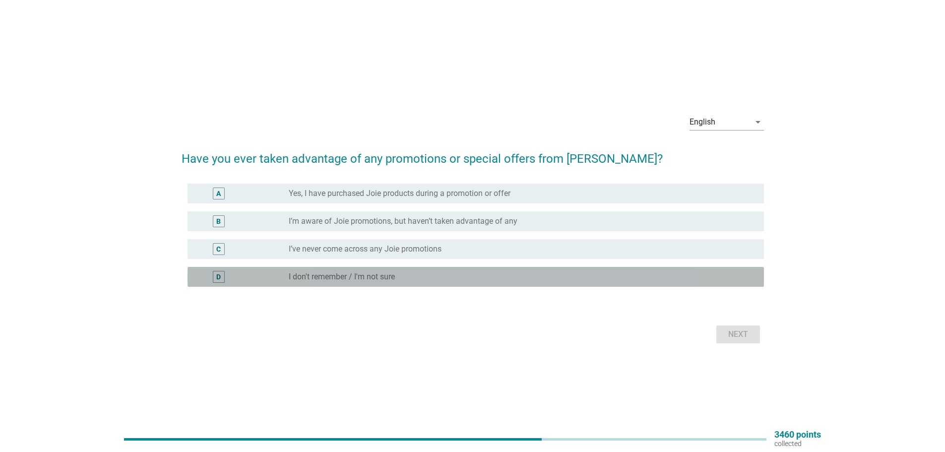
click at [386, 276] on label "I don't remember / I'm not sure" at bounding box center [342, 277] width 106 height 10
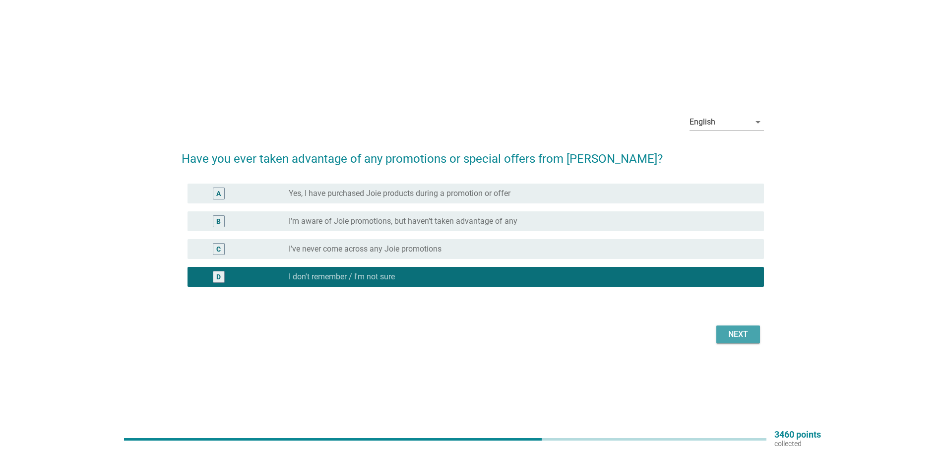
click at [728, 332] on div "Next" at bounding box center [738, 334] width 28 height 12
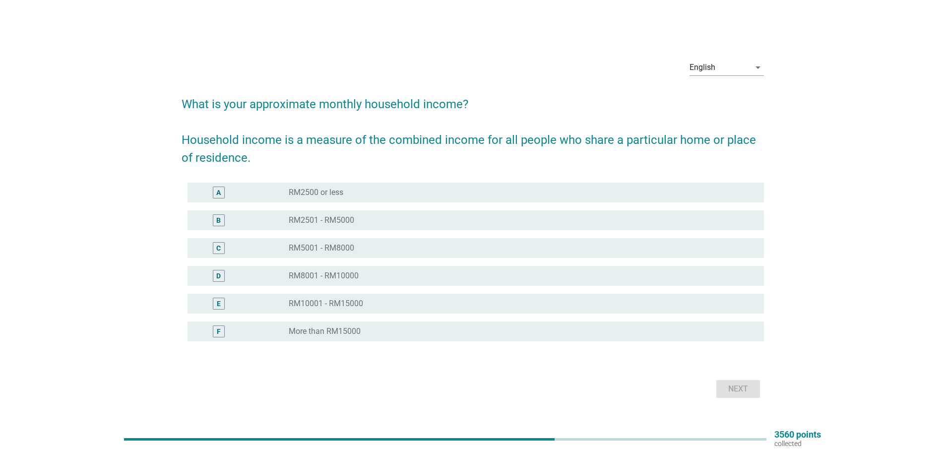
click at [377, 249] on div "radio_button_unchecked RM5001 - RM8000" at bounding box center [518, 248] width 459 height 10
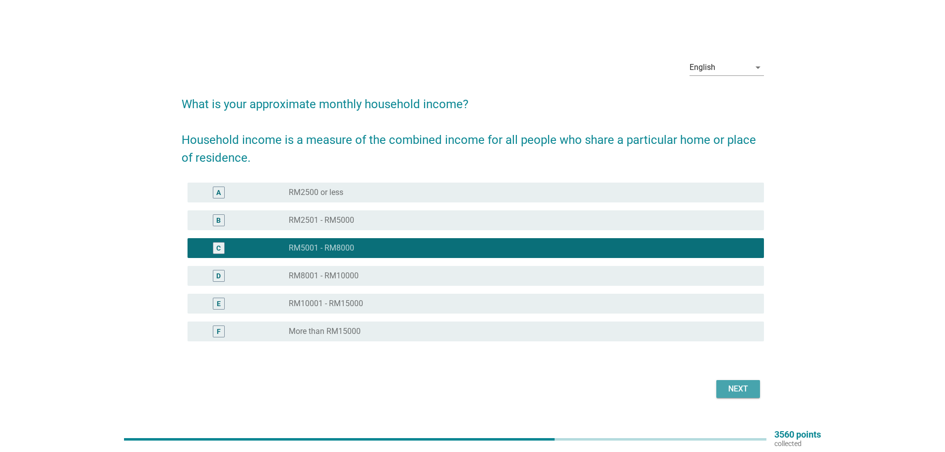
click at [735, 390] on div "Next" at bounding box center [738, 389] width 28 height 12
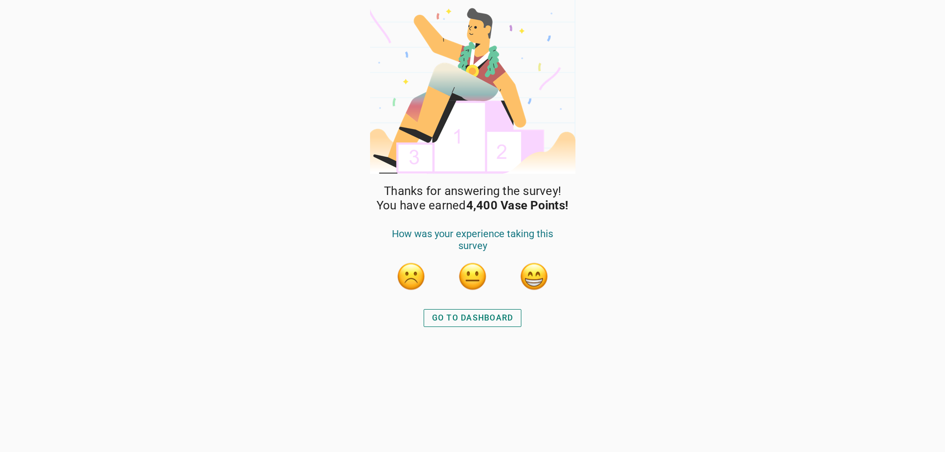
click at [538, 277] on button "button" at bounding box center [534, 276] width 30 height 30
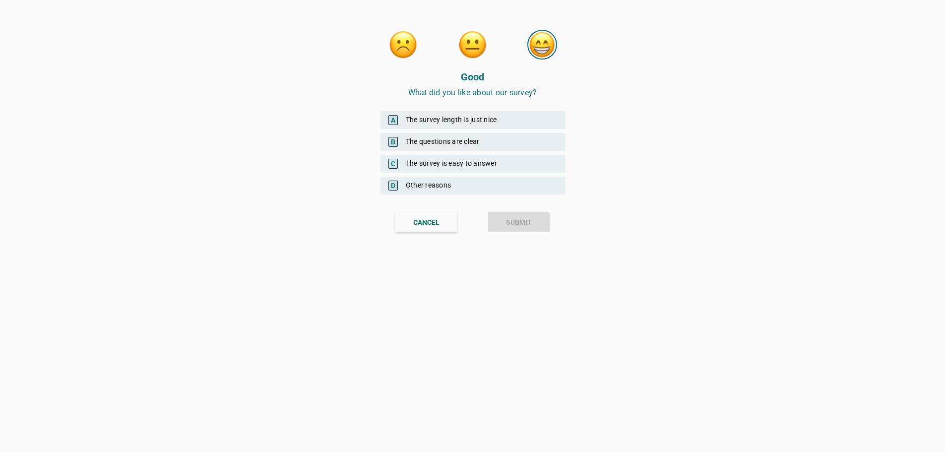
click at [465, 162] on div "C The survey is easy to answer" at bounding box center [473, 164] width 185 height 18
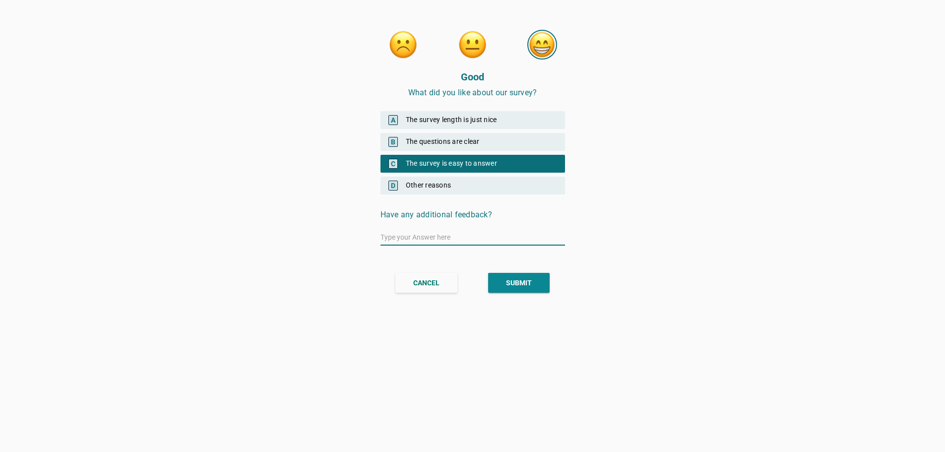
click at [521, 285] on div "SUBMIT" at bounding box center [519, 283] width 26 height 10
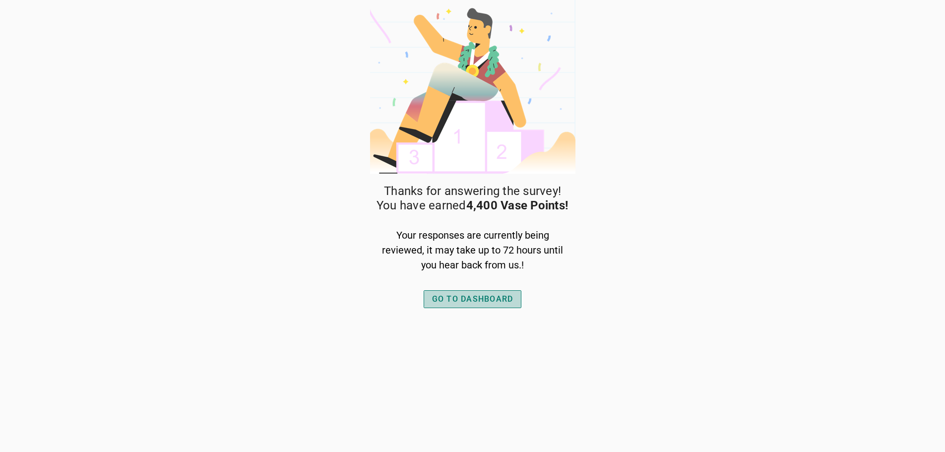
click at [493, 298] on div "GO TO DASHBOARD" at bounding box center [472, 299] width 81 height 12
